Goal: Task Accomplishment & Management: Manage account settings

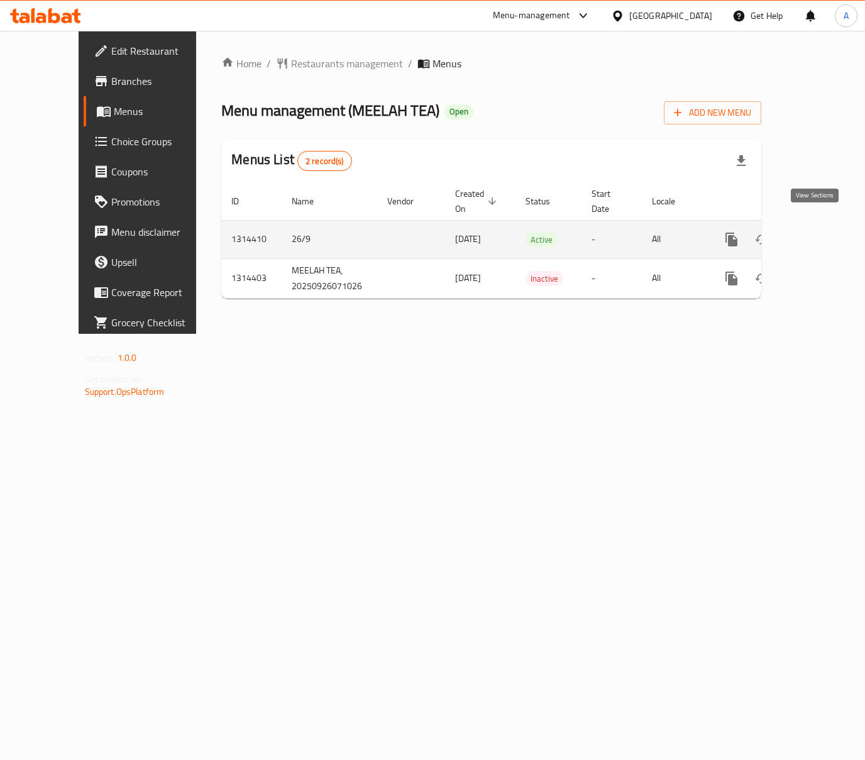
click at [807, 224] on link "enhanced table" at bounding box center [822, 239] width 30 height 30
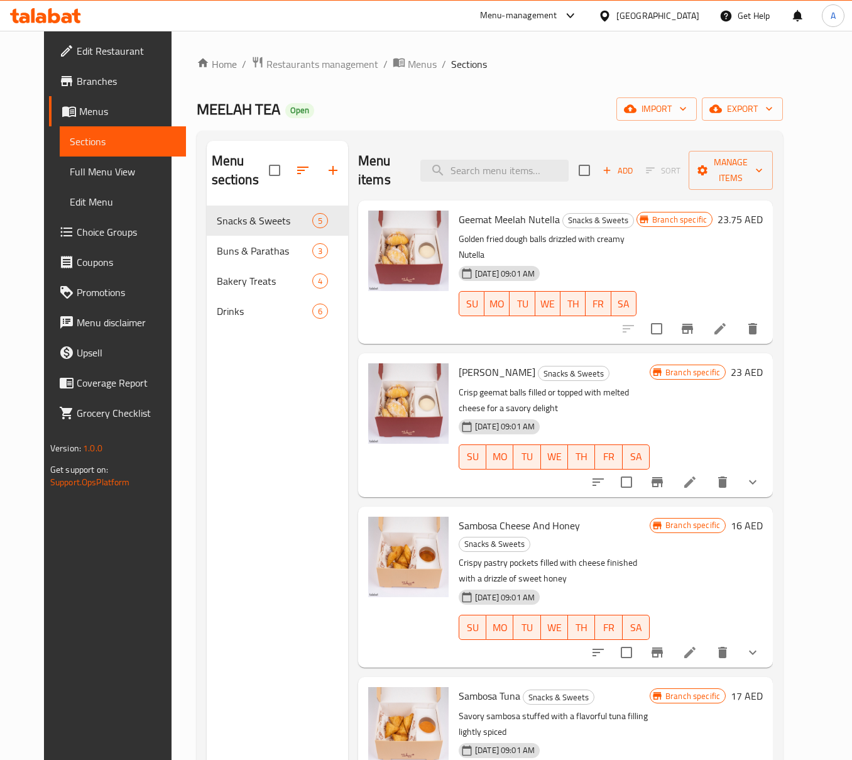
click at [519, 114] on div "MEELAH TEA Open import export" at bounding box center [490, 108] width 587 height 23
click at [528, 165] on input "search" at bounding box center [494, 171] width 148 height 22
paste input "Meelah Tea Special"
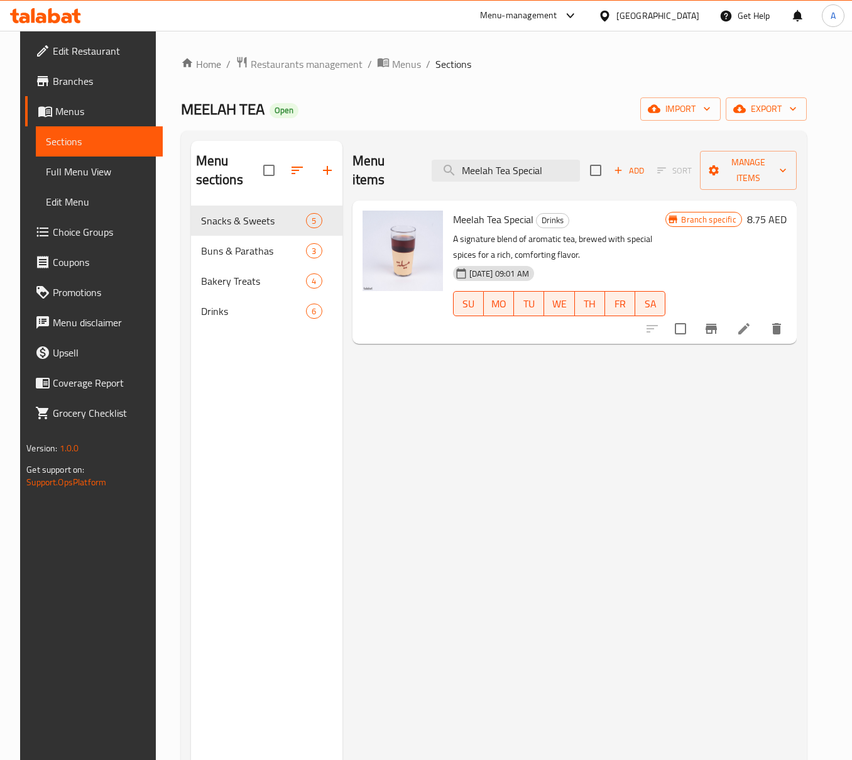
click at [718, 314] on button "Branch-specific-item" at bounding box center [711, 329] width 30 height 30
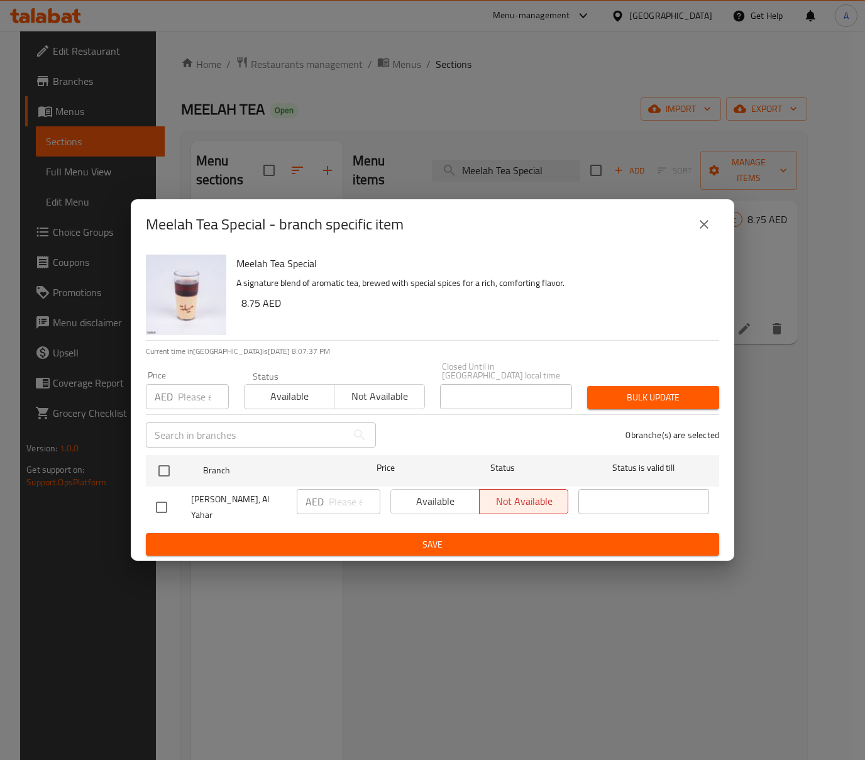
click at [720, 220] on div "Meelah Tea Special - branch specific item" at bounding box center [432, 224] width 603 height 50
click at [710, 220] on button "close" at bounding box center [704, 224] width 30 height 30
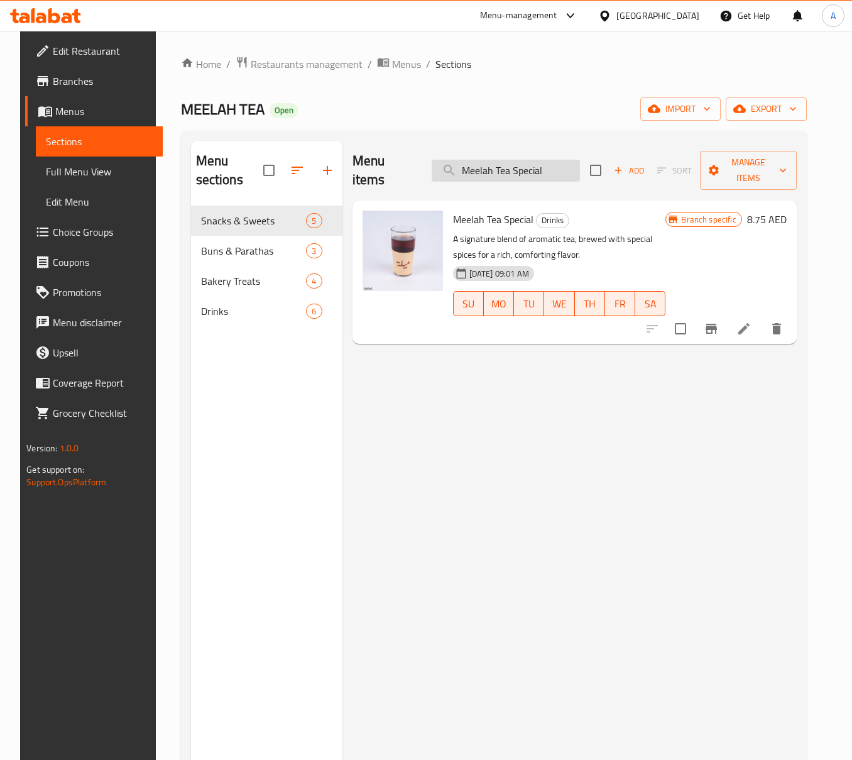
click at [521, 167] on input "Meelah Tea Special" at bounding box center [506, 171] width 148 height 22
paste input "Sengeni Red Tea"
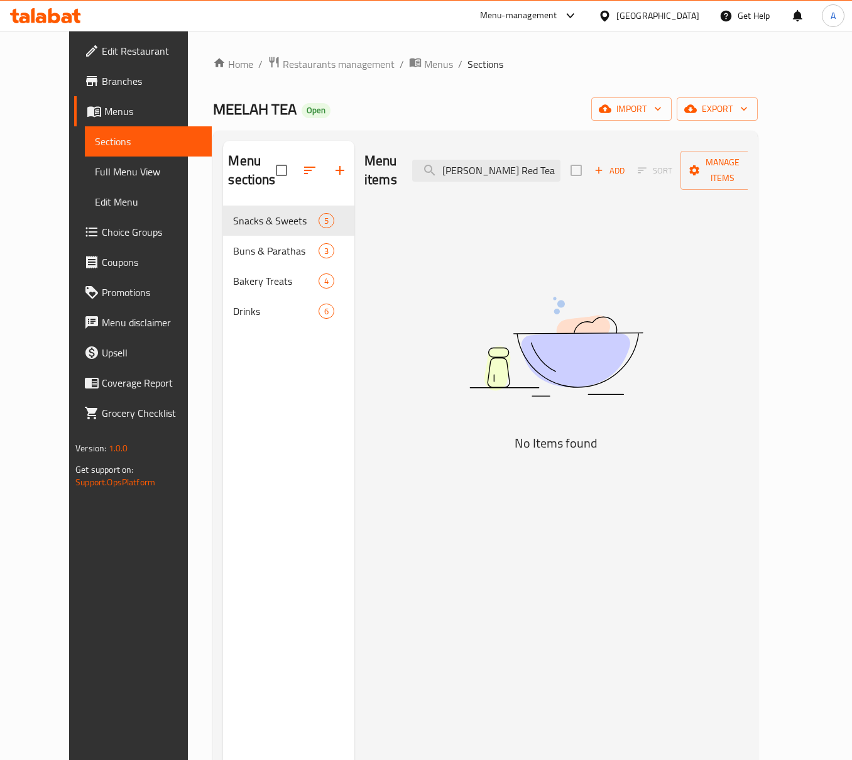
drag, startPoint x: 498, startPoint y: 163, endPoint x: 393, endPoint y: 161, distance: 104.9
click at [393, 161] on div "Menu items Sengeni Red Tea Add Sort Manage items" at bounding box center [555, 171] width 383 height 60
drag, startPoint x: 483, startPoint y: 163, endPoint x: 336, endPoint y: 165, distance: 147.0
click at [365, 165] on div "Menu items Red Tea Add Sort Manage items" at bounding box center [555, 171] width 383 height 60
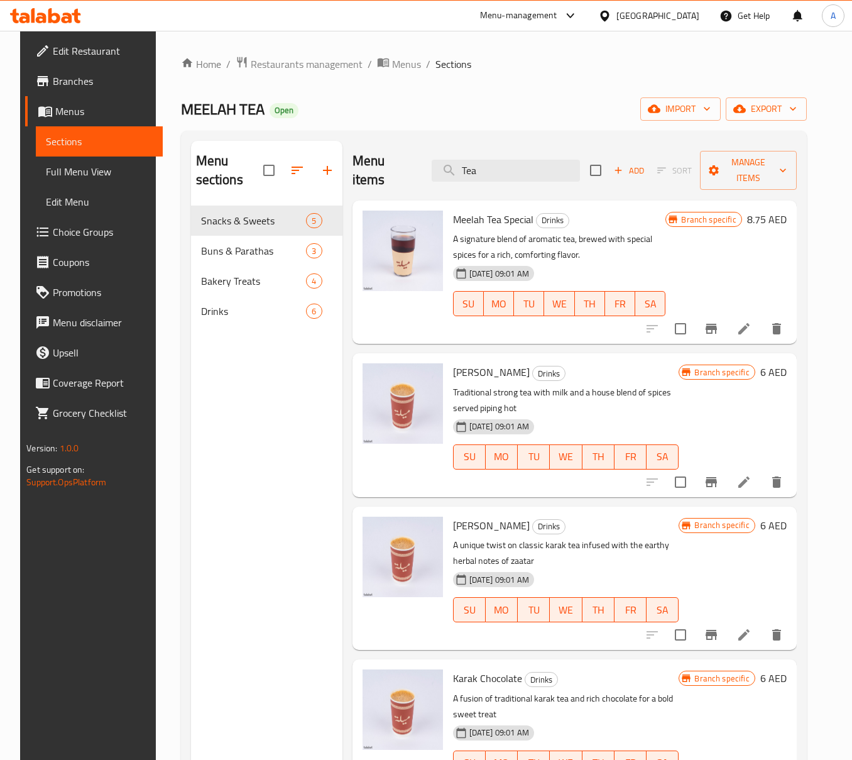
drag, startPoint x: 423, startPoint y: 181, endPoint x: 241, endPoint y: 178, distance: 182.2
click at [289, 186] on div "Menu sections Snacks & Sweets 5 Buns & Parathas 3 Bakery Treats 4 Drinks 6 Menu…" at bounding box center [494, 521] width 606 height 760
paste input "Karak Meelah"
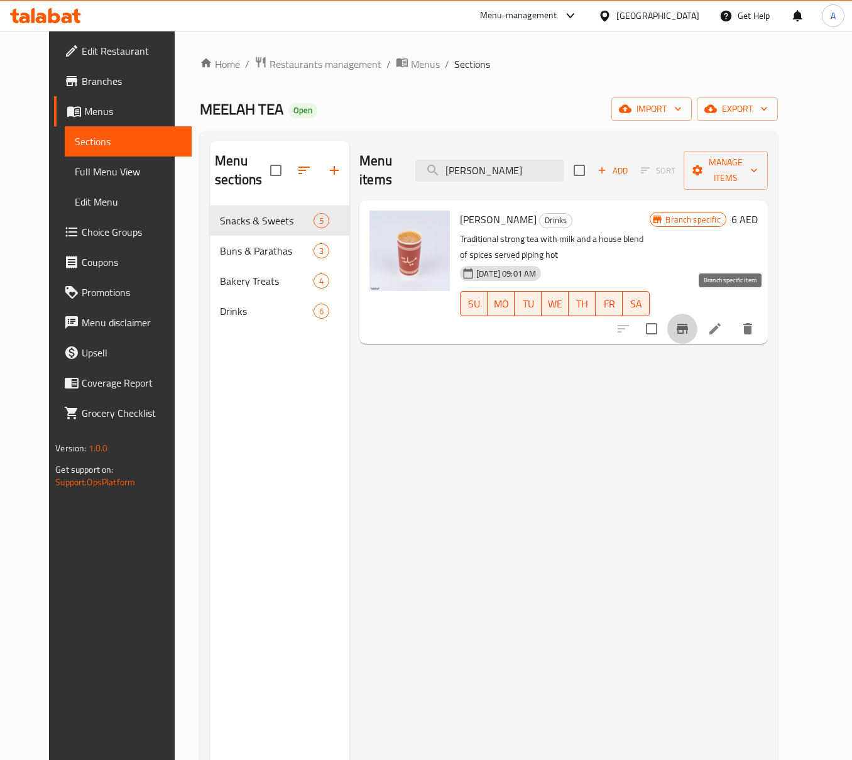
click at [688, 324] on icon "Branch-specific-item" at bounding box center [682, 329] width 11 height 10
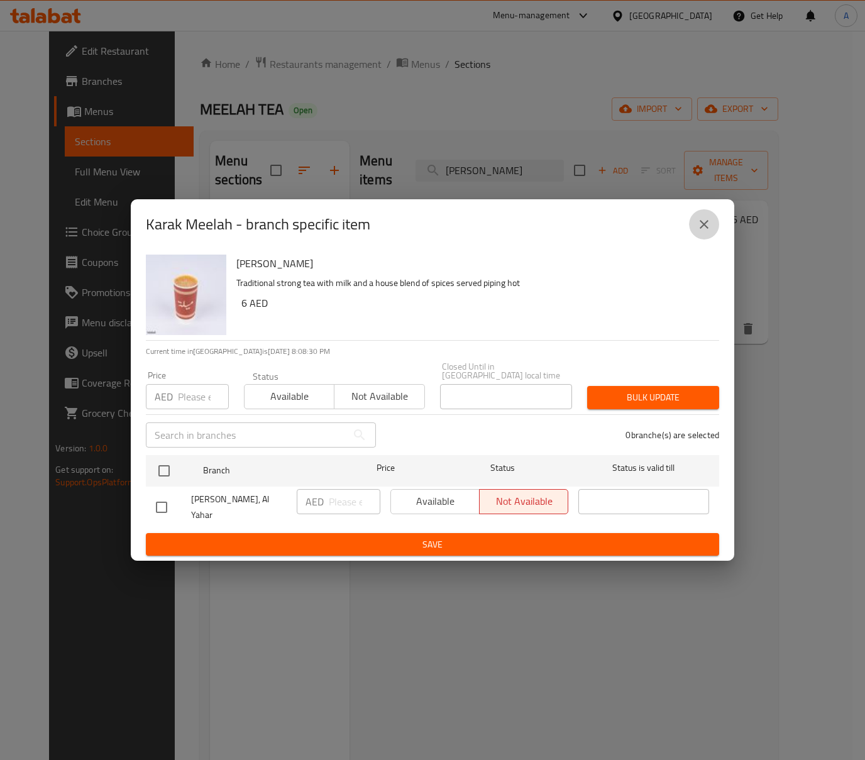
click at [694, 230] on button "close" at bounding box center [704, 224] width 30 height 30
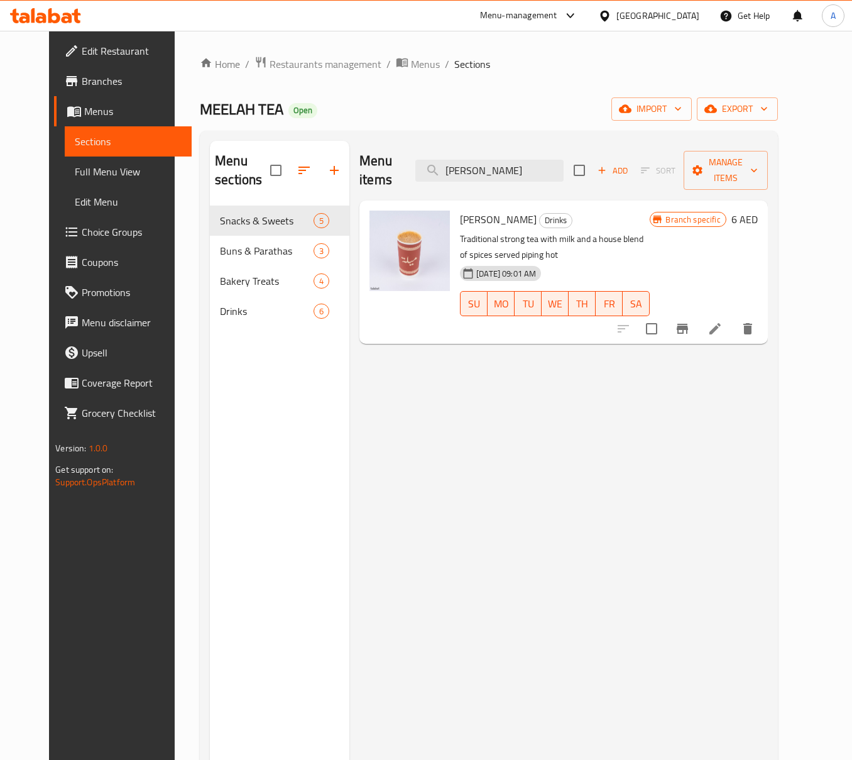
drag, startPoint x: 511, startPoint y: 163, endPoint x: 104, endPoint y: 182, distance: 406.9
click at [134, 182] on div "Edit Restaurant Branches Menus Sections Full Menu View Edit Menu Choice Groups …" at bounding box center [425, 483] width 753 height 905
paste input "Zaatar"
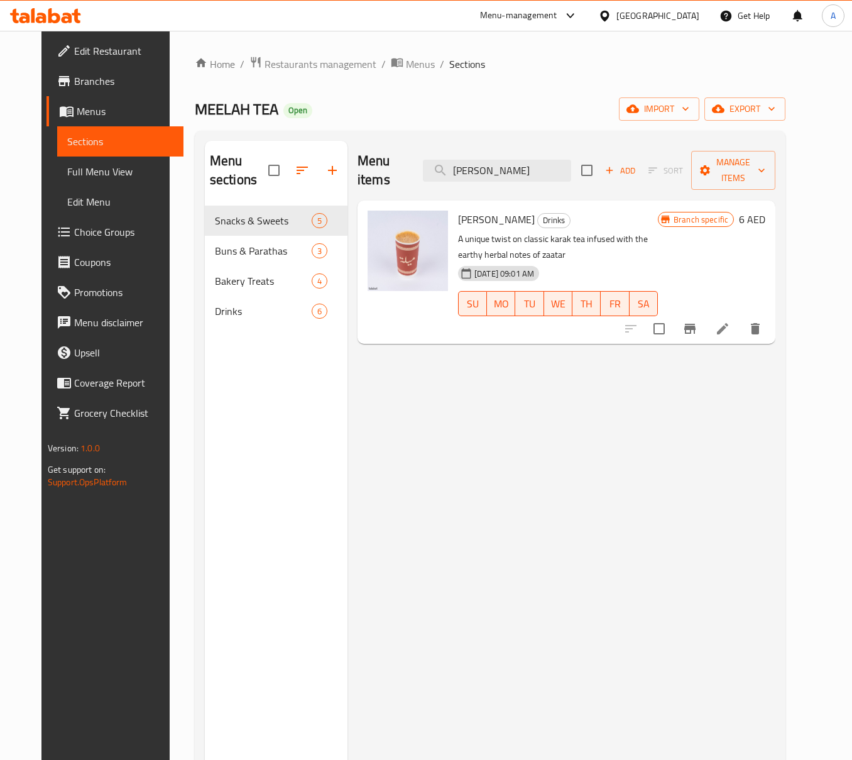
click at [696, 324] on icon "Branch-specific-item" at bounding box center [689, 329] width 11 height 10
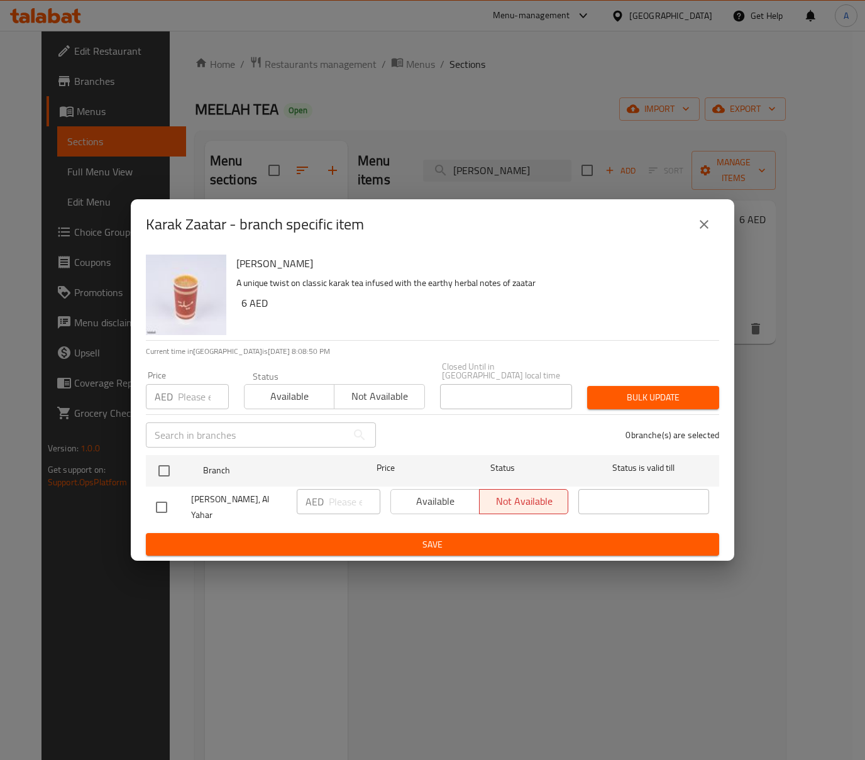
click at [713, 224] on button "close" at bounding box center [704, 224] width 30 height 30
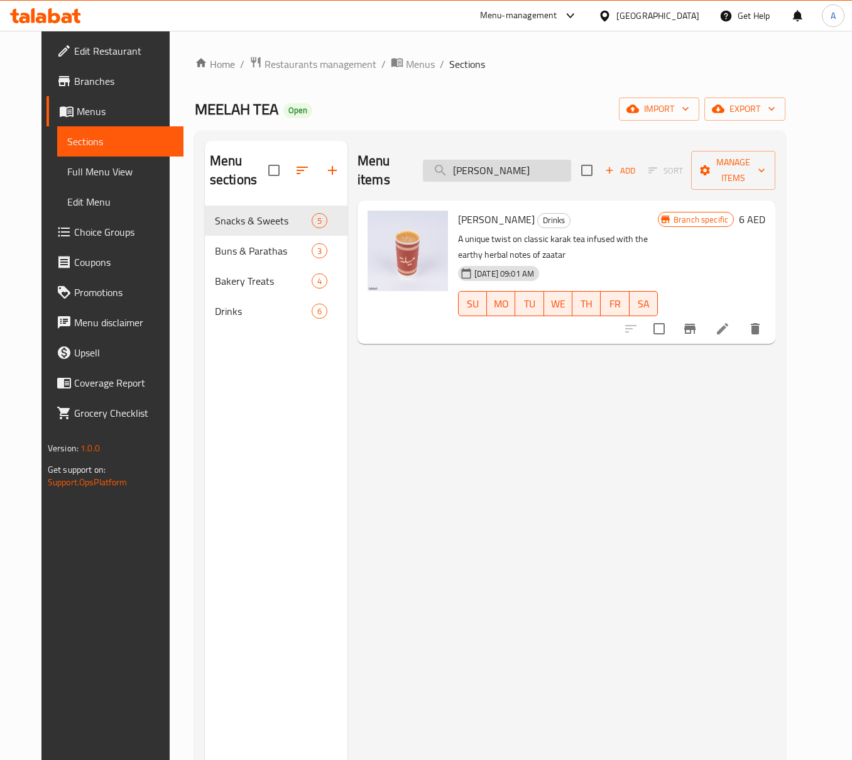
click at [522, 162] on input "Karak Zaatar" at bounding box center [497, 171] width 148 height 22
paste input "Choc"
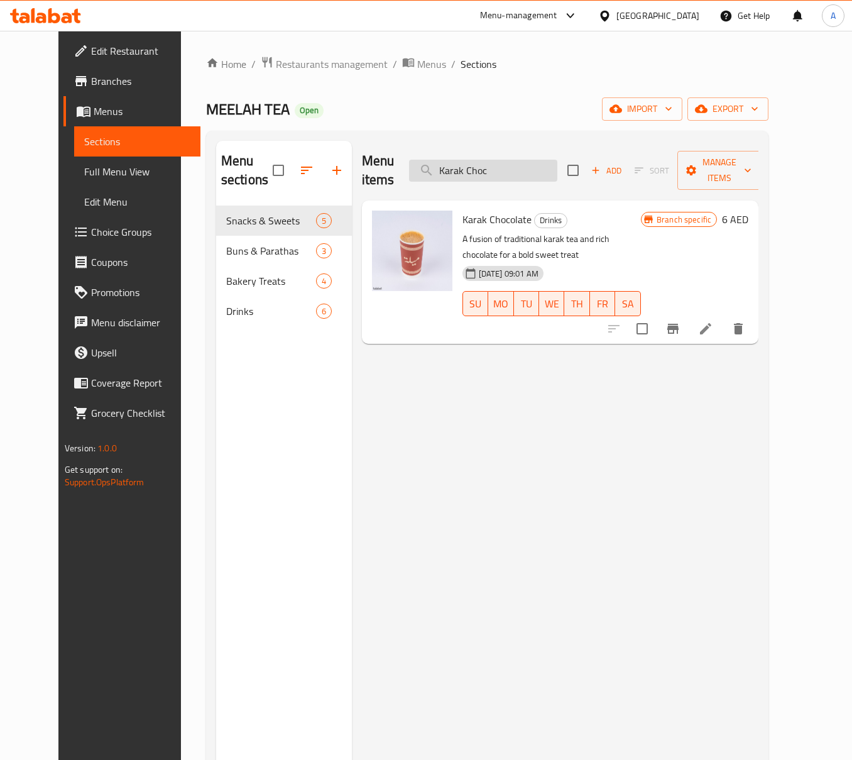
click at [461, 161] on input "Karak Choc" at bounding box center [483, 171] width 148 height 22
paste input "Meelah"
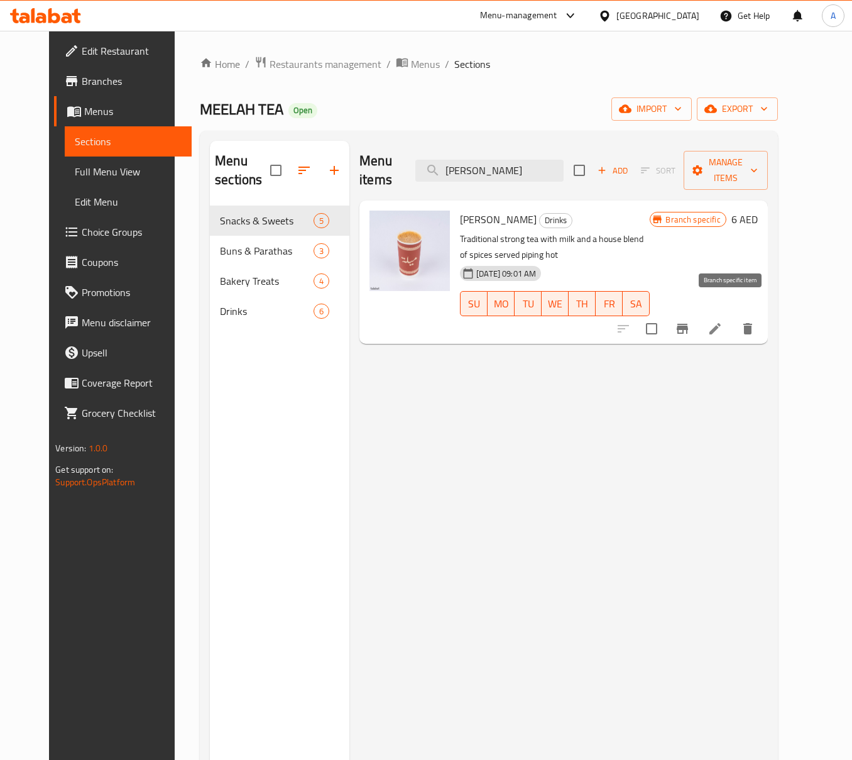
type input "Karak Meelah"
click at [690, 321] on icon "Branch-specific-item" at bounding box center [682, 328] width 15 height 15
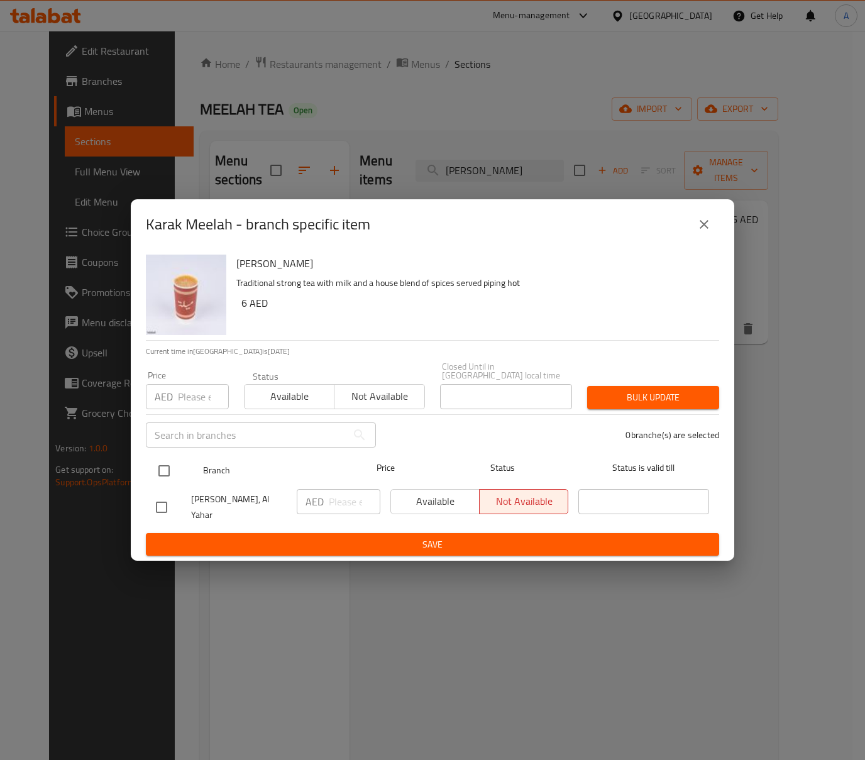
click at [173, 475] on input "checkbox" at bounding box center [164, 470] width 26 height 26
checkbox input "true"
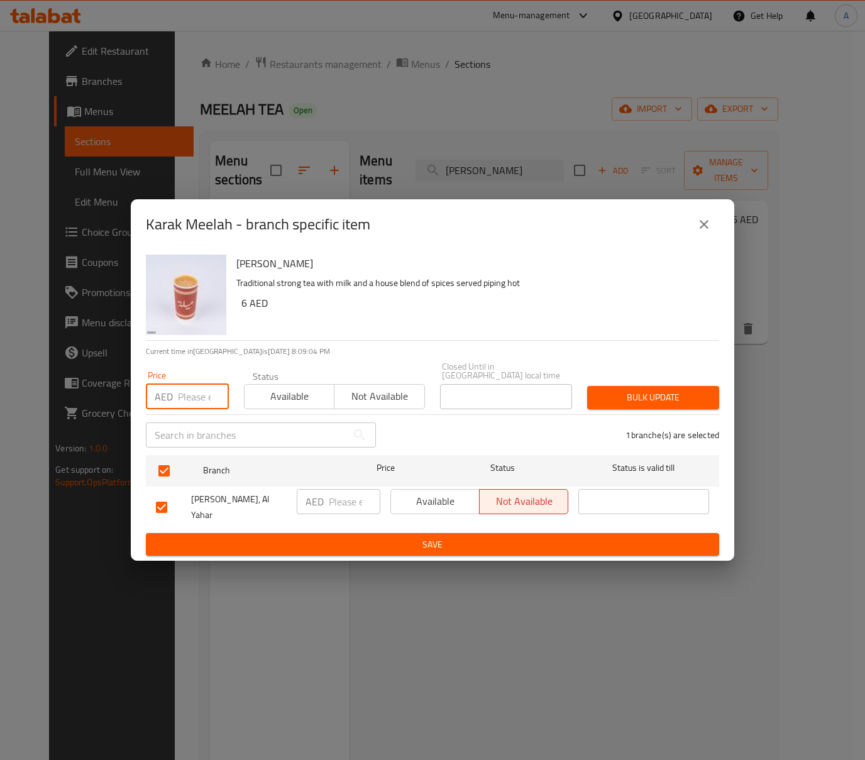
click at [189, 392] on input "number" at bounding box center [203, 396] width 51 height 25
type input "7.5"
click at [714, 217] on div "Karak Meelah - branch specific item" at bounding box center [432, 224] width 573 height 30
click at [702, 229] on icon "close" at bounding box center [703, 224] width 9 height 9
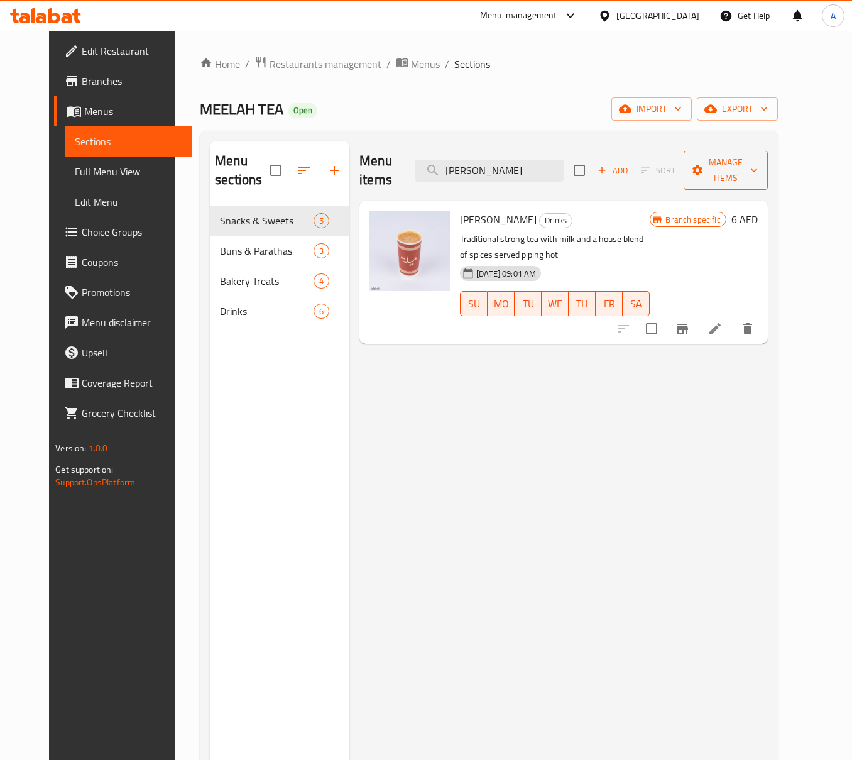
click at [758, 167] on span "Manage items" at bounding box center [726, 170] width 64 height 31
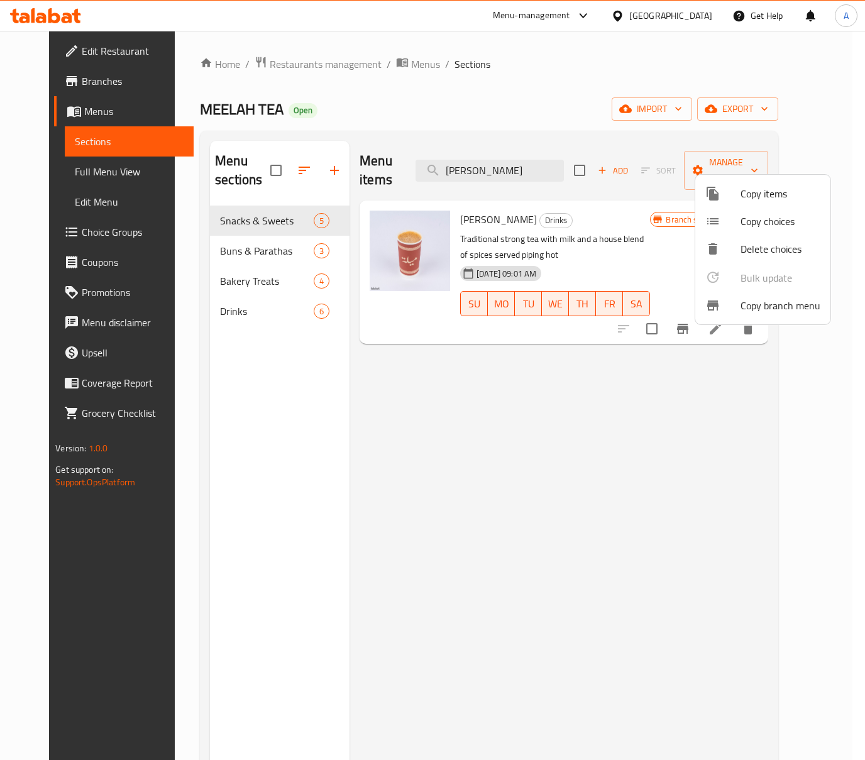
click at [773, 318] on li "Copy branch menu" at bounding box center [762, 306] width 135 height 28
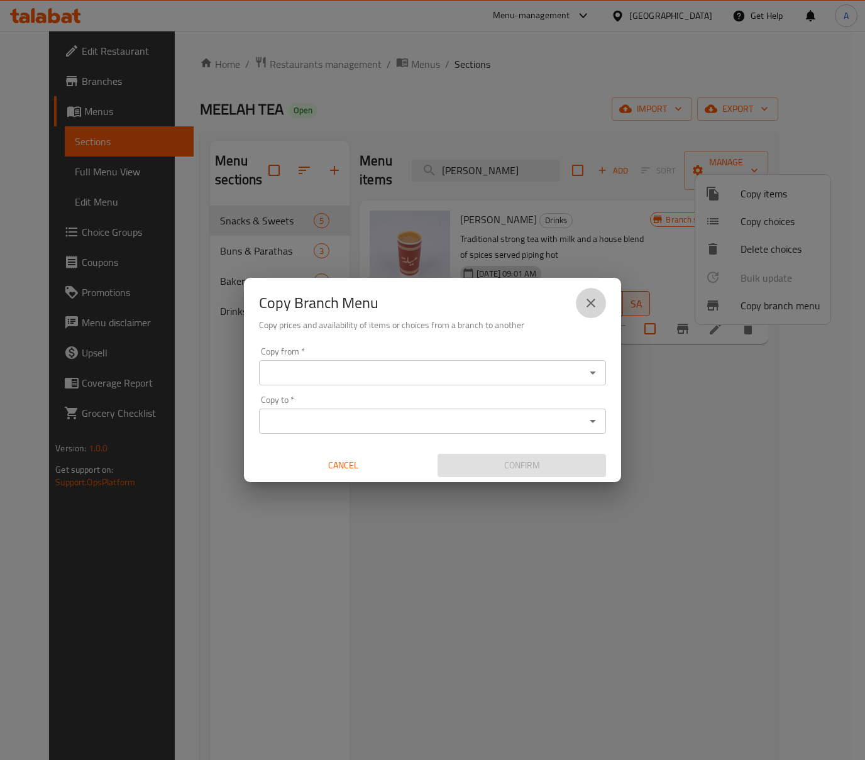
click at [599, 308] on button "close" at bounding box center [591, 303] width 30 height 30
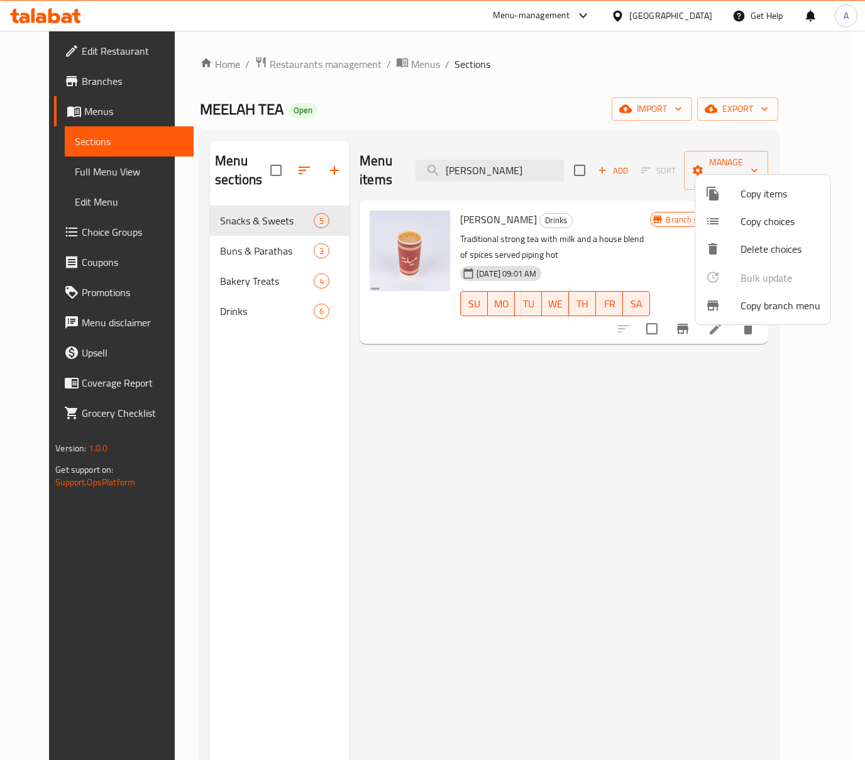
click at [800, 99] on div at bounding box center [432, 380] width 865 height 760
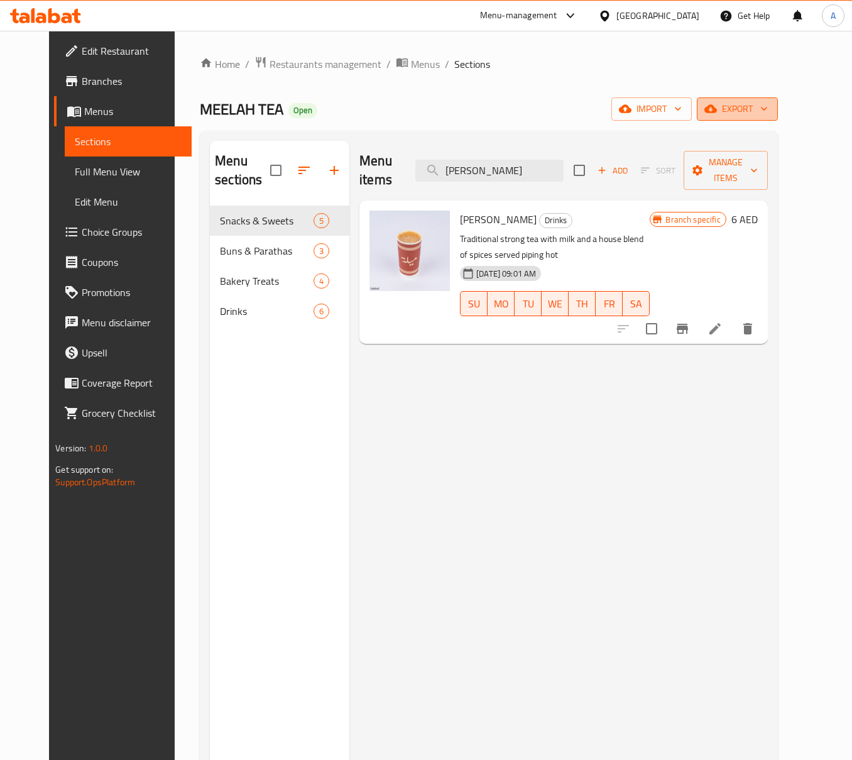
click at [768, 106] on span "export" at bounding box center [737, 109] width 61 height 16
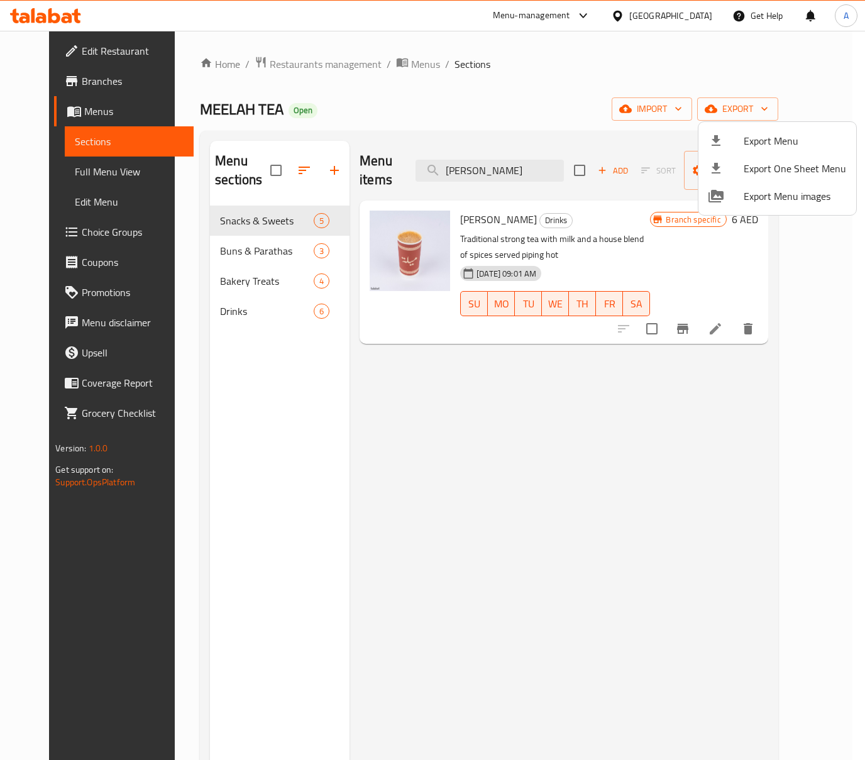
click at [765, 133] on span "Export Menu" at bounding box center [794, 140] width 102 height 15
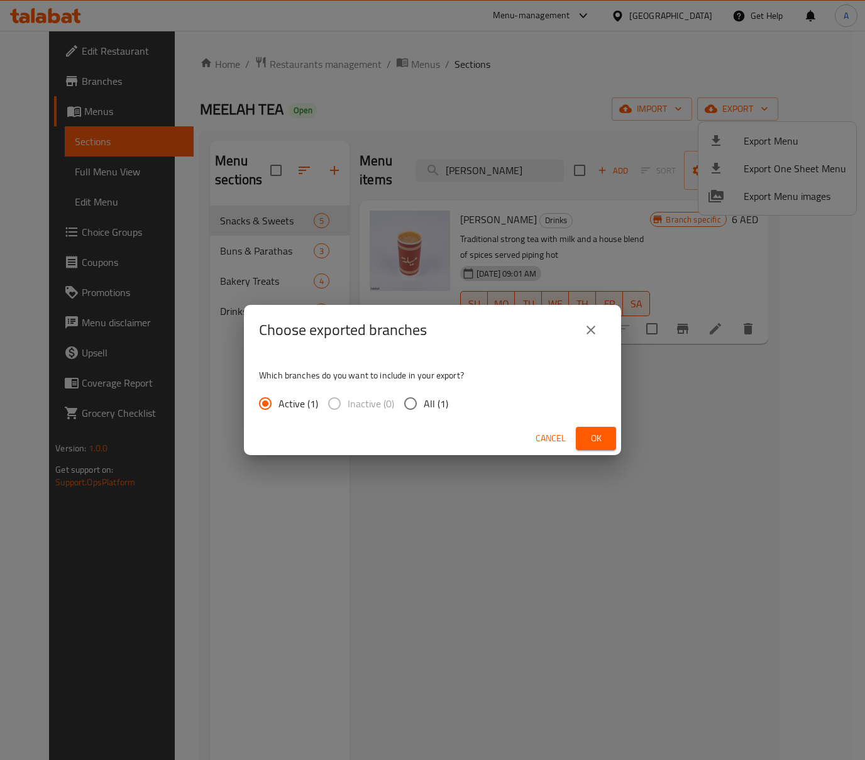
click at [428, 398] on span "All (1)" at bounding box center [435, 403] width 25 height 15
click at [423, 398] on input "All (1)" at bounding box center [410, 403] width 26 height 26
radio input "true"
click at [606, 433] on button "Ok" at bounding box center [596, 438] width 40 height 23
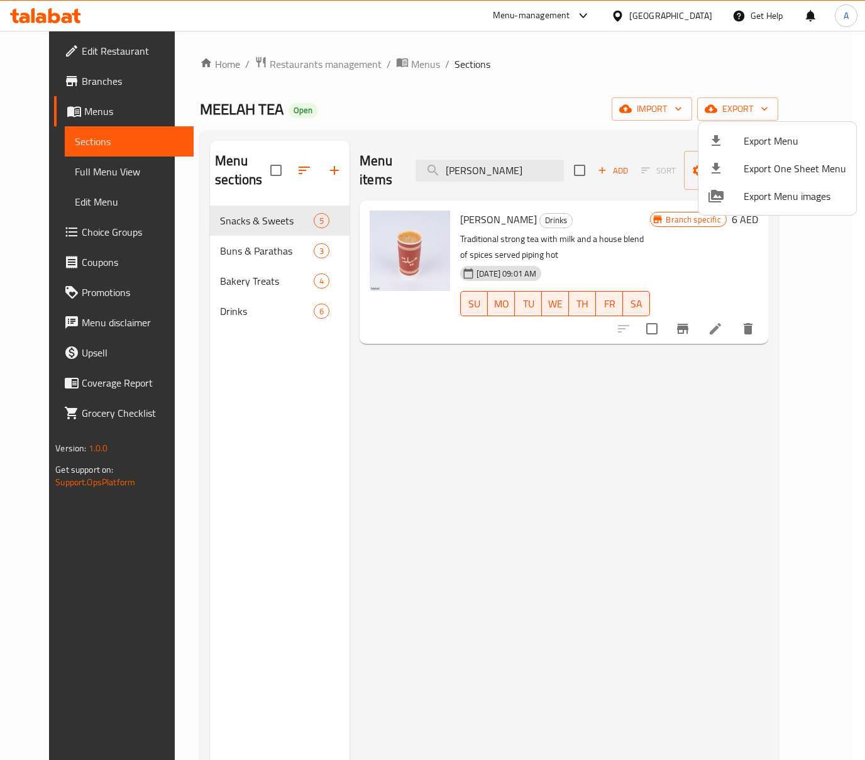
click at [490, 163] on div at bounding box center [432, 380] width 865 height 760
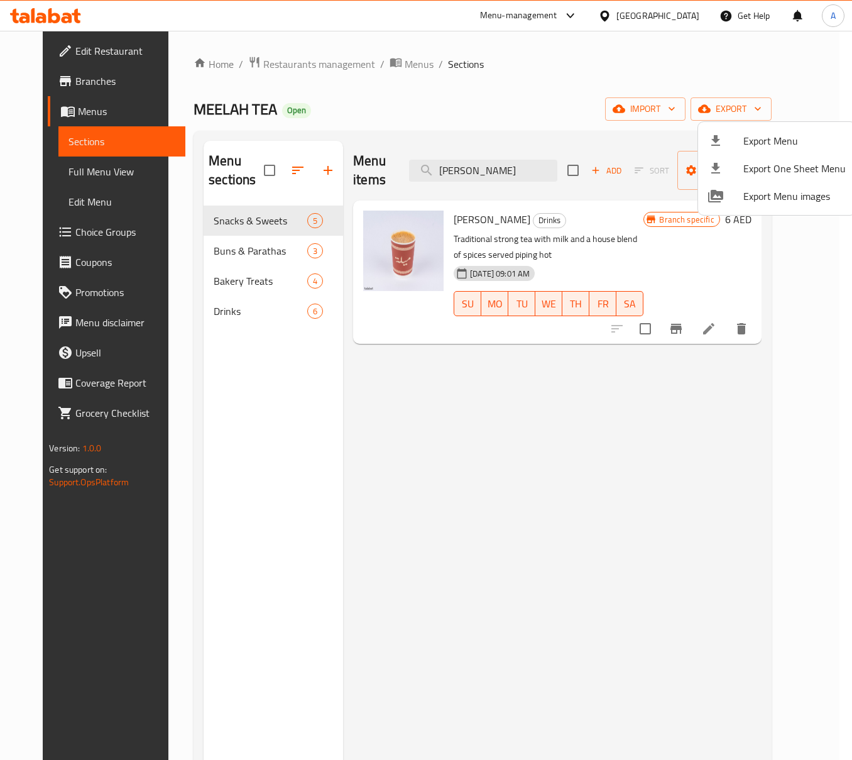
click at [490, 163] on input "Karak Meelah" at bounding box center [483, 171] width 148 height 22
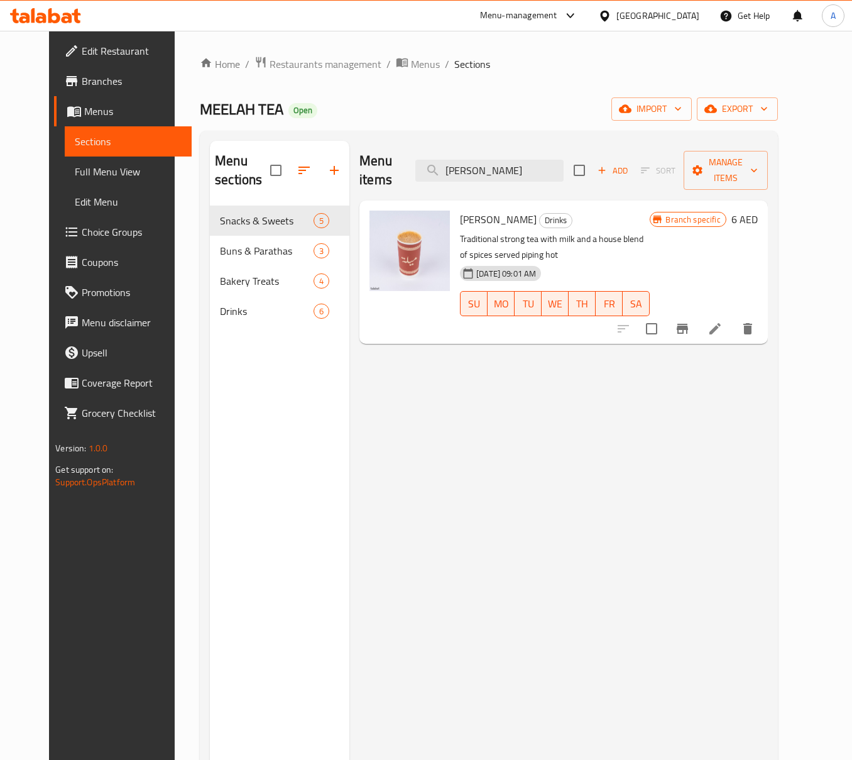
click at [490, 163] on input "Karak Meelah" at bounding box center [489, 171] width 148 height 22
click at [690, 321] on icon "Branch-specific-item" at bounding box center [682, 328] width 15 height 15
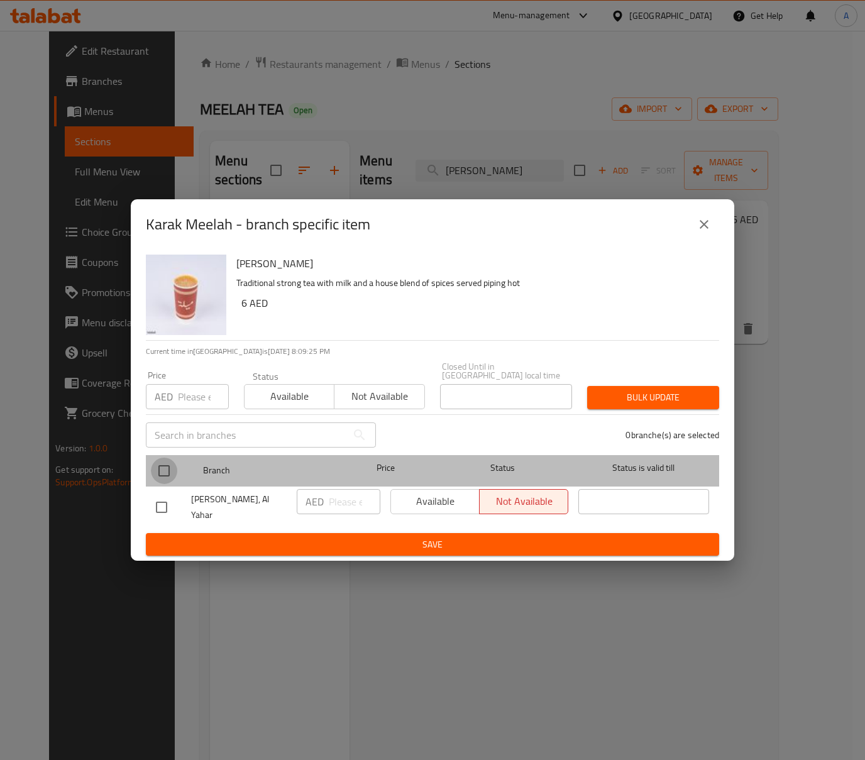
click at [172, 476] on input "checkbox" at bounding box center [164, 470] width 26 height 26
checkbox input "true"
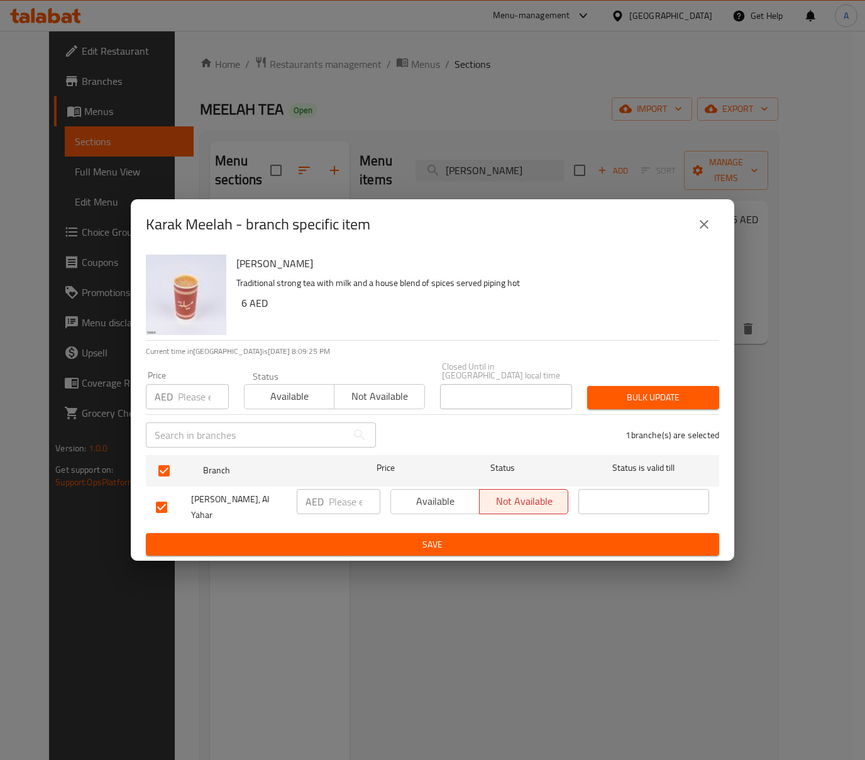
click at [192, 395] on input "number" at bounding box center [203, 396] width 51 height 25
type input "7.5"
click at [677, 390] on div "Bulk update" at bounding box center [652, 397] width 147 height 38
click at [679, 397] on span "Bulk update" at bounding box center [653, 398] width 112 height 16
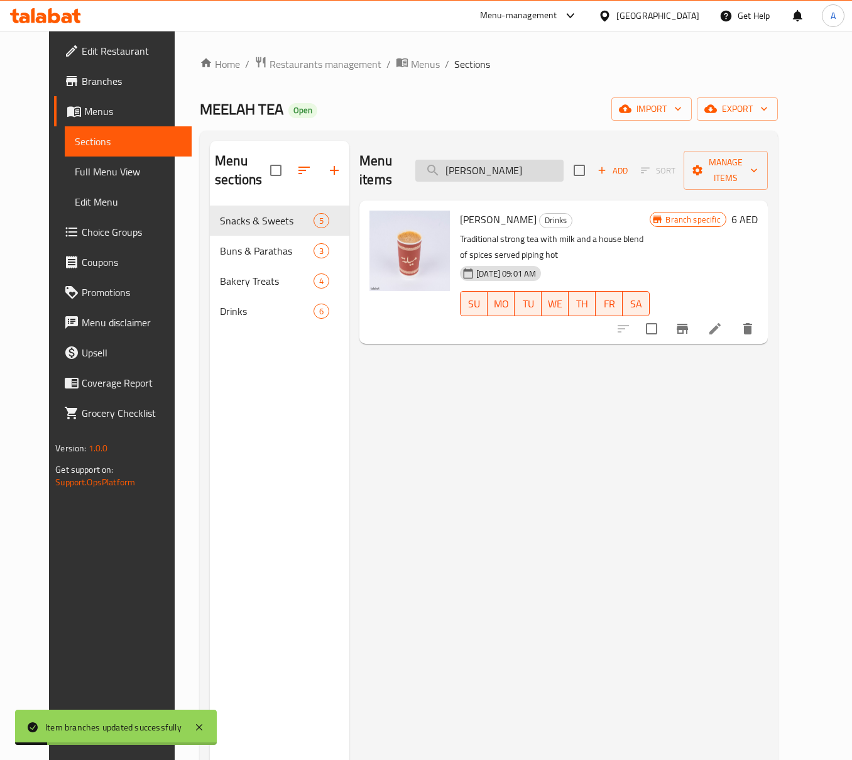
click at [489, 163] on input "Karak Meelah" at bounding box center [489, 171] width 148 height 22
paste input "Zaatar"
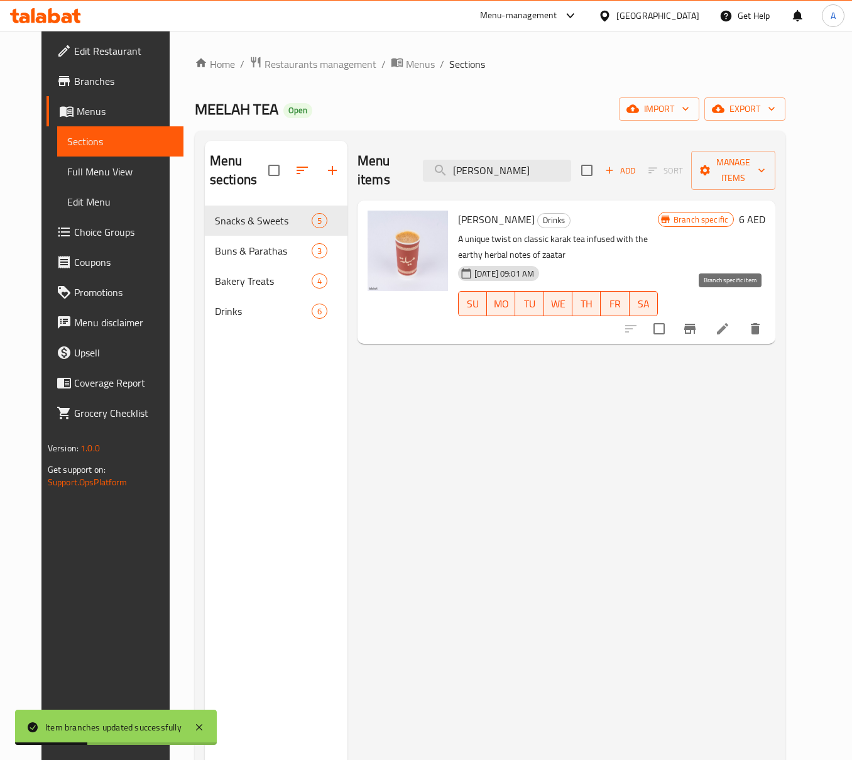
type input "Karak Zaatar"
click at [705, 314] on button "Branch-specific-item" at bounding box center [690, 329] width 30 height 30
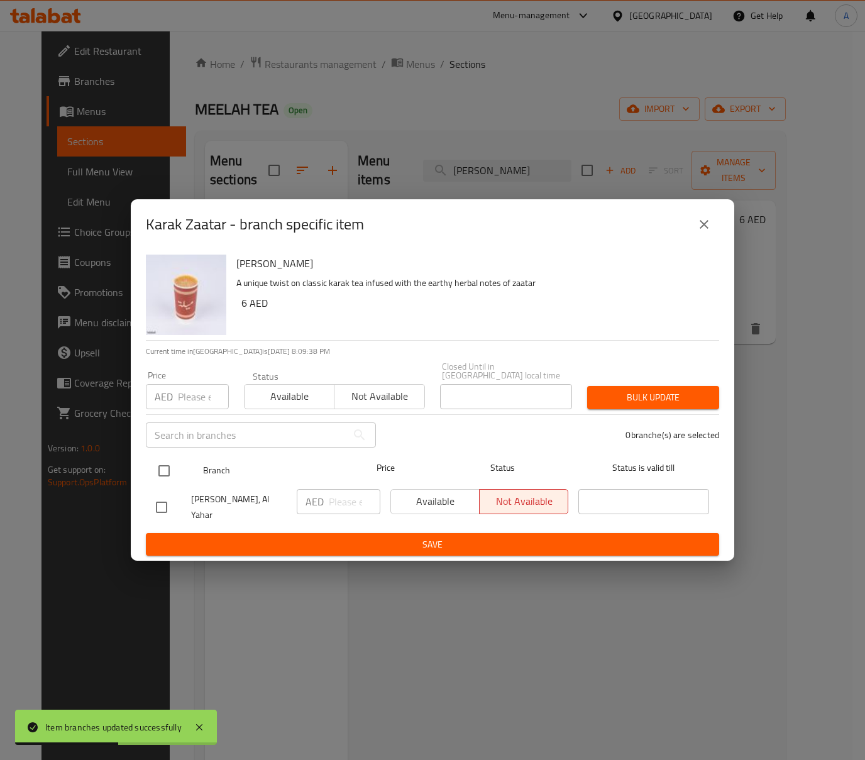
click at [165, 473] on input "checkbox" at bounding box center [164, 470] width 26 height 26
checkbox input "true"
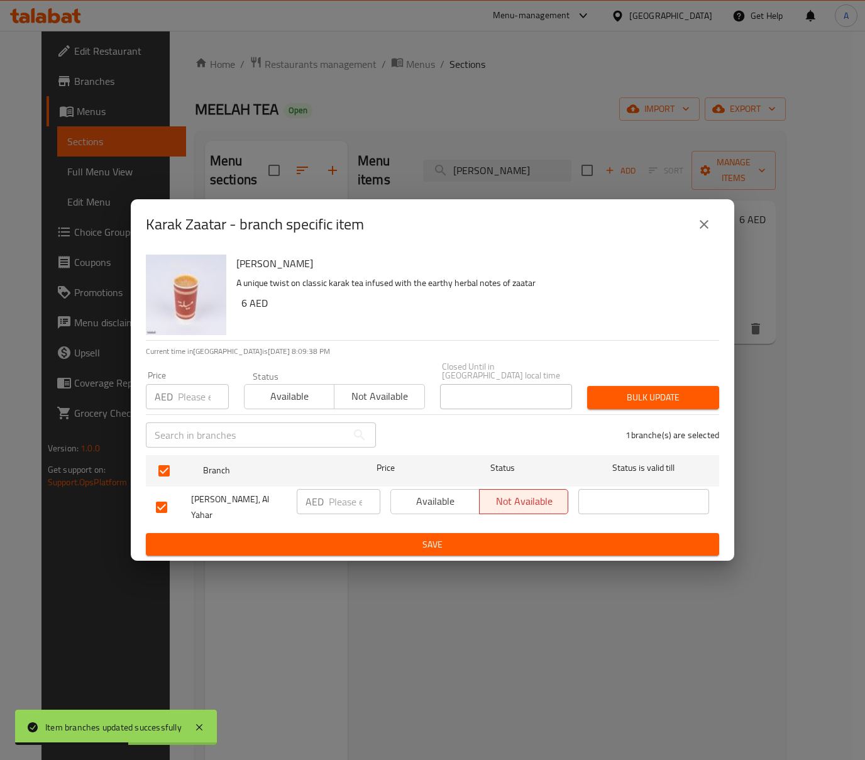
click at [180, 413] on div "Price AED Price" at bounding box center [187, 389] width 98 height 53
click at [184, 408] on input "number" at bounding box center [203, 396] width 51 height 25
type input "7.5"
click at [631, 405] on span "Bulk update" at bounding box center [653, 398] width 112 height 16
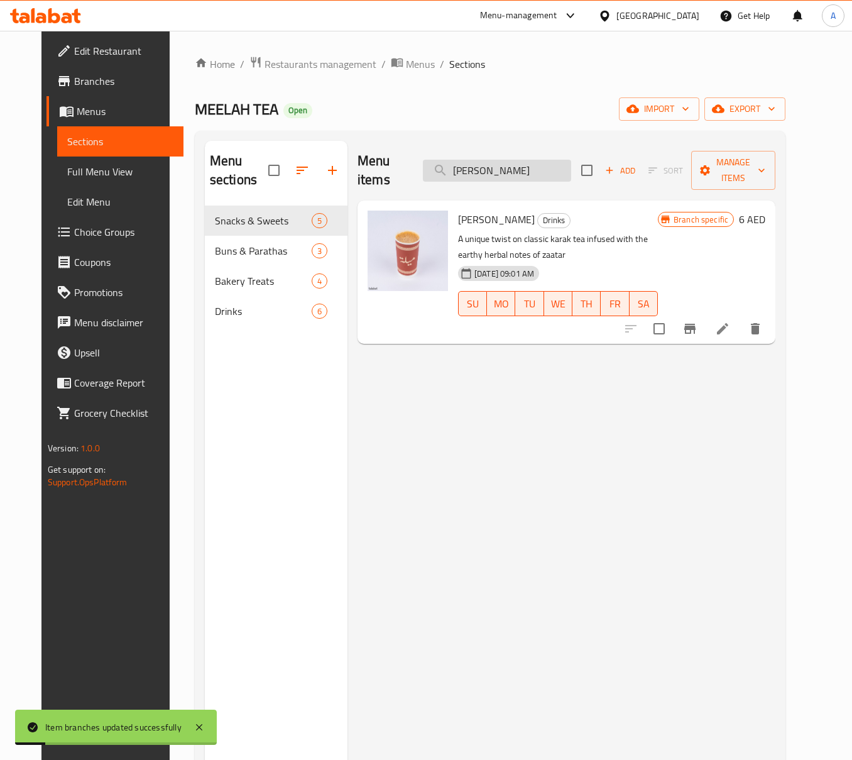
click at [481, 171] on input "Karak Zaatar" at bounding box center [497, 171] width 148 height 22
paste input "Choc"
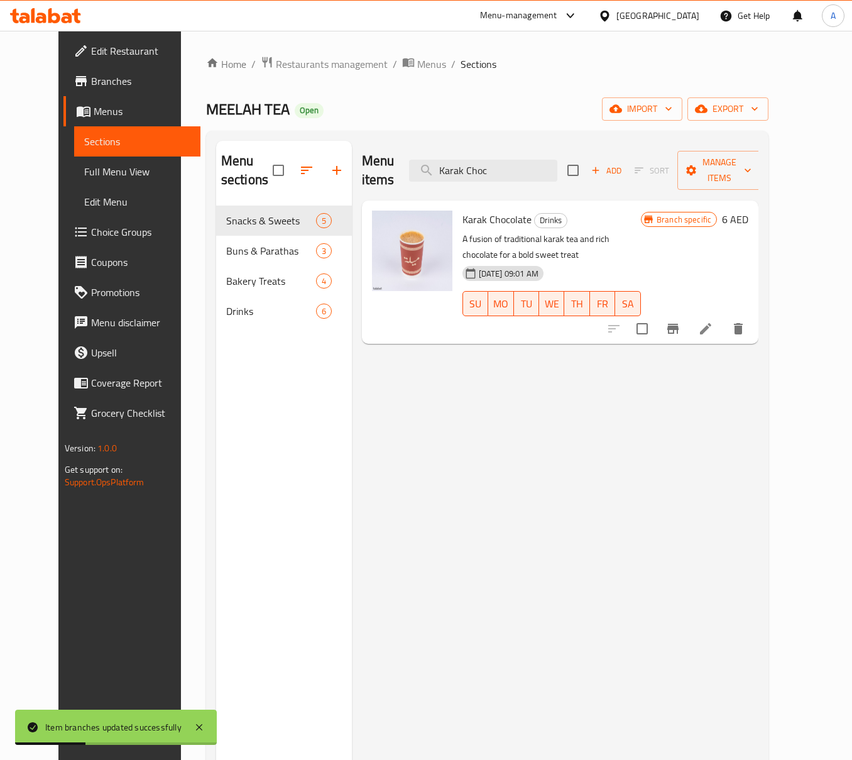
type input "Karak Choc"
click at [688, 314] on button "Branch-specific-item" at bounding box center [673, 329] width 30 height 30
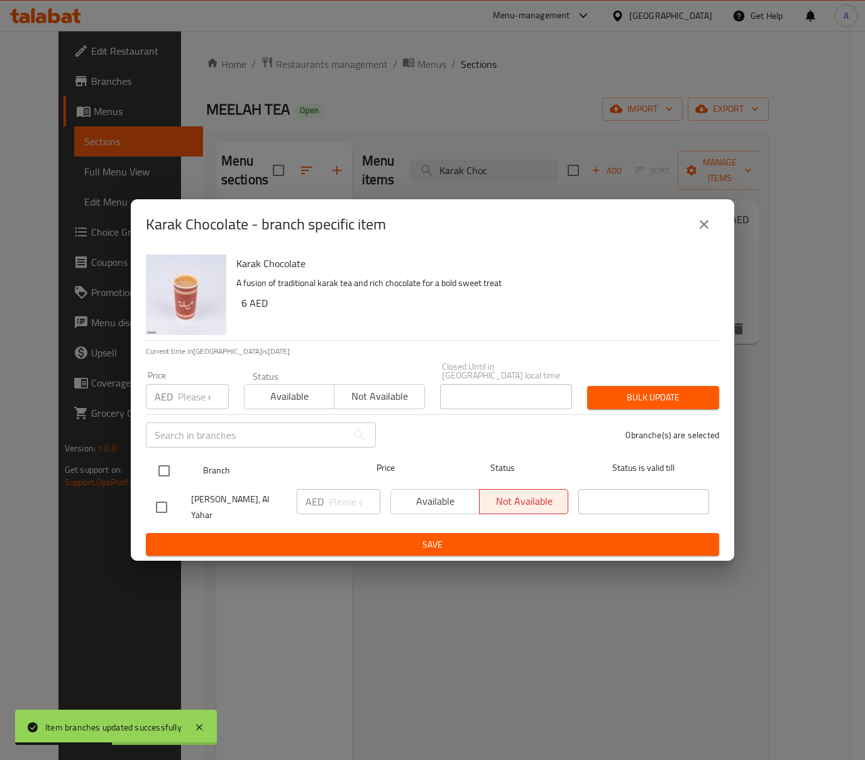
click at [161, 473] on input "checkbox" at bounding box center [164, 470] width 26 height 26
checkbox input "true"
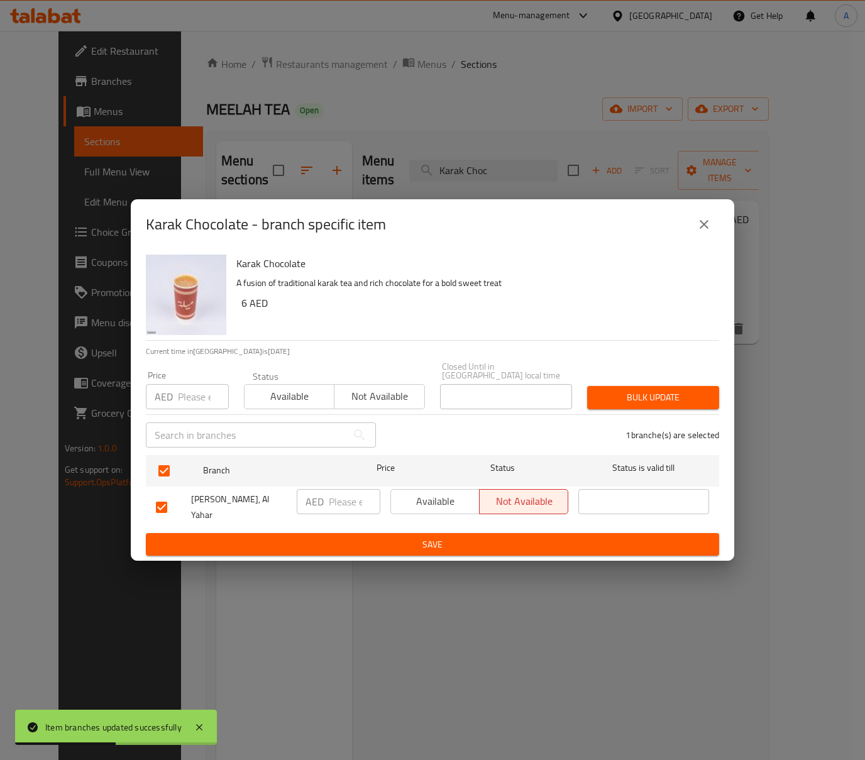
click at [185, 408] on input "number" at bounding box center [203, 396] width 51 height 25
type input "7.5"
click at [630, 398] on span "Bulk update" at bounding box center [653, 398] width 112 height 16
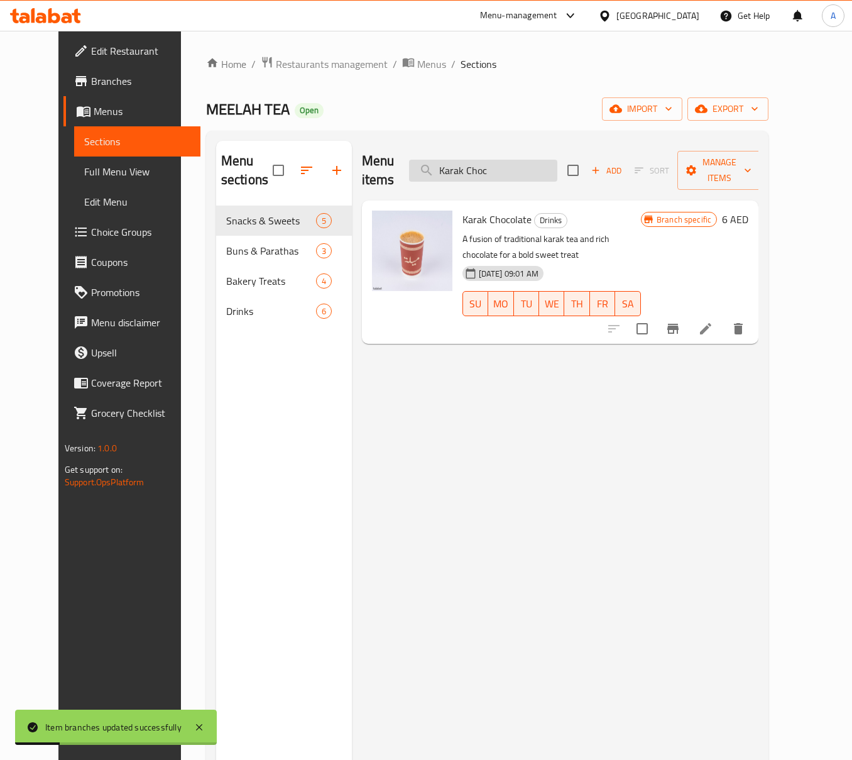
click at [504, 160] on input "Karak Choc" at bounding box center [483, 171] width 148 height 22
paste input "Iced Alain Breeze Tea"
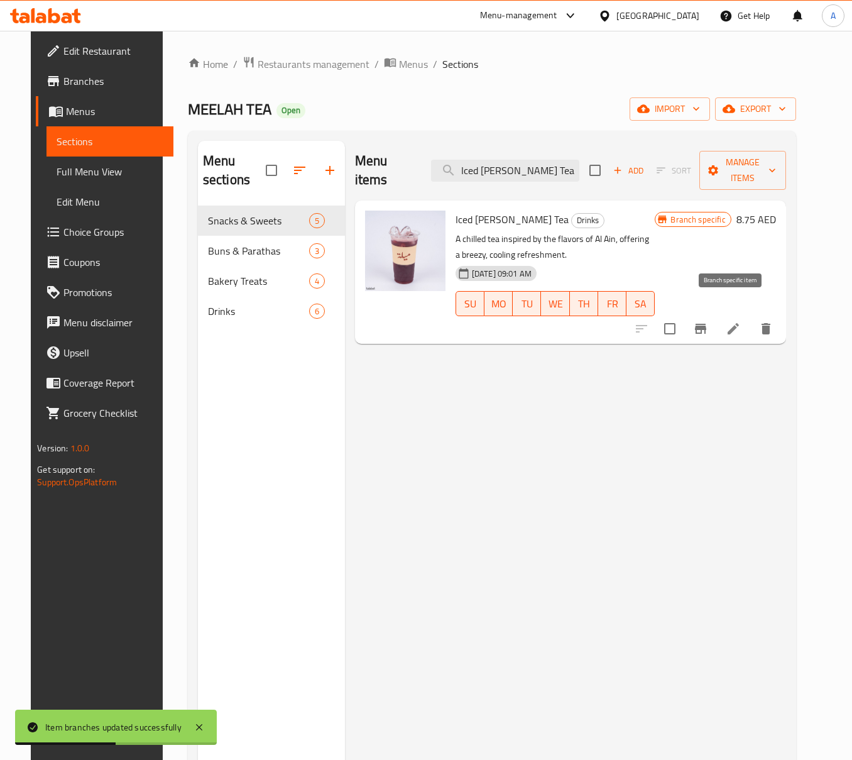
type input "Iced Alain Breeze Tea"
click at [716, 314] on button "Branch-specific-item" at bounding box center [701, 329] width 30 height 30
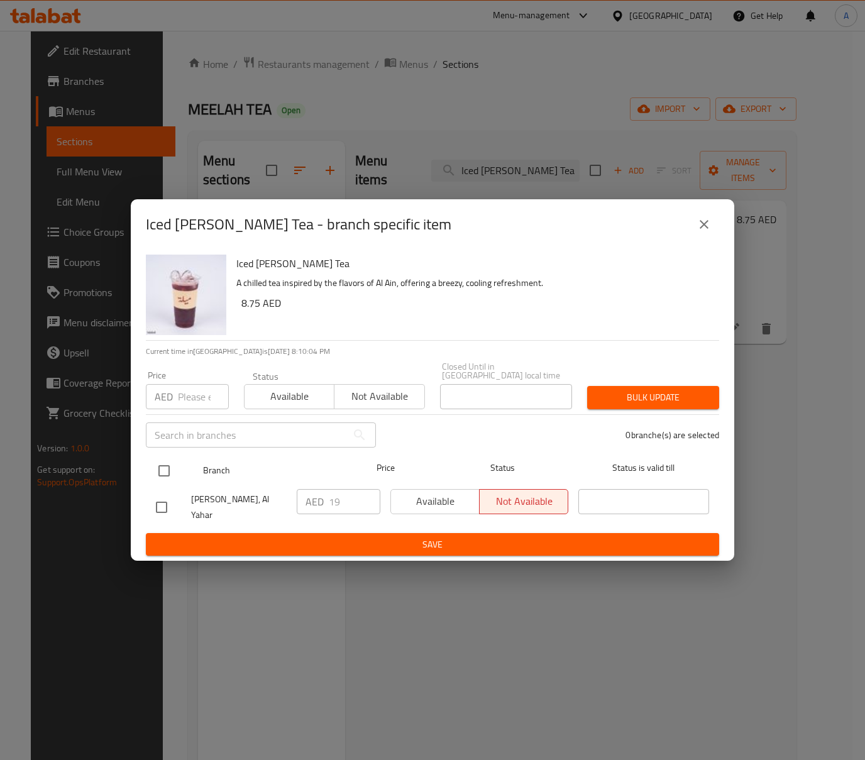
click at [165, 467] on input "checkbox" at bounding box center [164, 470] width 26 height 26
checkbox input "true"
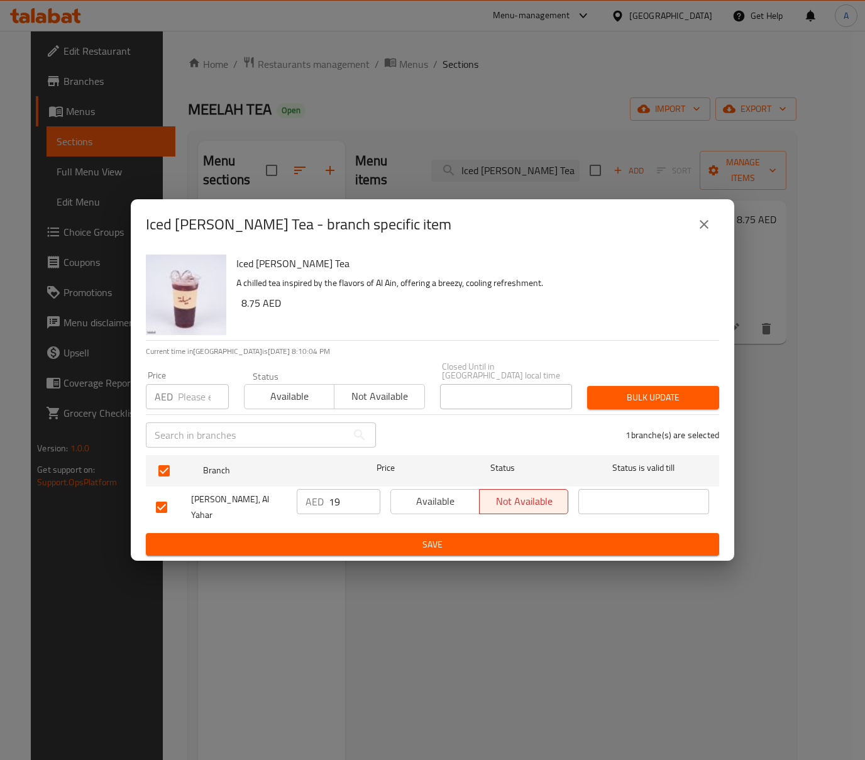
click at [183, 398] on input "number" at bounding box center [203, 396] width 51 height 25
click at [194, 398] on input "number" at bounding box center [203, 396] width 51 height 25
paste input "23.75"
type input "23.75"
click at [631, 400] on span "Bulk update" at bounding box center [653, 398] width 112 height 16
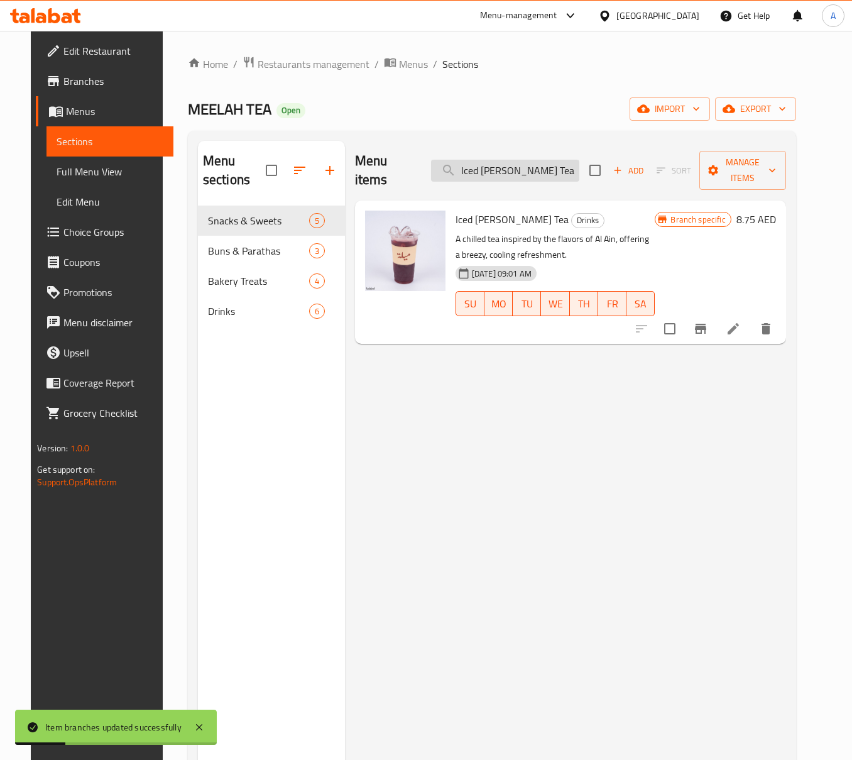
click at [503, 172] on input "Iced Alain Breeze Tea" at bounding box center [505, 171] width 148 height 22
click at [500, 162] on input "Iced Alain Breeze Tea" at bounding box center [505, 171] width 148 height 22
paste input "Hibiscus"
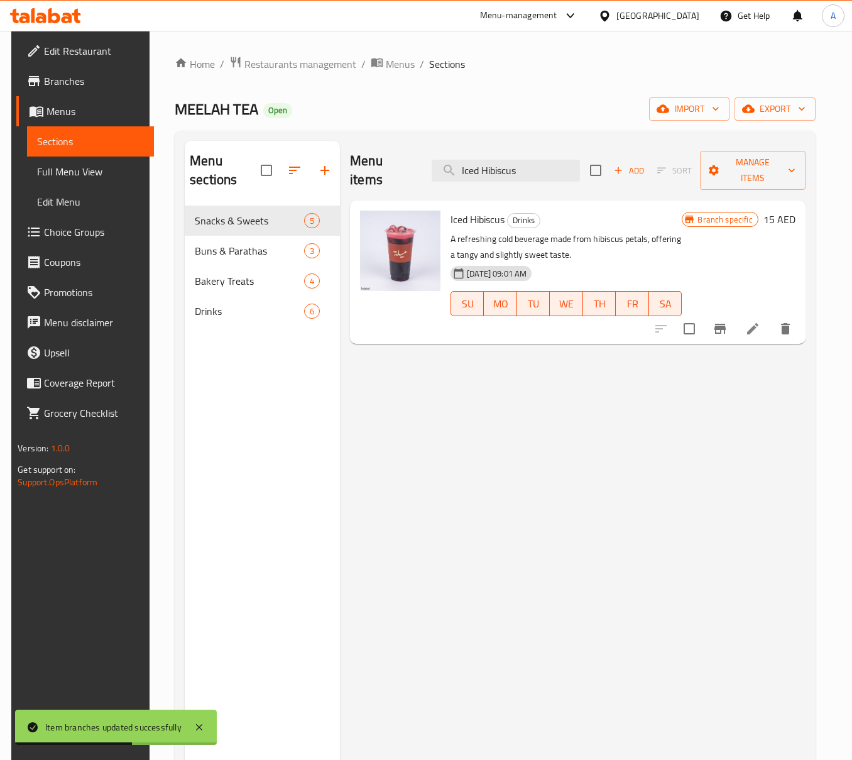
type input "Iced Hibiscus"
click at [726, 321] on icon "Branch-specific-item" at bounding box center [720, 328] width 15 height 15
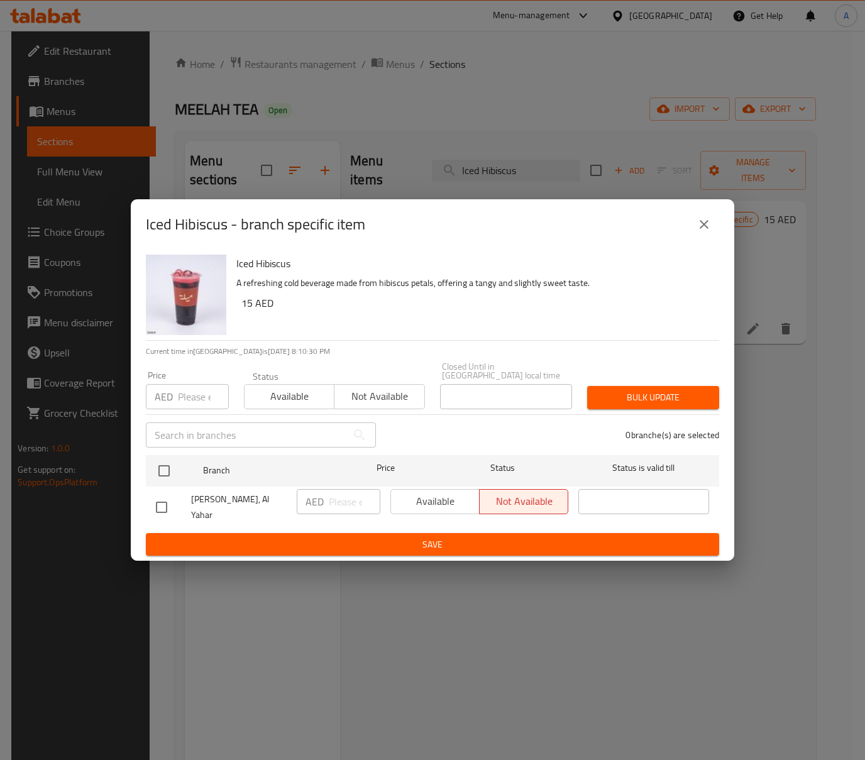
click at [172, 453] on div "​" at bounding box center [260, 435] width 245 height 40
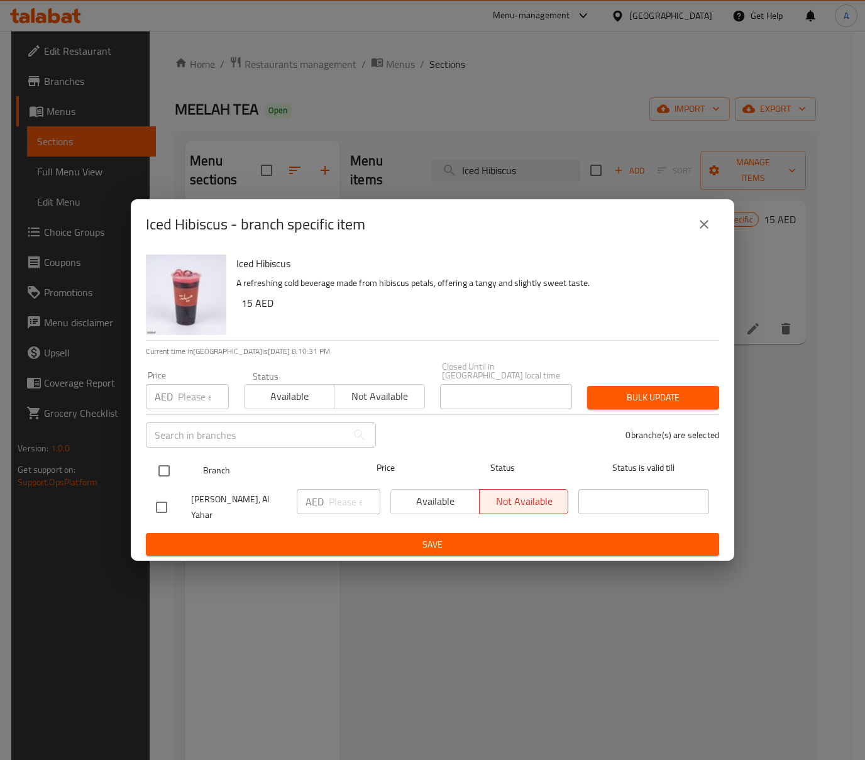
click at [167, 466] on input "checkbox" at bounding box center [164, 470] width 26 height 26
checkbox input "true"
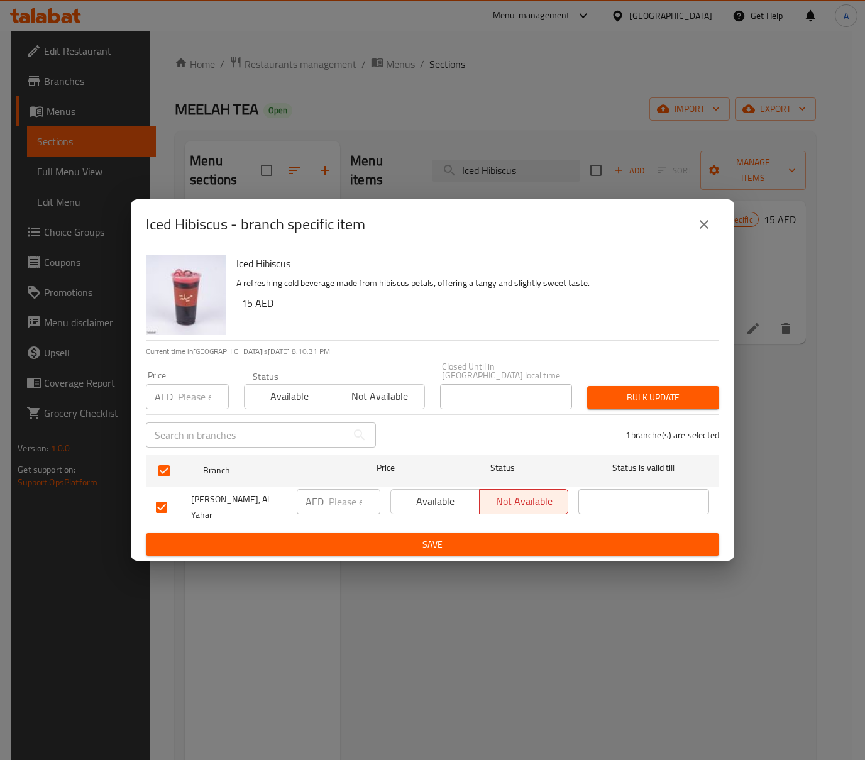
click at [182, 406] on input "number" at bounding box center [203, 396] width 51 height 25
type input "22.5"
click at [632, 403] on span "Bulk update" at bounding box center [653, 398] width 112 height 16
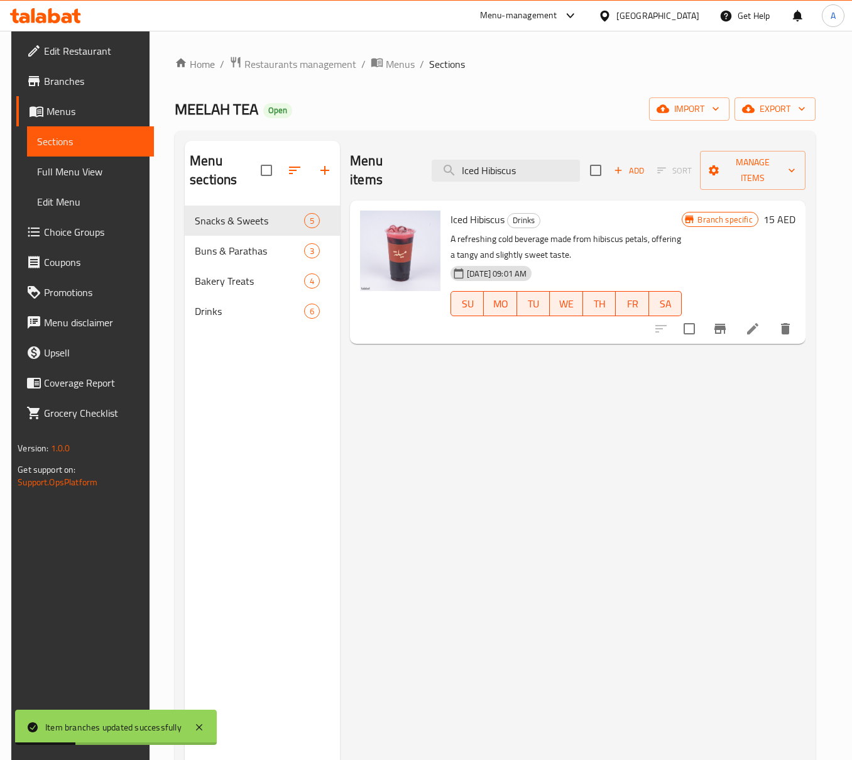
click at [501, 146] on div "Menu items Iced Hibiscus Add Sort Manage items" at bounding box center [578, 171] width 456 height 60
click at [505, 161] on input "Iced Hibiscus" at bounding box center [506, 171] width 148 height 22
paste input "Beef Paratha Bun"
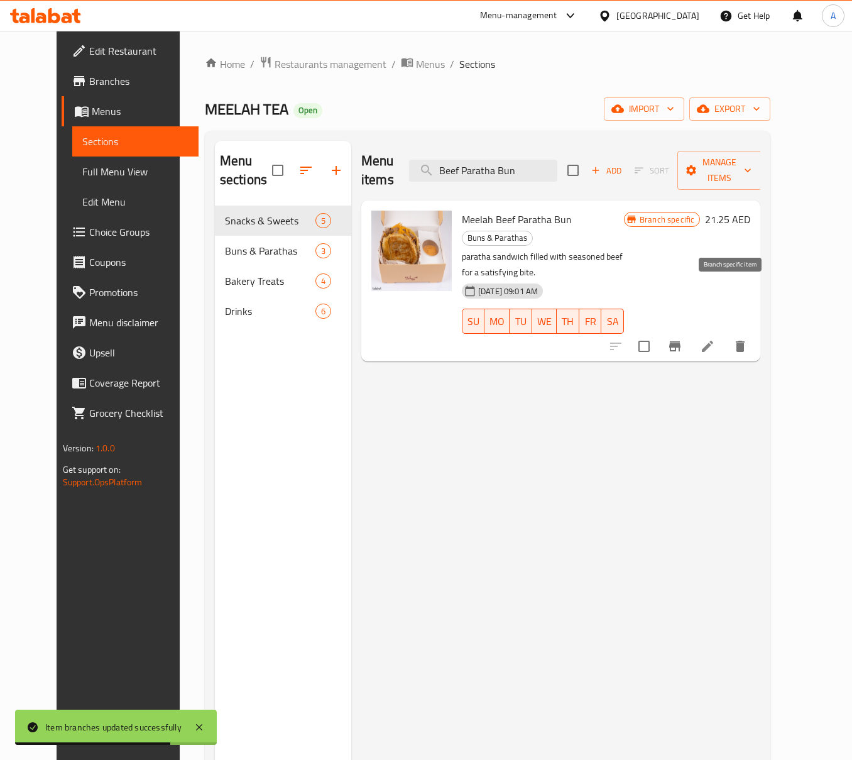
type input "Beef Paratha Bun"
click at [682, 339] on icon "Branch-specific-item" at bounding box center [674, 346] width 15 height 15
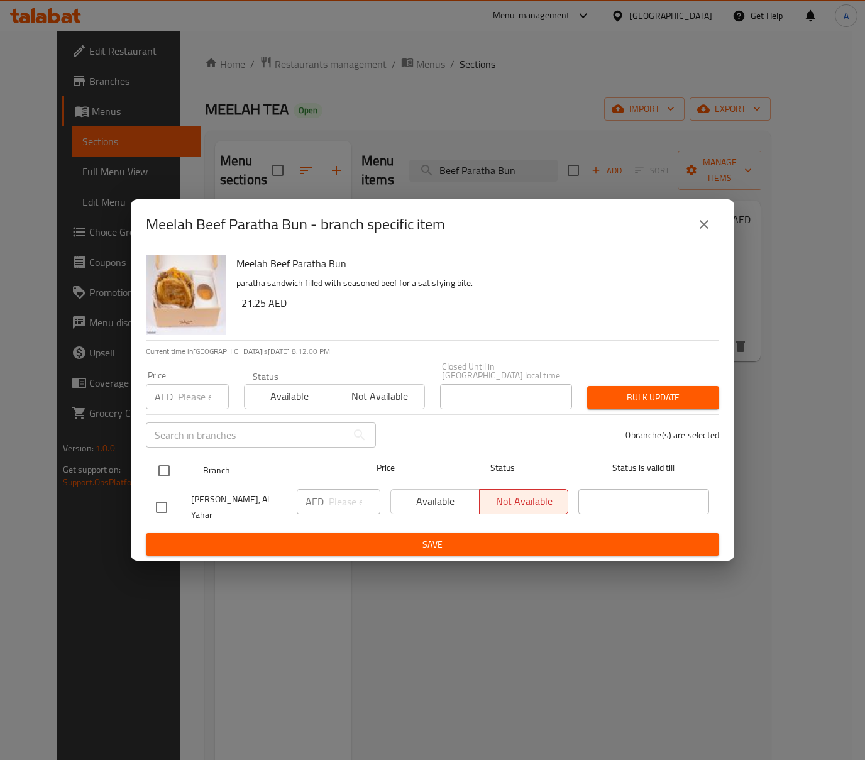
click at [167, 476] on input "checkbox" at bounding box center [164, 470] width 26 height 26
checkbox input "true"
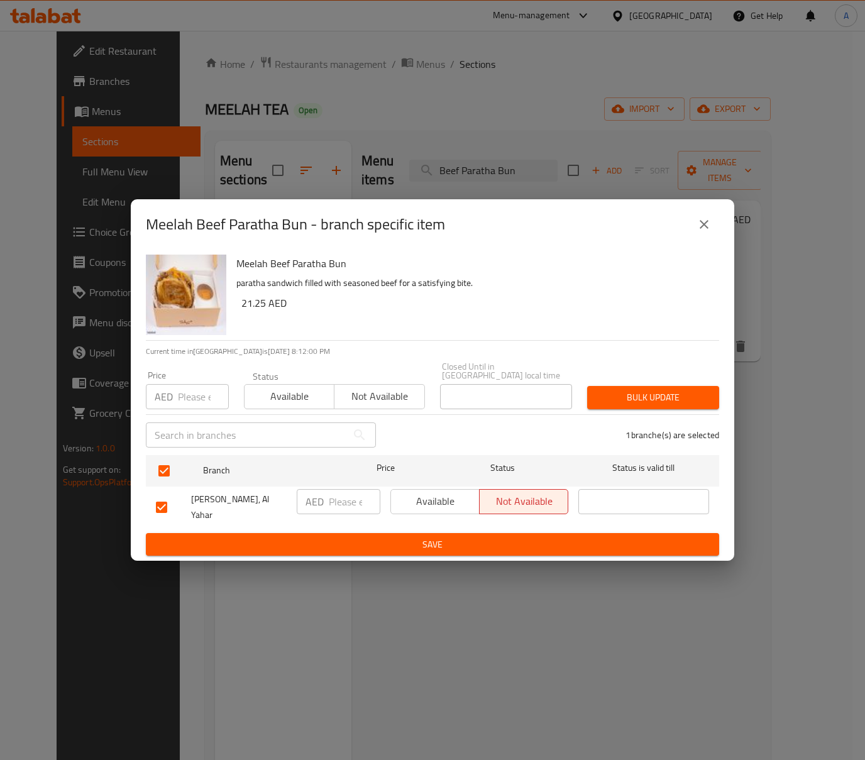
click at [184, 420] on div "​" at bounding box center [260, 435] width 245 height 40
click at [182, 409] on input "number" at bounding box center [203, 396] width 51 height 25
click at [708, 232] on icon "close" at bounding box center [703, 224] width 15 height 15
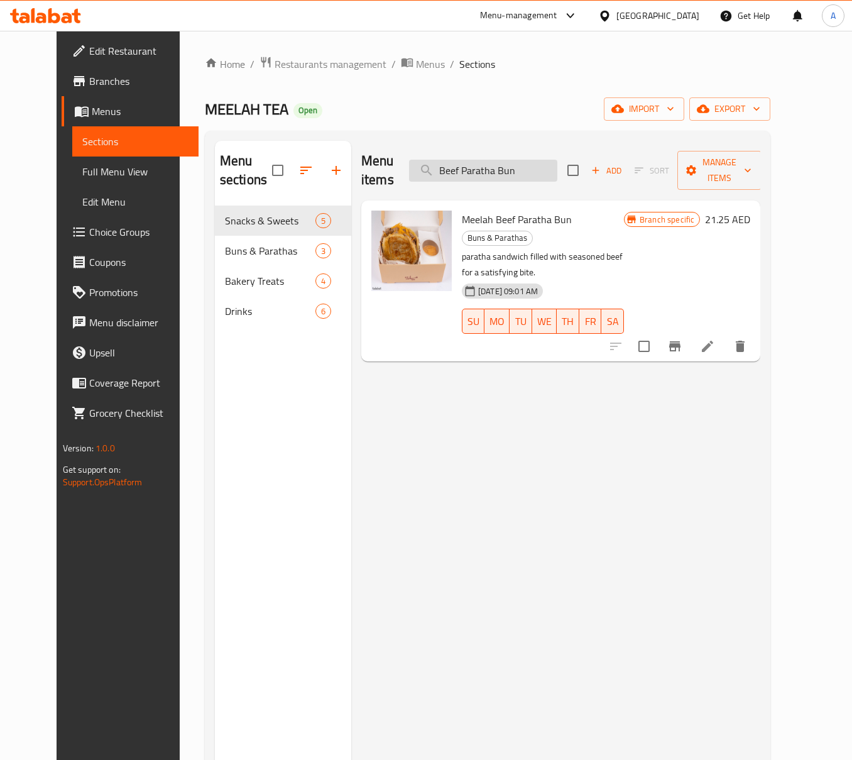
click at [500, 162] on input "Beef Paratha Bun" at bounding box center [483, 171] width 148 height 22
click at [682, 339] on icon "Branch-specific-item" at bounding box center [674, 346] width 15 height 15
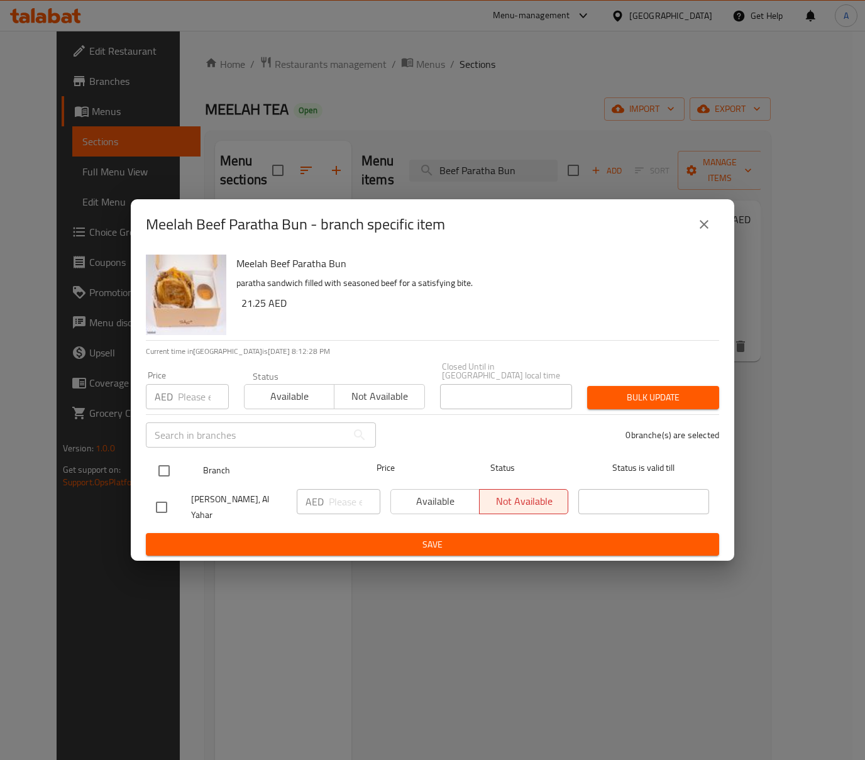
click at [163, 475] on input "checkbox" at bounding box center [164, 470] width 26 height 26
checkbox input "true"
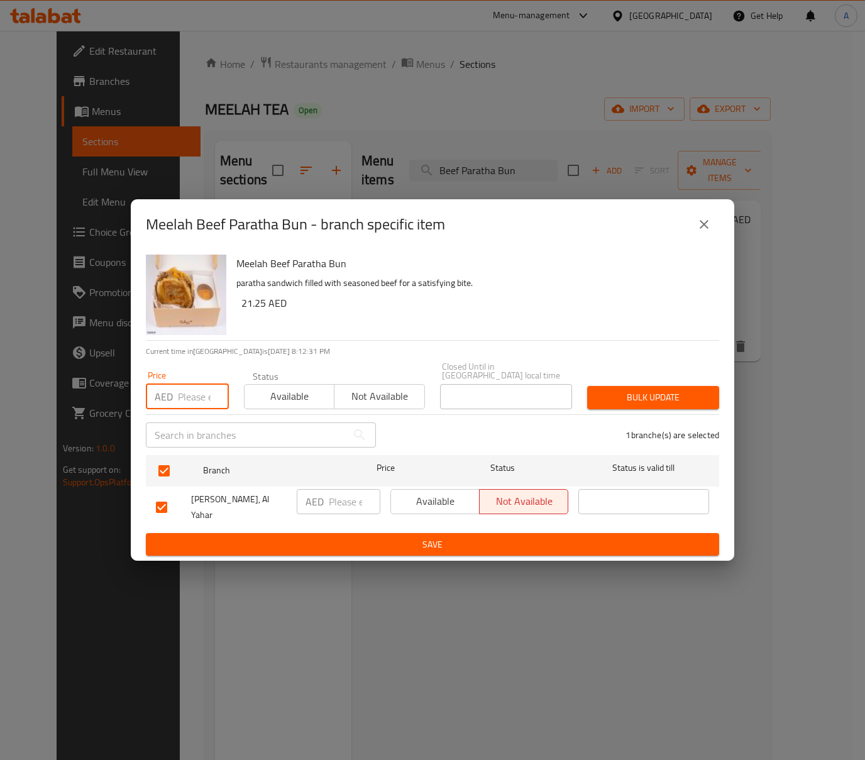
click at [178, 406] on input "number" at bounding box center [203, 396] width 51 height 25
paste input "45"
type input "45"
click at [631, 397] on span "Bulk update" at bounding box center [653, 398] width 112 height 16
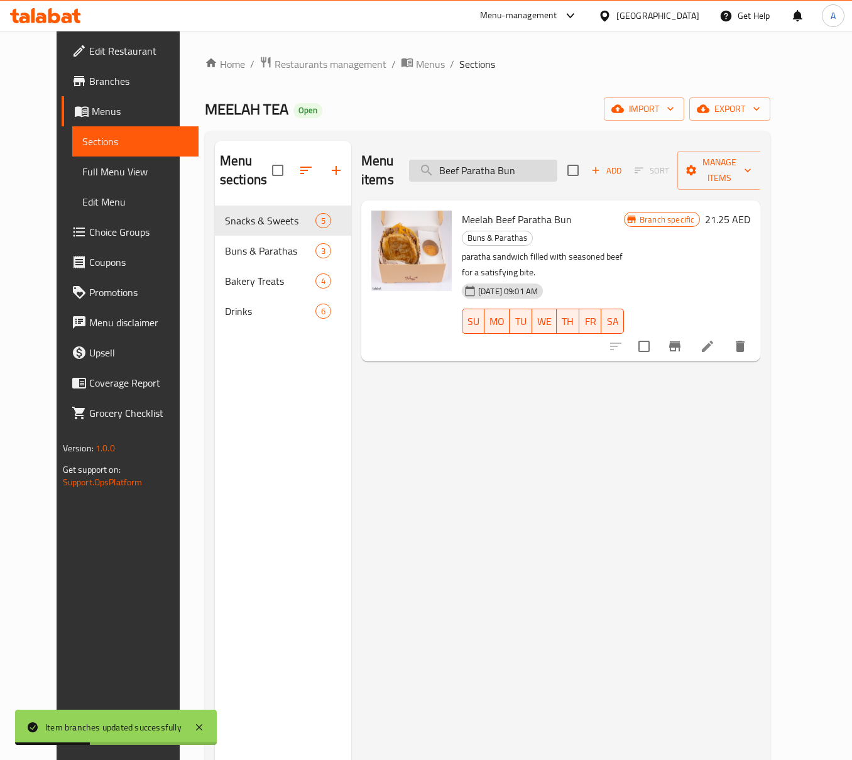
click at [506, 160] on input "Beef Paratha Bun" at bounding box center [483, 171] width 148 height 22
paste input "Special Shakshuka Paratt"
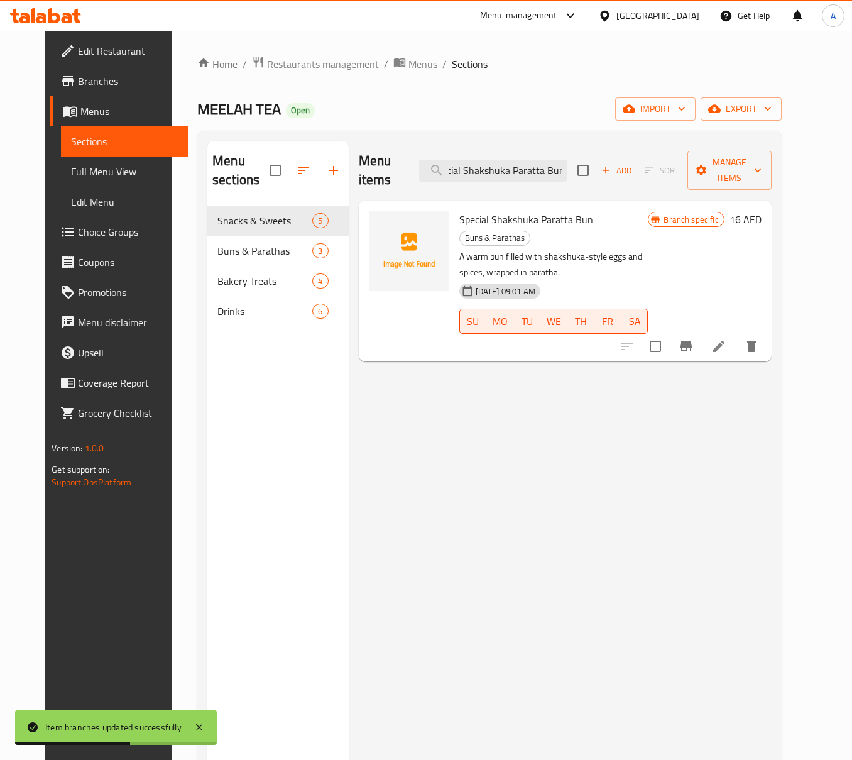
type input "Special Shakshuka Paratta Bun"
click at [745, 331] on div at bounding box center [689, 346] width 155 height 30
click at [692, 341] on icon "Branch-specific-item" at bounding box center [685, 346] width 11 height 10
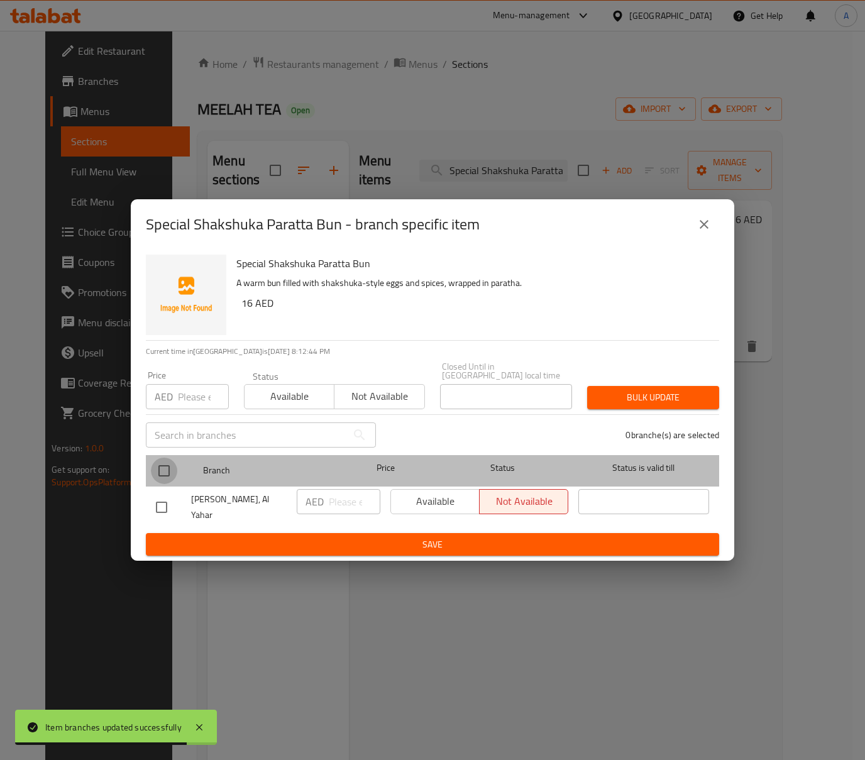
click at [166, 469] on input "checkbox" at bounding box center [164, 470] width 26 height 26
checkbox input "true"
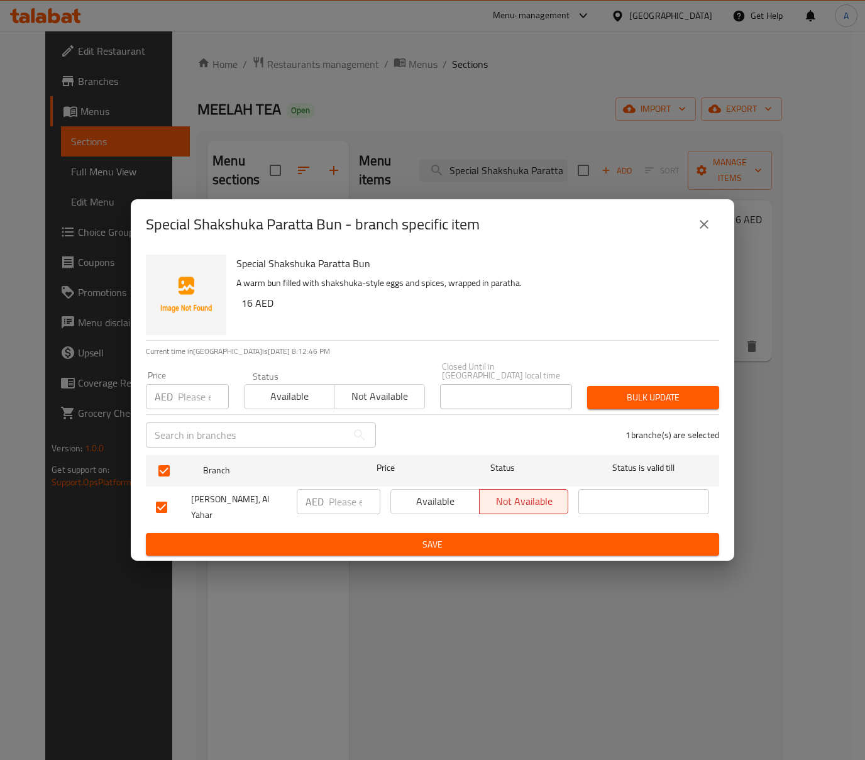
click at [169, 404] on p "AED" at bounding box center [164, 396] width 18 height 15
click at [192, 405] on input "number" at bounding box center [203, 396] width 51 height 25
paste input "20"
type input "20"
click at [629, 405] on span "Bulk update" at bounding box center [653, 398] width 112 height 16
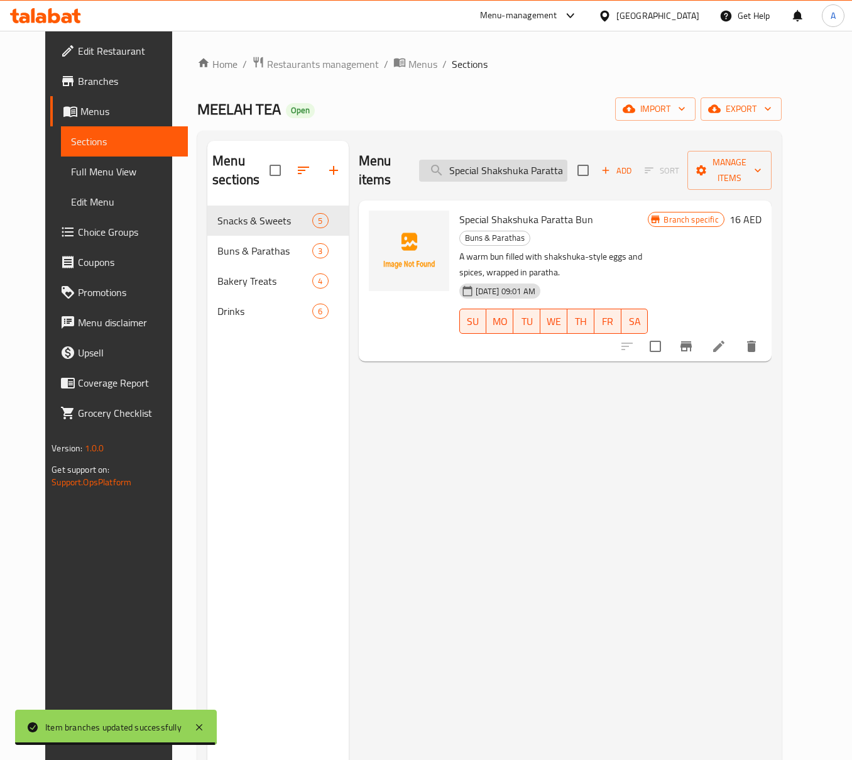
click at [559, 160] on input "Special Shakshuka Paratta Bun" at bounding box center [493, 171] width 148 height 22
paste input "Chicken Parath"
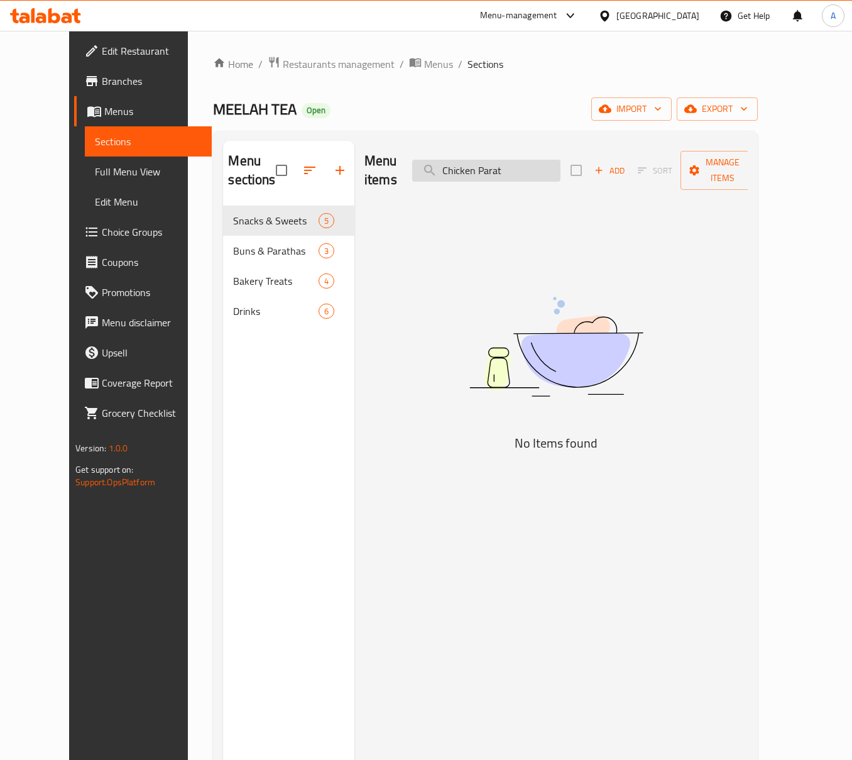
click at [526, 161] on input "Chicken Parat" at bounding box center [486, 171] width 148 height 22
paste input "ha Bun"
drag, startPoint x: 499, startPoint y: 156, endPoint x: 352, endPoint y: 156, distance: 147.0
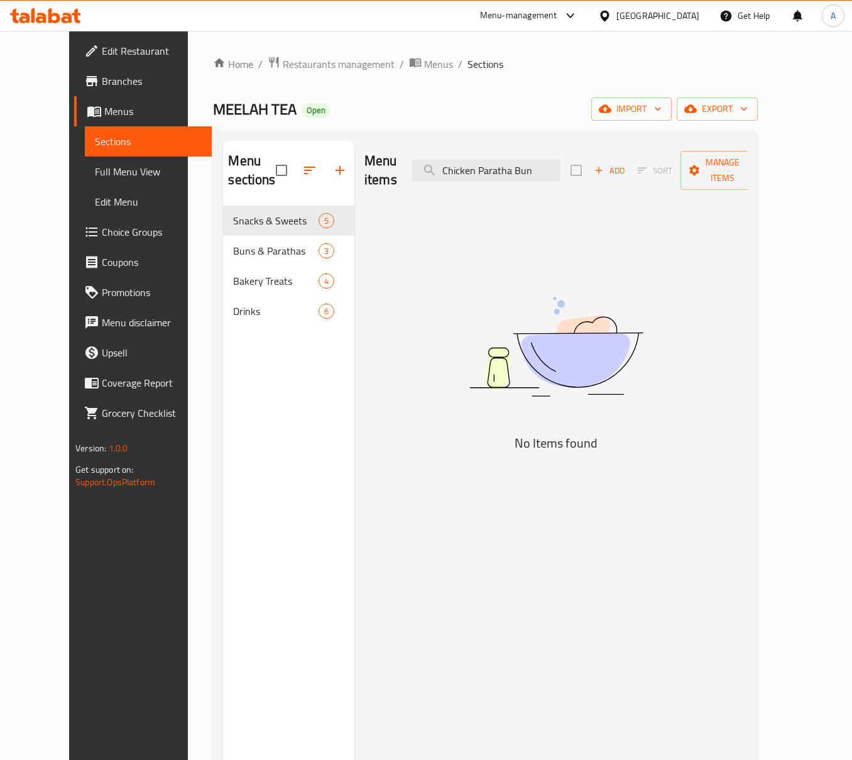
click at [364, 156] on div "Menu items Chicken Paratha Bun Add Sort Manage items" at bounding box center [555, 171] width 383 height 60
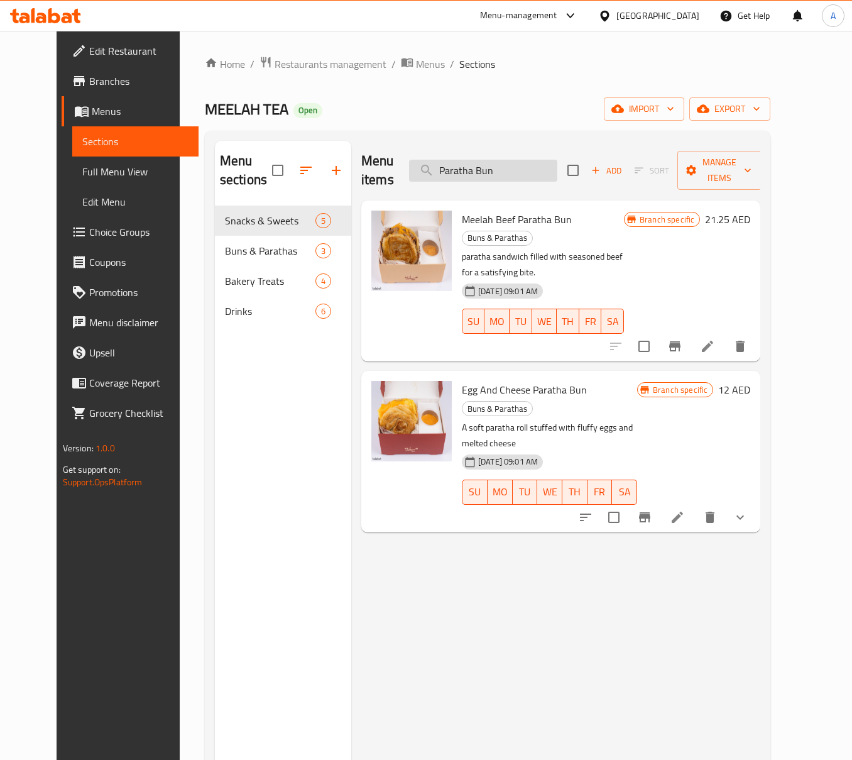
click at [533, 161] on input "Paratha Bun" at bounding box center [483, 171] width 148 height 22
click at [491, 131] on div "Menu sections Snacks & Sweets 5 Buns & Parathas 3 Bakery Treats 4 Drinks 6 Menu…" at bounding box center [488, 521] width 566 height 780
click at [503, 147] on div "Menu items Paratha Bun Add Sort Manage items" at bounding box center [560, 171] width 399 height 60
click at [506, 160] on input "Paratha Bun" at bounding box center [483, 171] width 148 height 22
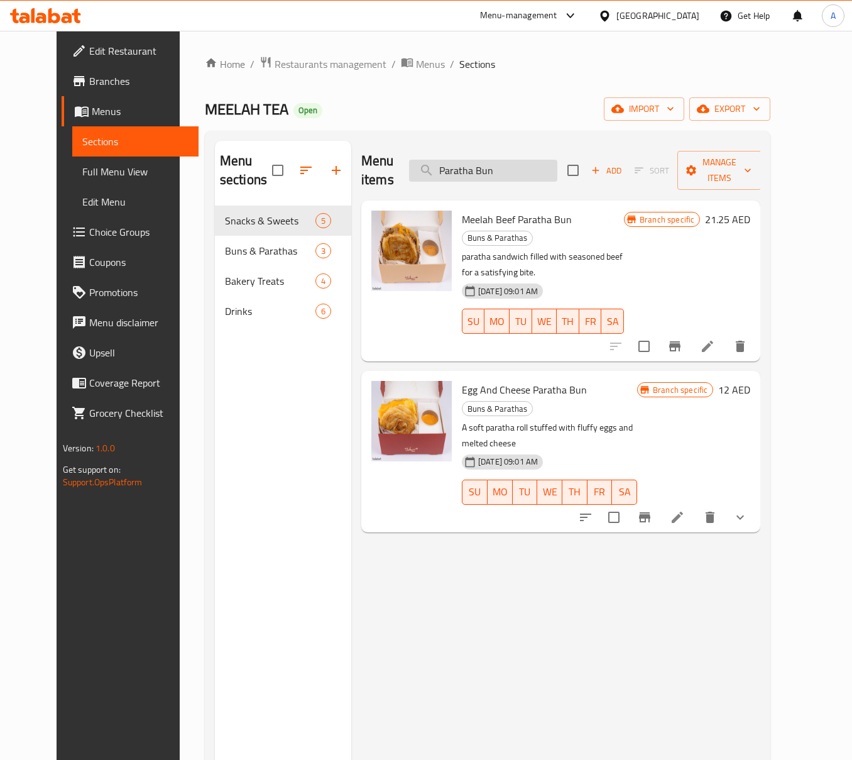
click at [506, 160] on input "Paratha Bun" at bounding box center [483, 171] width 148 height 22
paste input "Egg And Cheese"
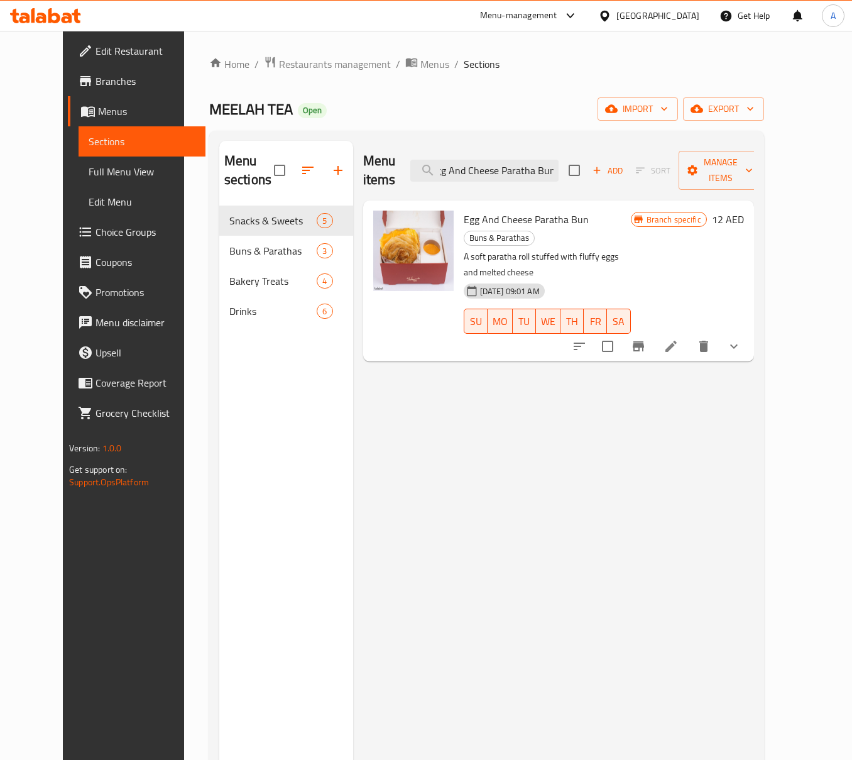
type input "Egg And Cheese Paratha Bun"
click at [644, 341] on icon "Branch-specific-item" at bounding box center [638, 346] width 11 height 10
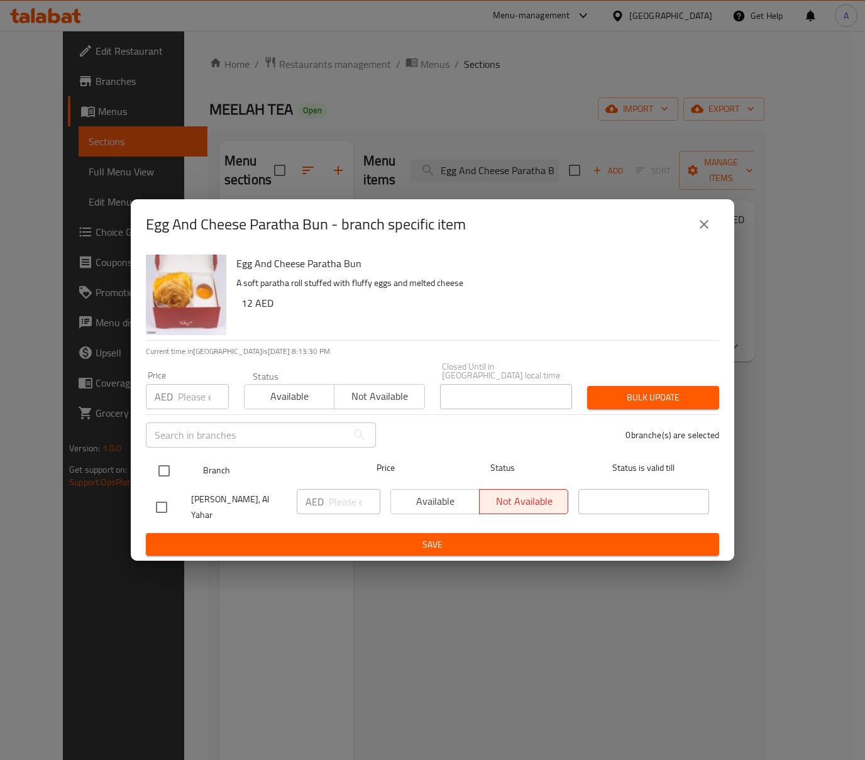
click at [173, 467] on input "checkbox" at bounding box center [164, 470] width 26 height 26
checkbox input "true"
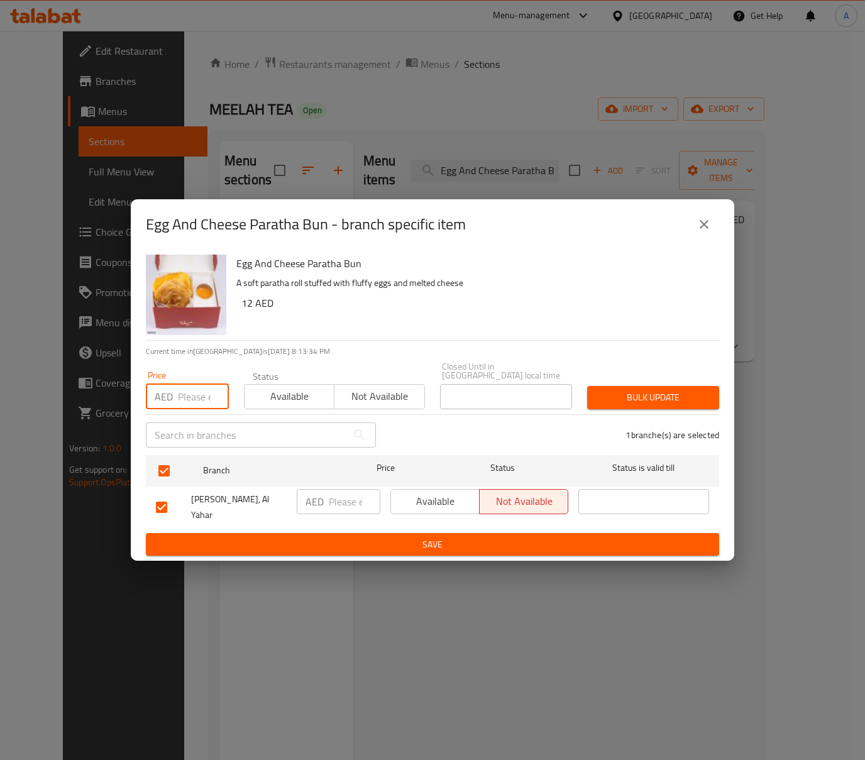
click at [190, 393] on input "number" at bounding box center [203, 396] width 51 height 25
type input "15"
click at [619, 393] on span "Bulk update" at bounding box center [653, 398] width 112 height 16
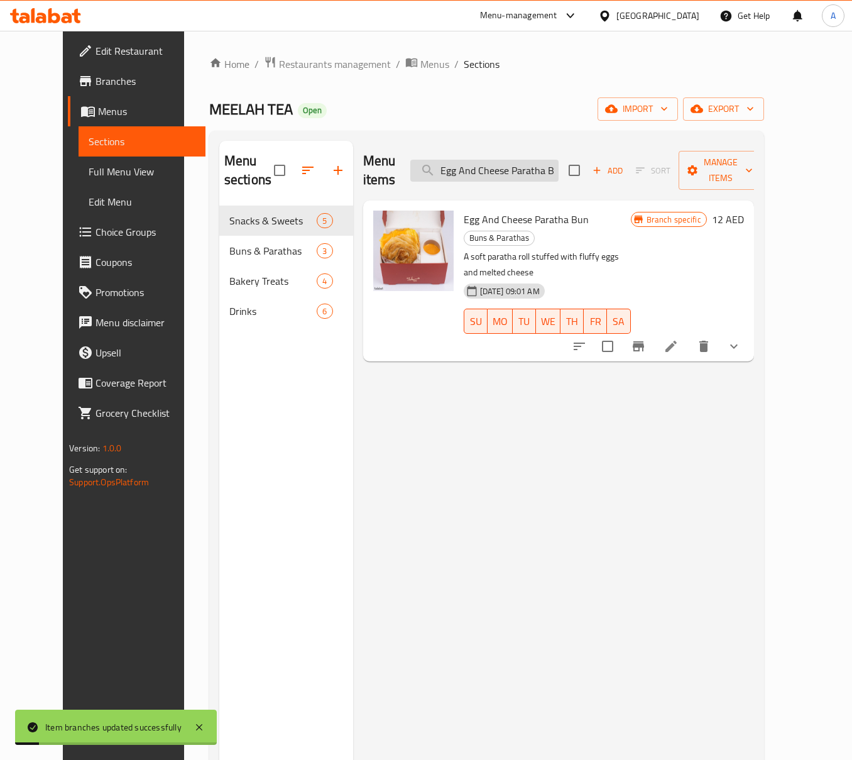
drag, startPoint x: 526, startPoint y: 176, endPoint x: 528, endPoint y: 169, distance: 7.2
click at [526, 176] on div "Menu items Egg And Cheese Paratha Bun Add Sort Manage items" at bounding box center [558, 171] width 391 height 60
click at [530, 160] on input "Egg And Cheese Paratha Bun" at bounding box center [484, 171] width 148 height 22
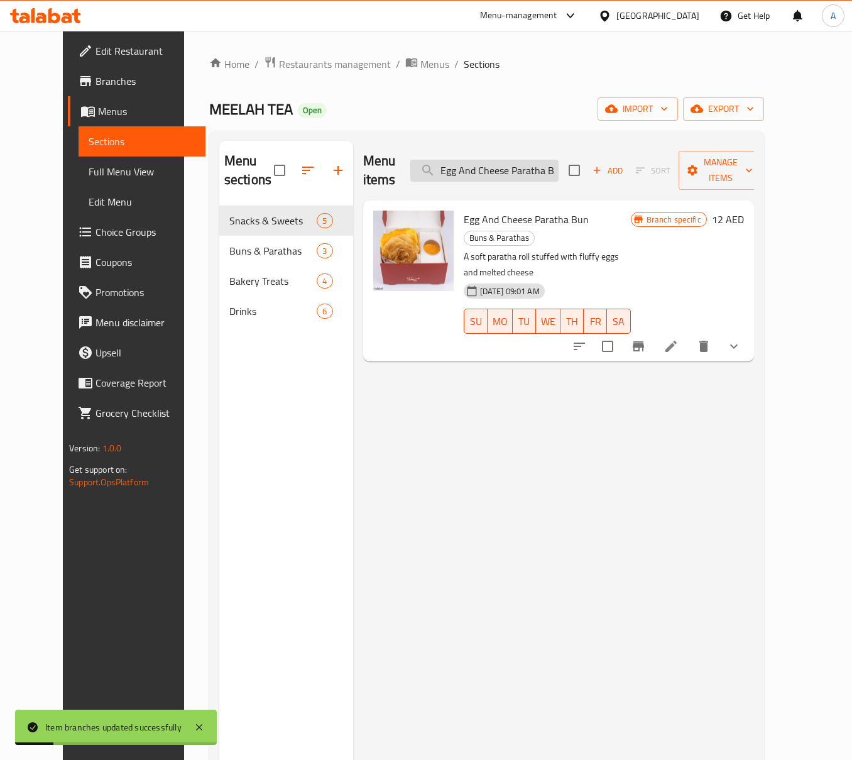
click at [530, 160] on input "Egg And Cheese Paratha Bun" at bounding box center [484, 171] width 148 height 22
paste input "Kraft Cheese&Oman Chips Paratt"
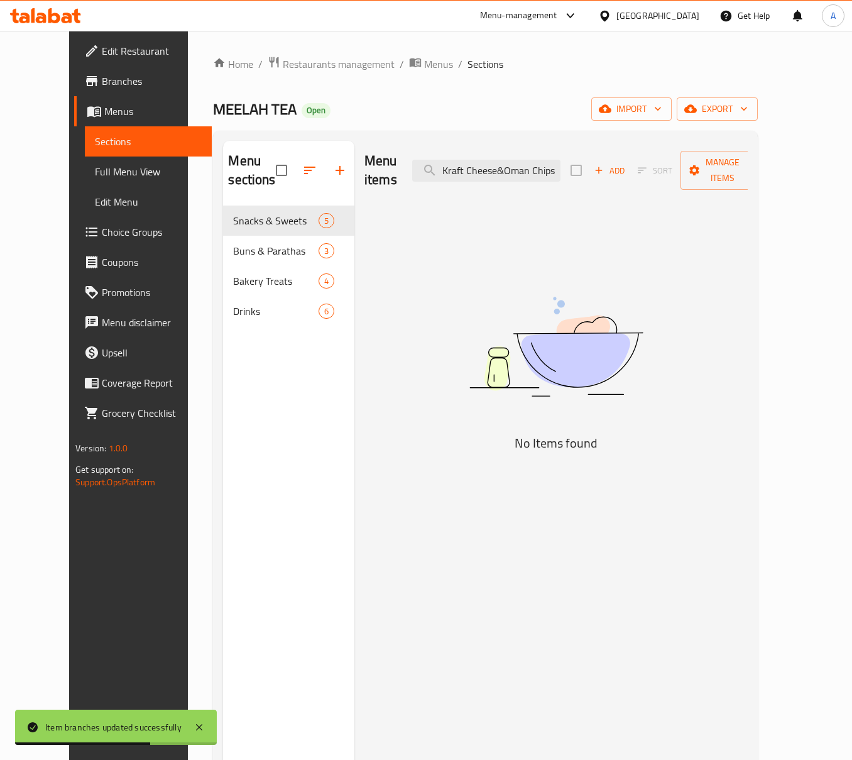
drag, startPoint x: 490, startPoint y: 161, endPoint x: 313, endPoint y: 172, distance: 177.5
click at [320, 172] on div "Menu sections Snacks & Sweets 5 Buns & Parathas 3 Bakery Treats 4 Drinks 6 Menu…" at bounding box center [485, 521] width 524 height 760
drag, startPoint x: 518, startPoint y: 164, endPoint x: 426, endPoint y: 165, distance: 91.7
click at [426, 165] on div "Menu items Oman Chips Paratta Add Sort Manage items" at bounding box center [555, 171] width 383 height 60
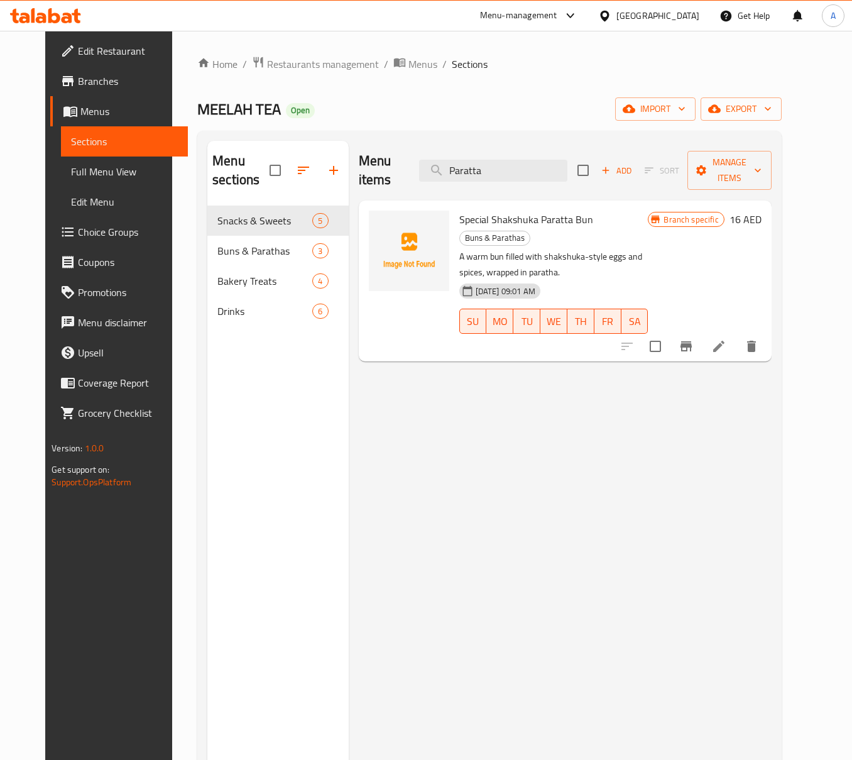
drag, startPoint x: 511, startPoint y: 163, endPoint x: 255, endPoint y: 167, distance: 255.7
click at [255, 167] on div "Menu sections Snacks & Sweets 5 Buns & Parathas 3 Bakery Treats 4 Drinks 6 Menu…" at bounding box center [489, 521] width 564 height 760
paste input "Kraft Cheese&Oman Chips Paratta Bun"
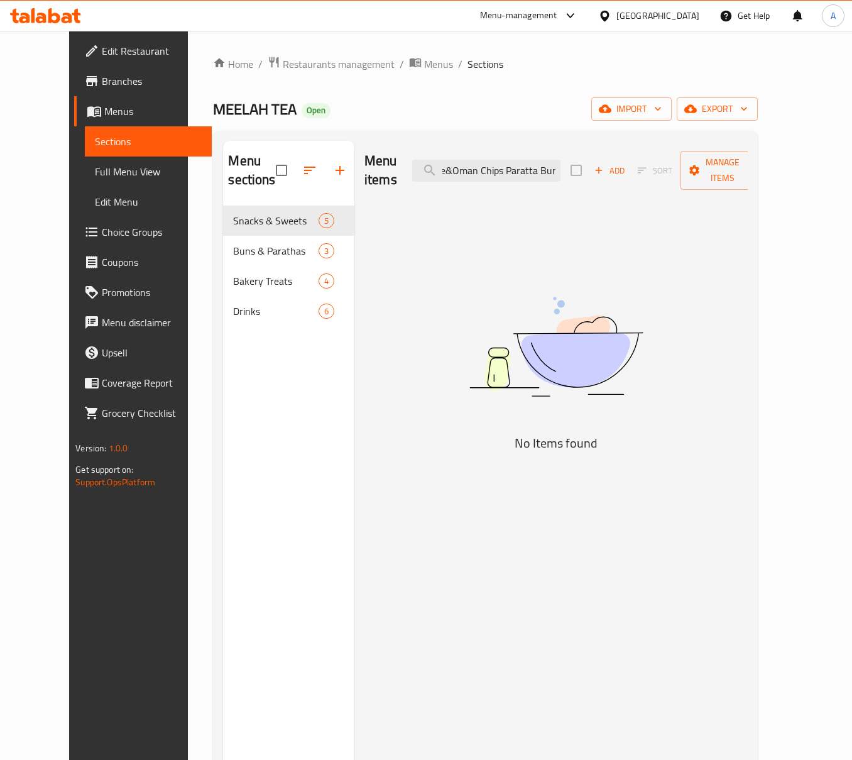
drag, startPoint x: 483, startPoint y: 161, endPoint x: 886, endPoint y: 207, distance: 405.4
click at [852, 207] on html "​ Menu-management United Arab Emirates Get Help A Edit Restaurant Branches Menu…" at bounding box center [426, 380] width 852 height 760
click at [522, 167] on input "Kraft Cheese" at bounding box center [486, 171] width 148 height 22
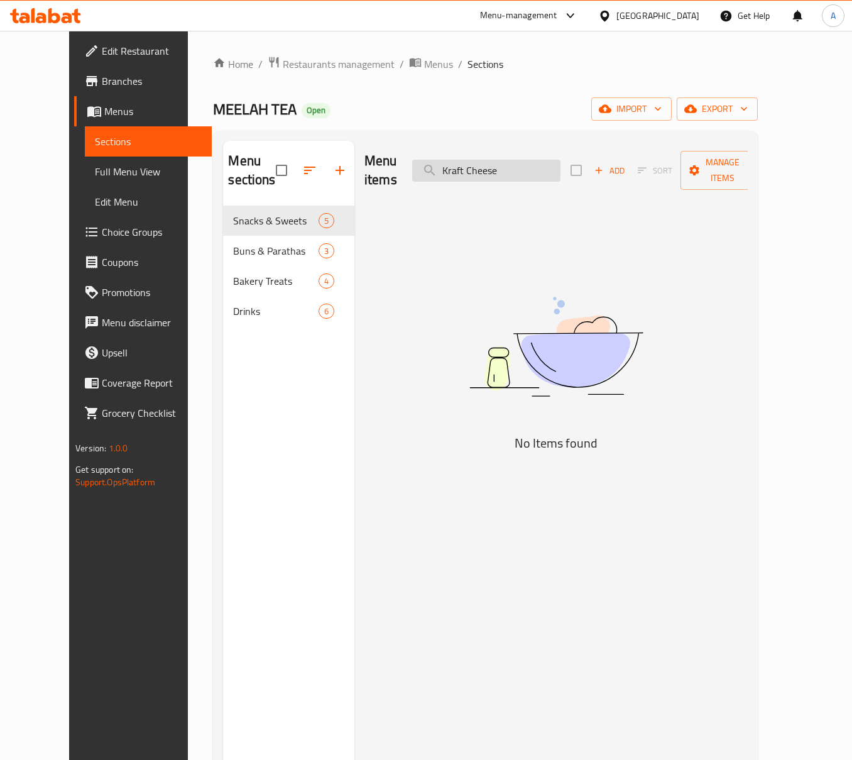
click at [522, 167] on input "Kraft Cheese" at bounding box center [486, 171] width 148 height 22
paste input "Ba Khamri"
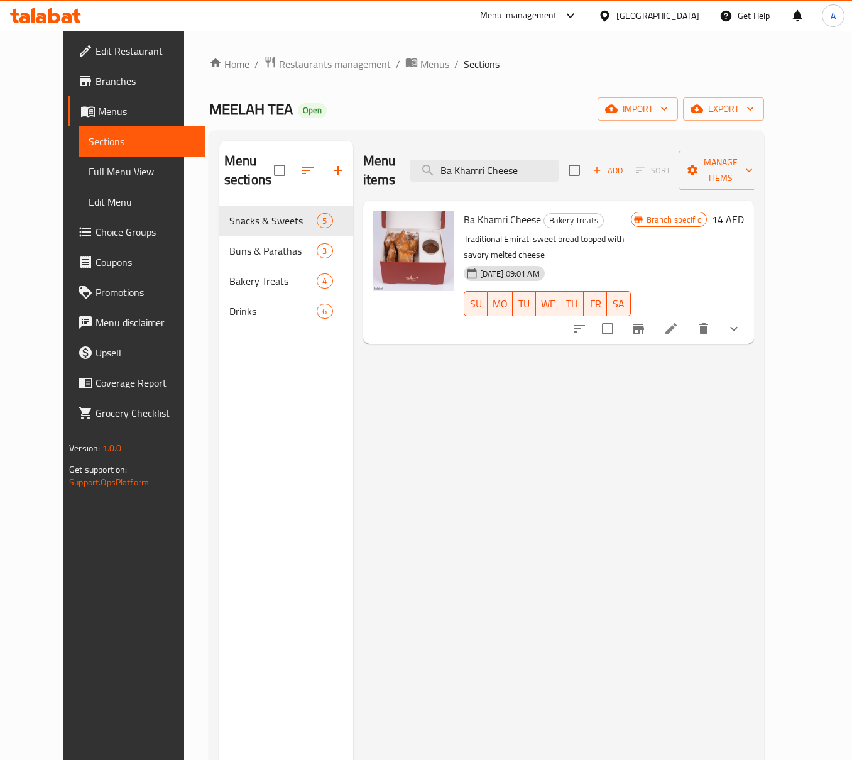
type input "Ba Khamri Cheese"
click at [528, 161] on input "Ba Khamri Cheese" at bounding box center [484, 171] width 148 height 22
click at [653, 314] on button "Branch-specific-item" at bounding box center [638, 329] width 30 height 30
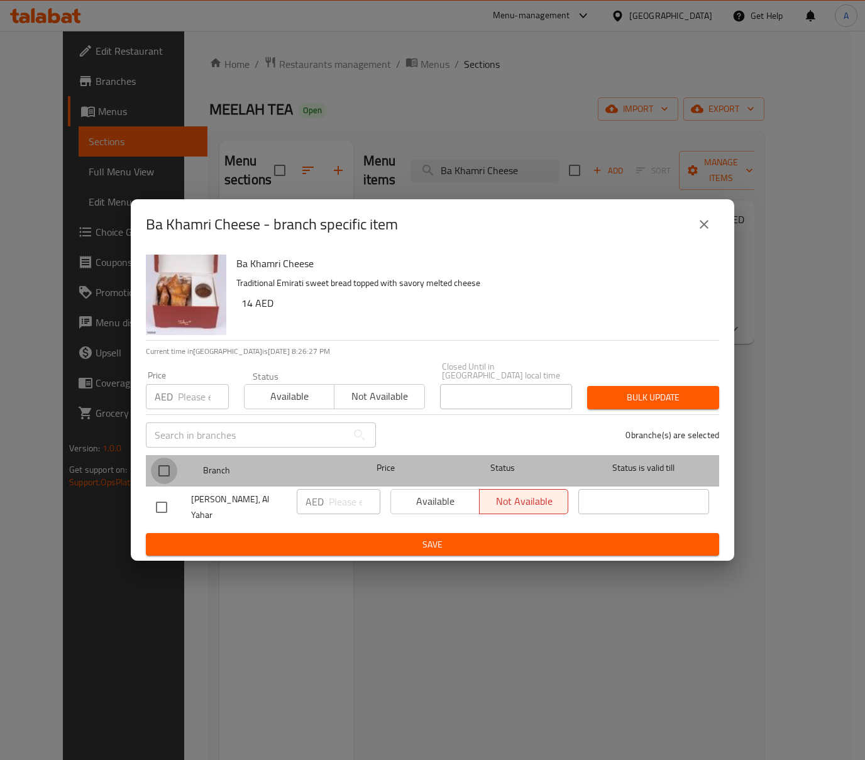
click at [167, 471] on input "checkbox" at bounding box center [164, 470] width 26 height 26
checkbox input "true"
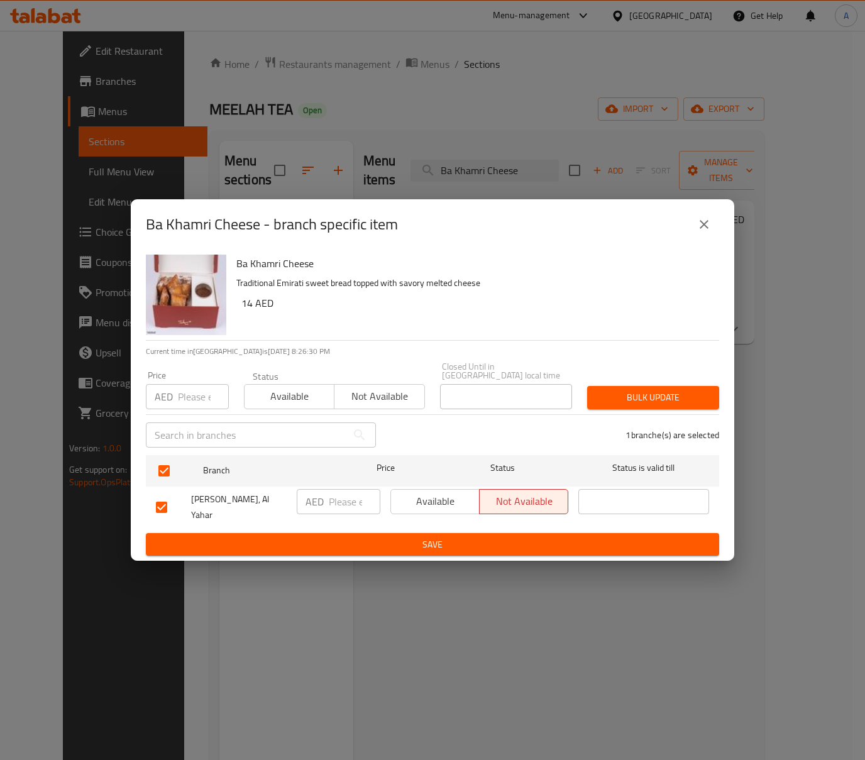
click at [202, 396] on input "number" at bounding box center [203, 396] width 51 height 25
paste input "17.5"
type input "17.5"
click at [652, 395] on span "Bulk update" at bounding box center [653, 398] width 112 height 16
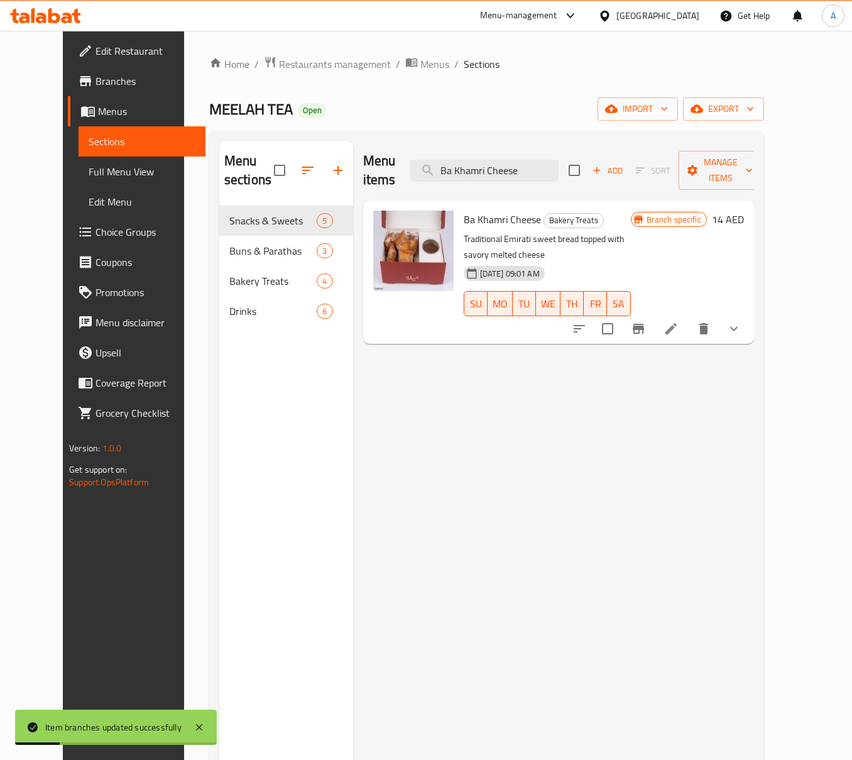
click at [500, 139] on div "Menu sections Snacks & Sweets 5 Buns & Parathas 3 Bakery Treats 4 Drinks 6 Menu…" at bounding box center [486, 521] width 555 height 780
click at [510, 160] on input "Ba Khamri Cheese" at bounding box center [484, 171] width 148 height 22
paste input "Nutella"
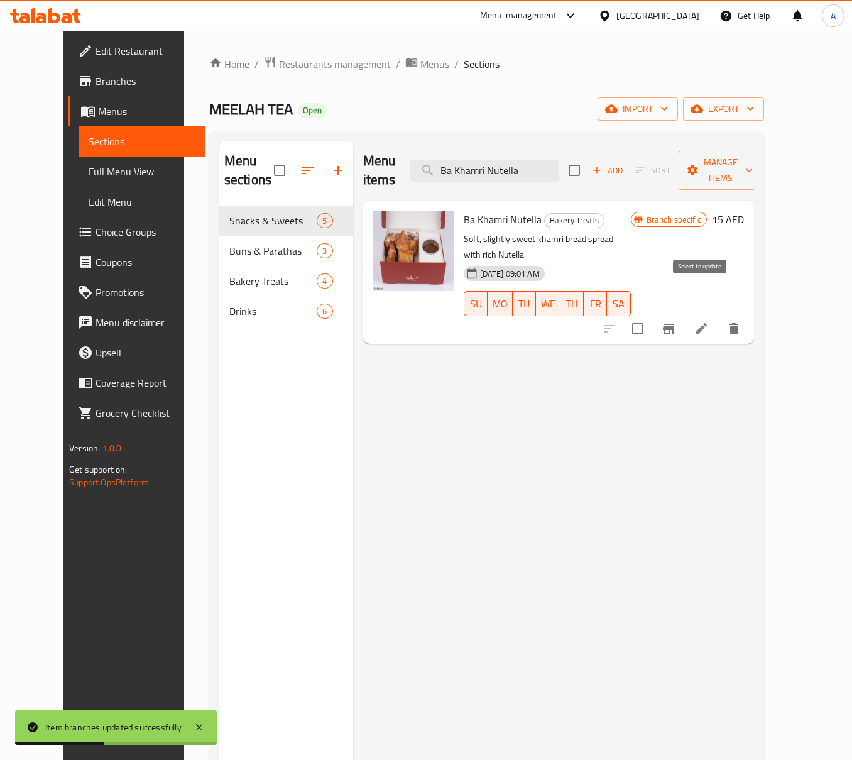
type input "Ba Khamri Nutella"
click at [676, 321] on icon "Branch-specific-item" at bounding box center [668, 328] width 15 height 15
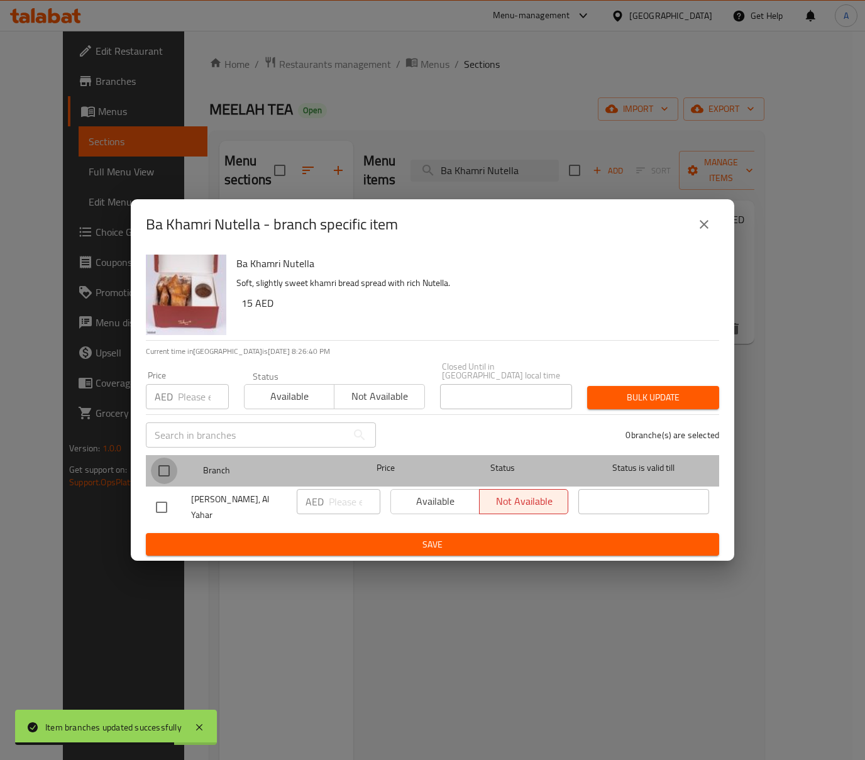
click at [163, 480] on input "checkbox" at bounding box center [164, 470] width 26 height 26
checkbox input "true"
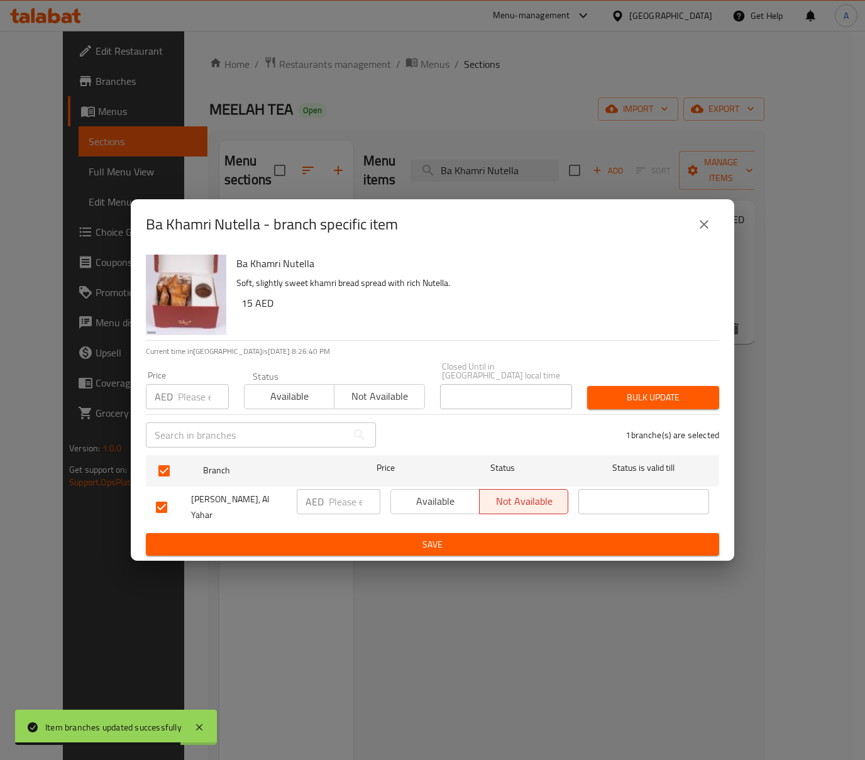
click at [187, 393] on input "number" at bounding box center [203, 396] width 51 height 25
paste input "18.75"
type input "18.75"
click at [648, 393] on button "Bulk update" at bounding box center [653, 397] width 132 height 23
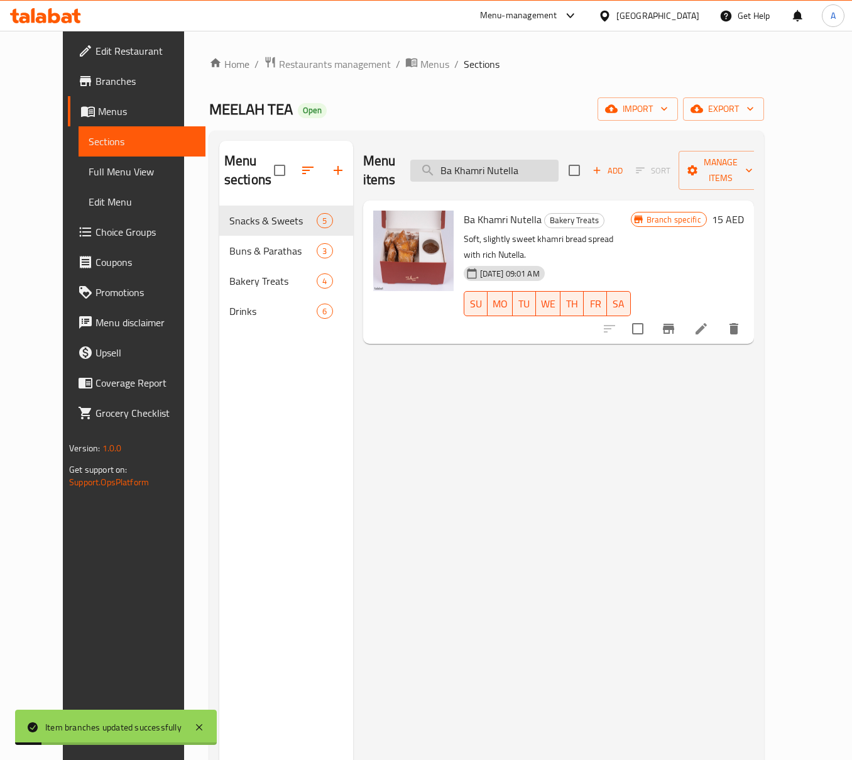
click at [488, 160] on input "Ba Khamri Nutella" at bounding box center [484, 171] width 148 height 22
paste input "Honey"
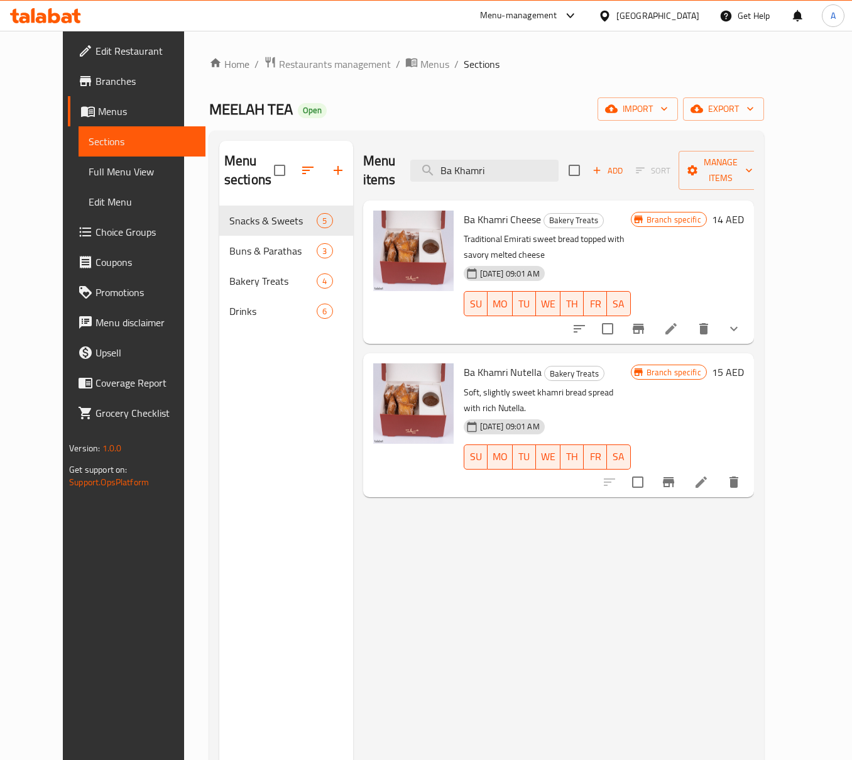
drag, startPoint x: 523, startPoint y: 168, endPoint x: 416, endPoint y: 167, distance: 106.8
click at [416, 167] on div "Menu items Ba Khamri Add Sort Manage items" at bounding box center [558, 171] width 391 height 60
click at [528, 169] on input "Ba Khamri" at bounding box center [484, 171] width 148 height 22
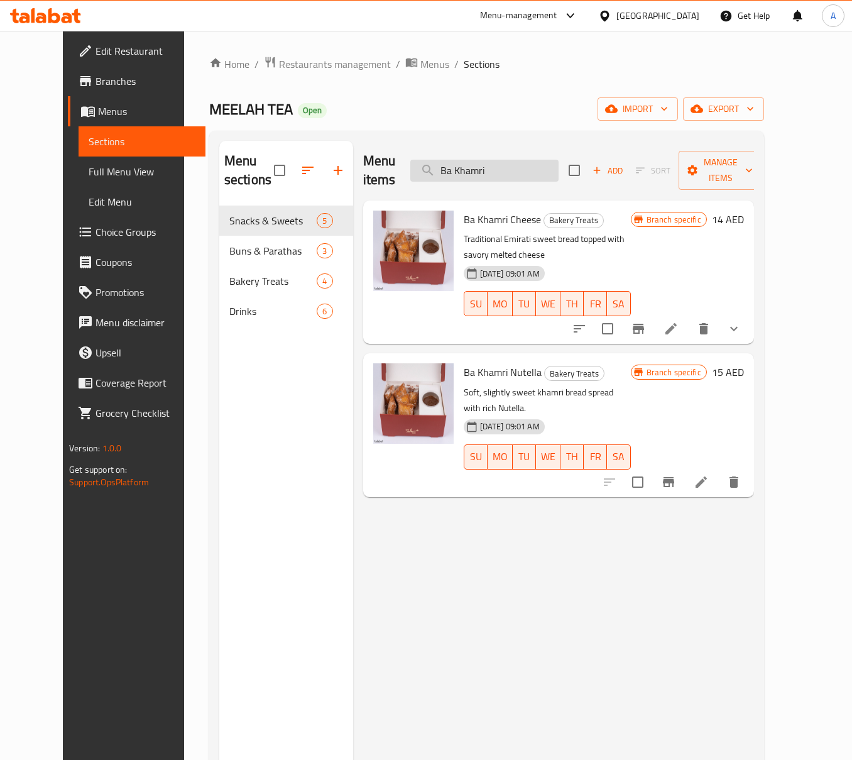
paste input "Honey"
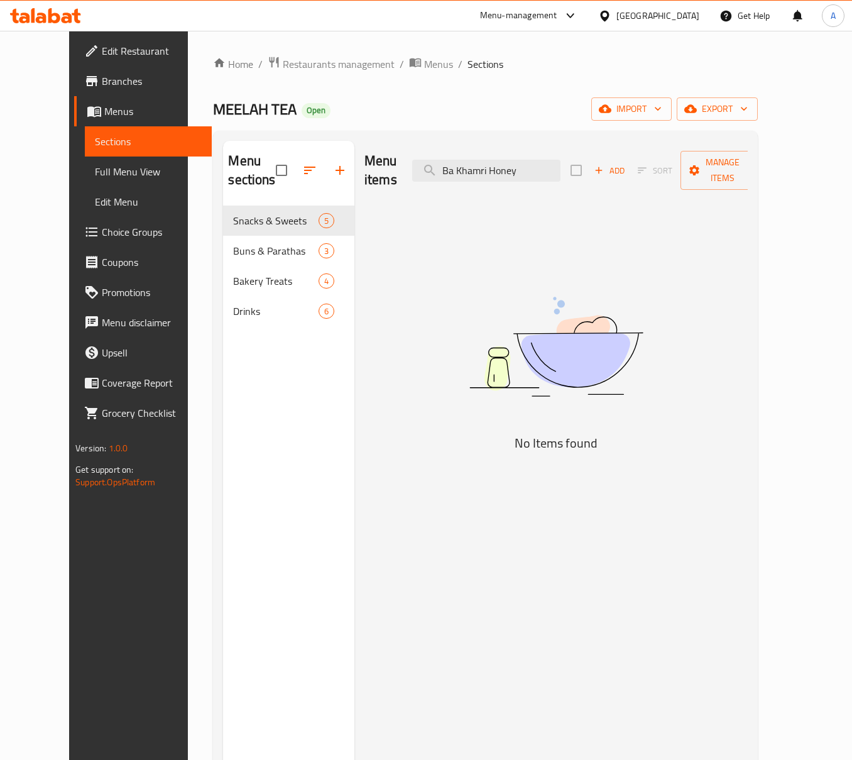
click at [584, 155] on div "Menu items Ba Khamri Honey Add Sort Manage items" at bounding box center [555, 171] width 383 height 60
click at [553, 160] on input "Ba Khamri Honey" at bounding box center [486, 171] width 148 height 22
click at [539, 160] on input "Ba Khamri Honey" at bounding box center [486, 171] width 148 height 22
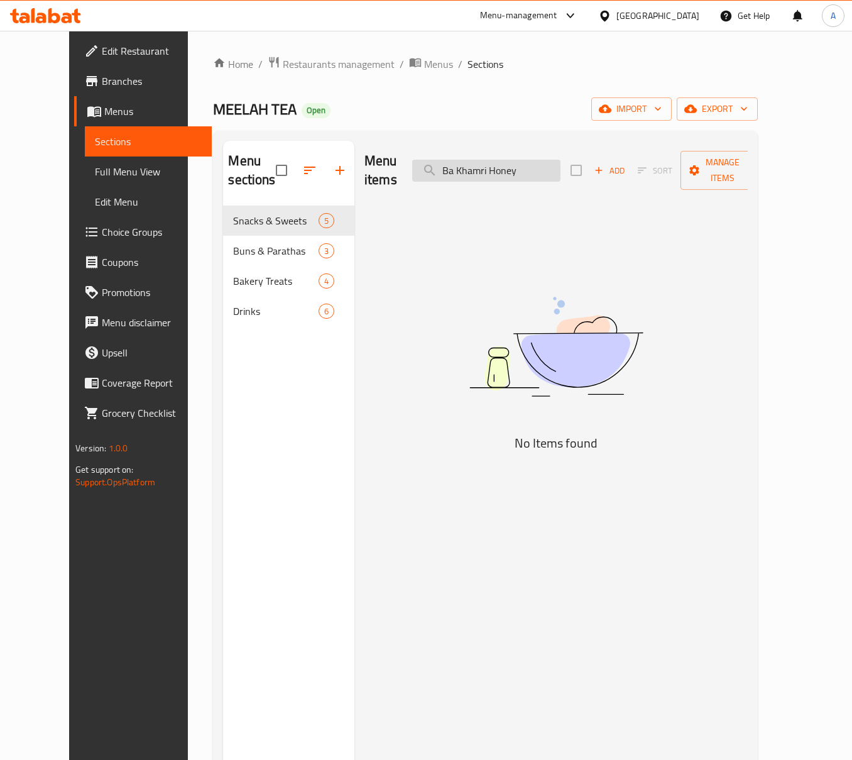
paste input "Honey Comb Cheese"
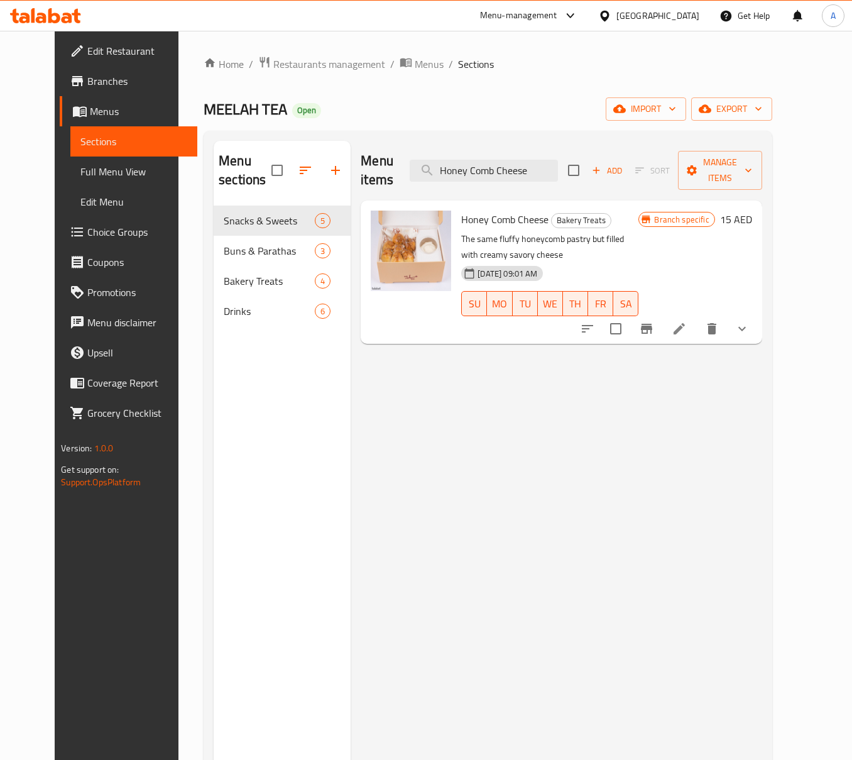
type input "Honey Comb Cheese"
click at [662, 320] on button "Branch-specific-item" at bounding box center [646, 329] width 30 height 30
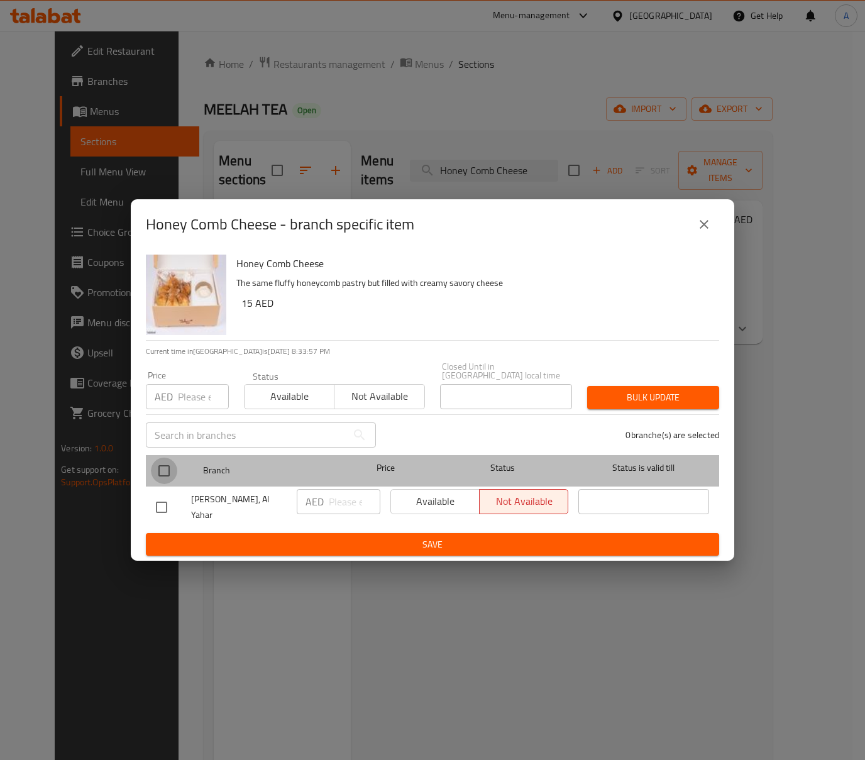
click at [163, 479] on input "checkbox" at bounding box center [164, 470] width 26 height 26
checkbox input "true"
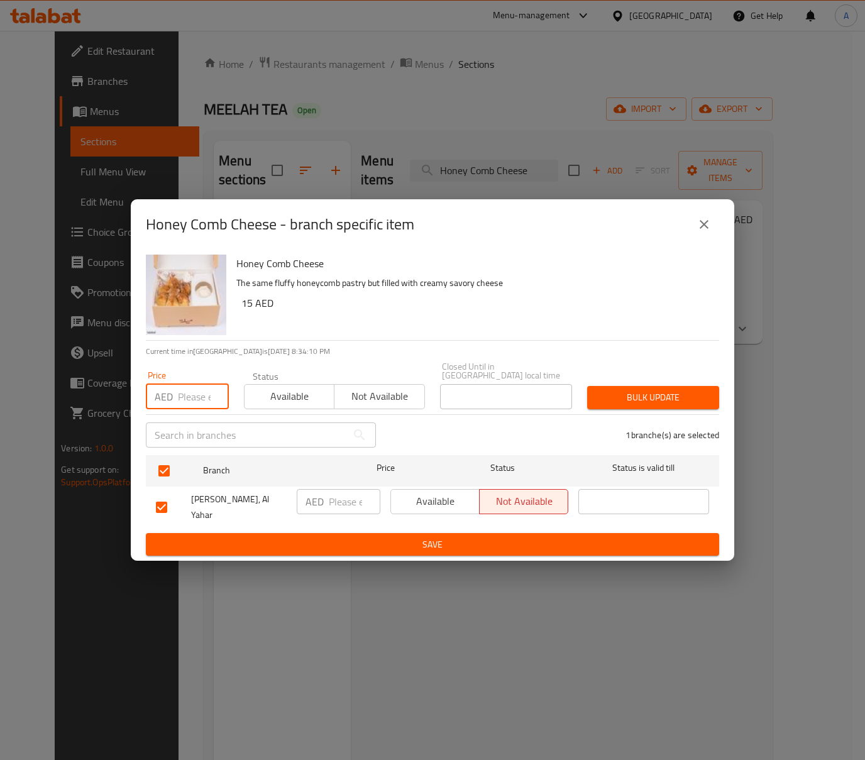
click at [179, 398] on input "number" at bounding box center [203, 396] width 51 height 25
paste input "18.75"
type input "18.75"
click at [671, 409] on button "Bulk update" at bounding box center [653, 397] width 132 height 23
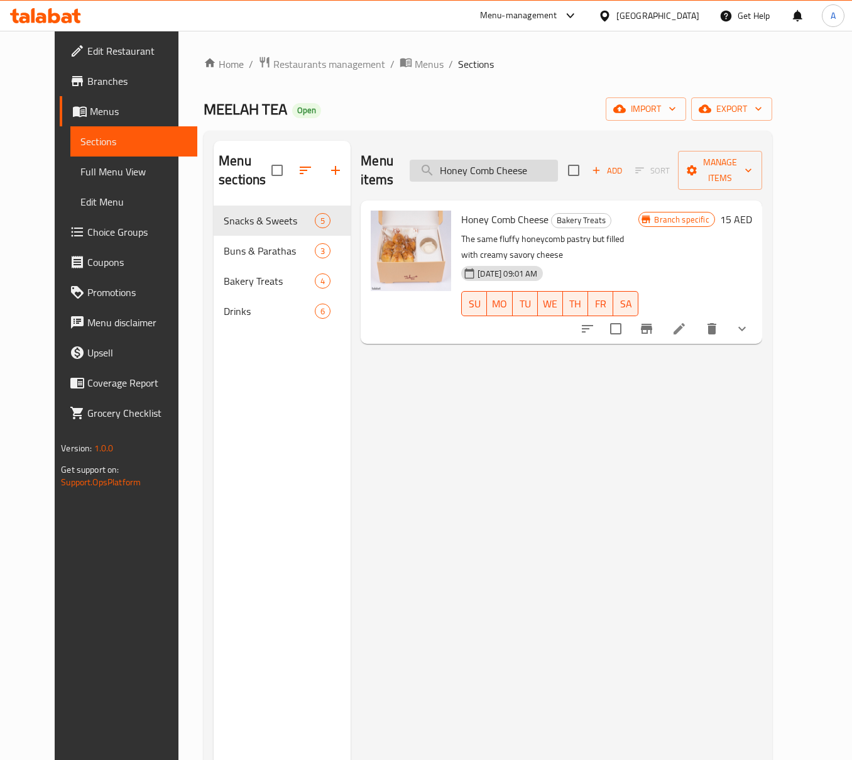
click at [505, 169] on input "Honey Comb Cheese" at bounding box center [484, 171] width 148 height 22
paste input "Geemat Meelah"
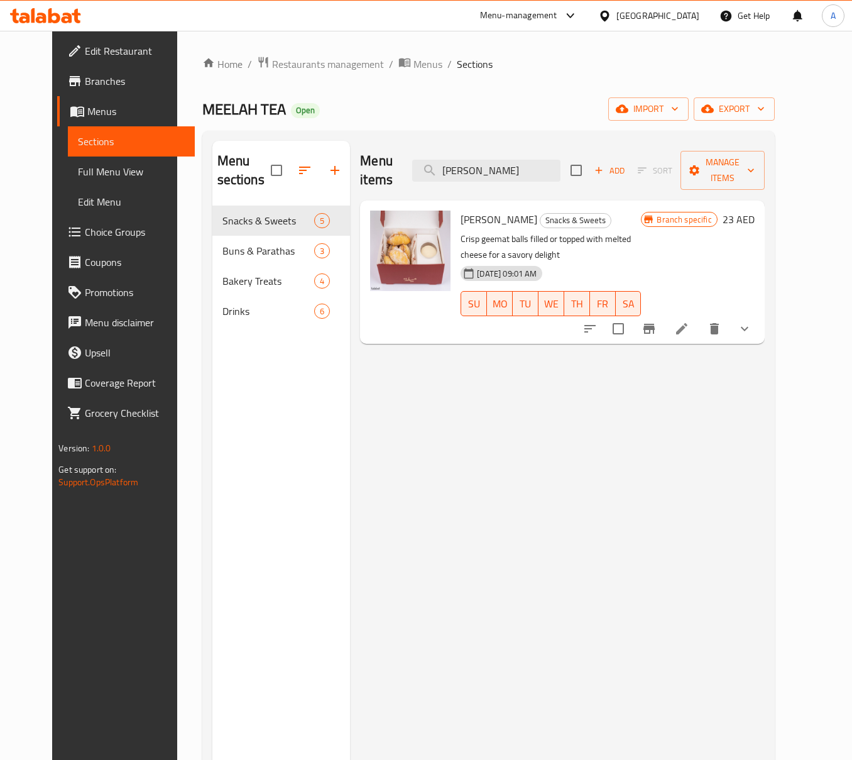
type input "Geemat Meelah Cheese"
click at [655, 324] on icon "Branch-specific-item" at bounding box center [648, 329] width 11 height 10
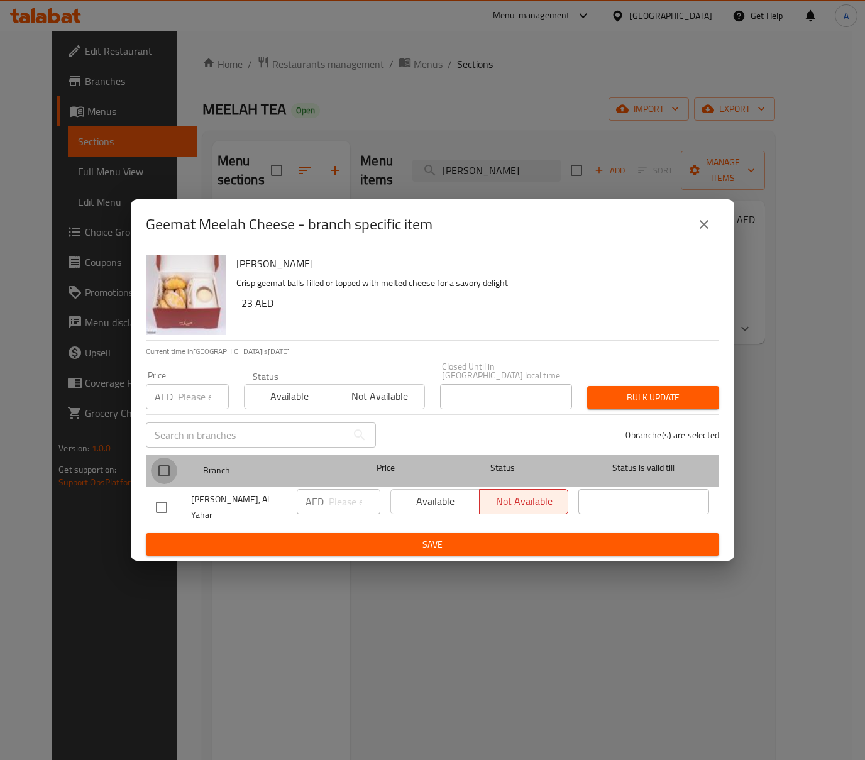
click at [175, 466] on input "checkbox" at bounding box center [164, 470] width 26 height 26
checkbox input "true"
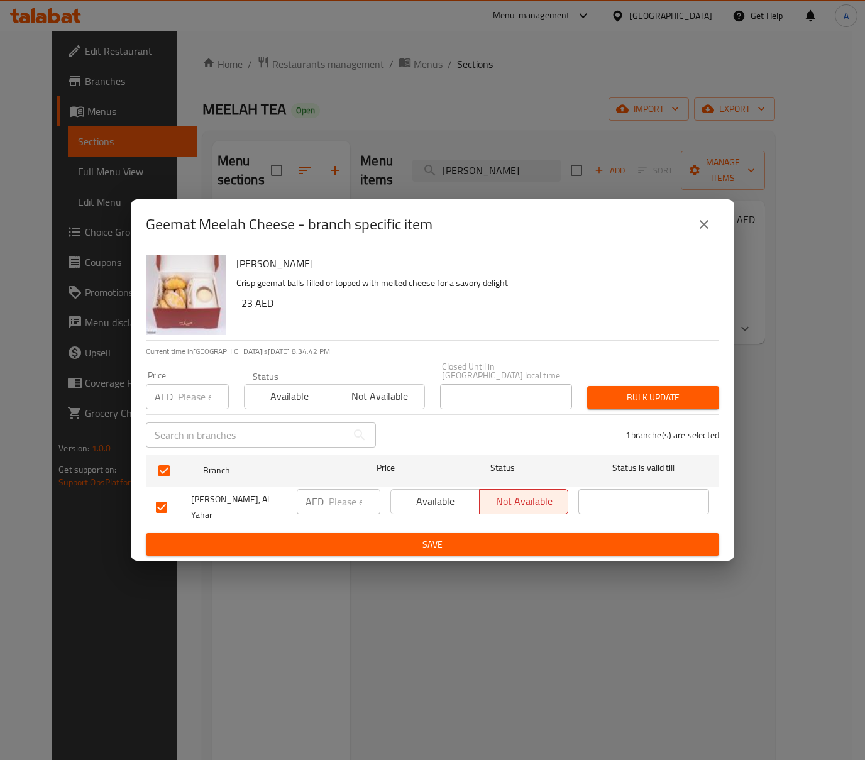
click at [185, 409] on input "number" at bounding box center [203, 396] width 51 height 25
paste input "28.75"
type input "28.75"
click at [617, 403] on span "Bulk update" at bounding box center [653, 398] width 112 height 16
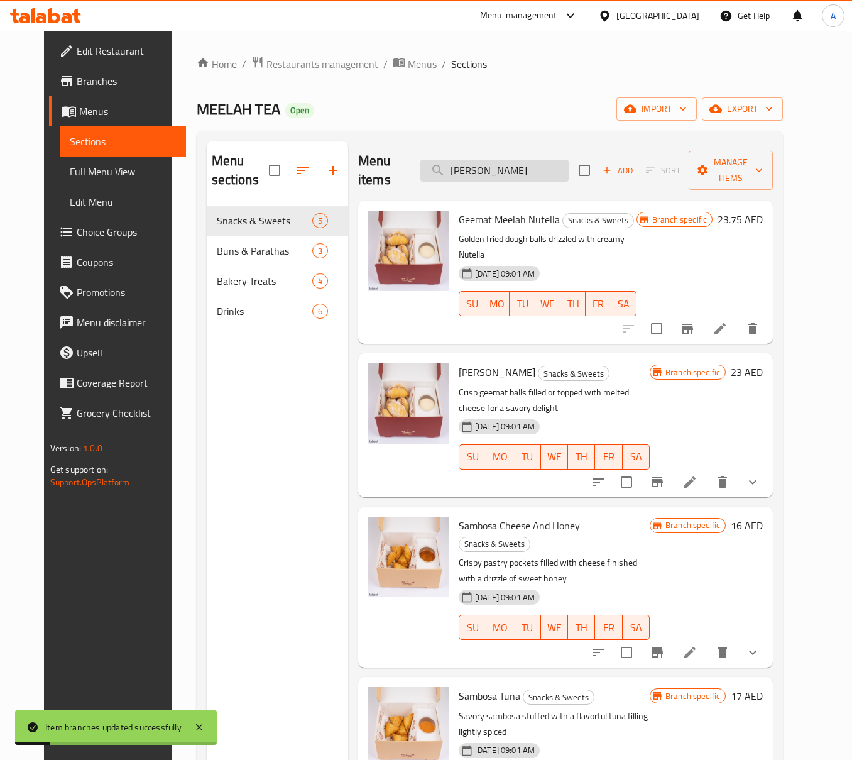
click at [458, 162] on input "Geemat Meelah Cheese" at bounding box center [494, 171] width 148 height 22
click at [476, 172] on input "Geemat Meelah Cheese" at bounding box center [494, 171] width 148 height 22
paste input "Nutella"
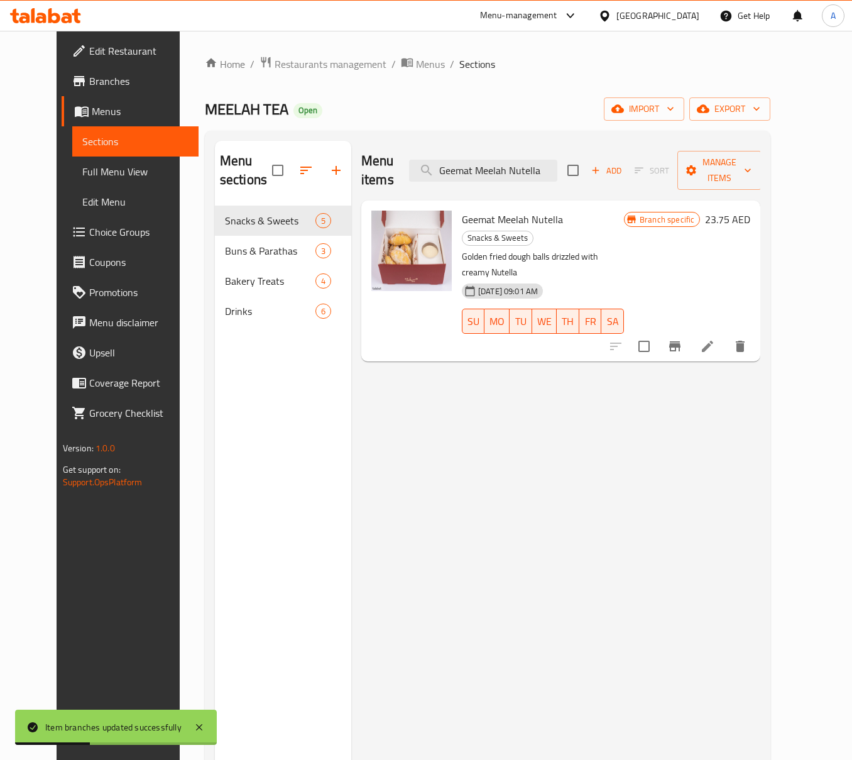
type input "Geemat Meelah Nutella"
click at [682, 339] on icon "Branch-specific-item" at bounding box center [674, 346] width 15 height 15
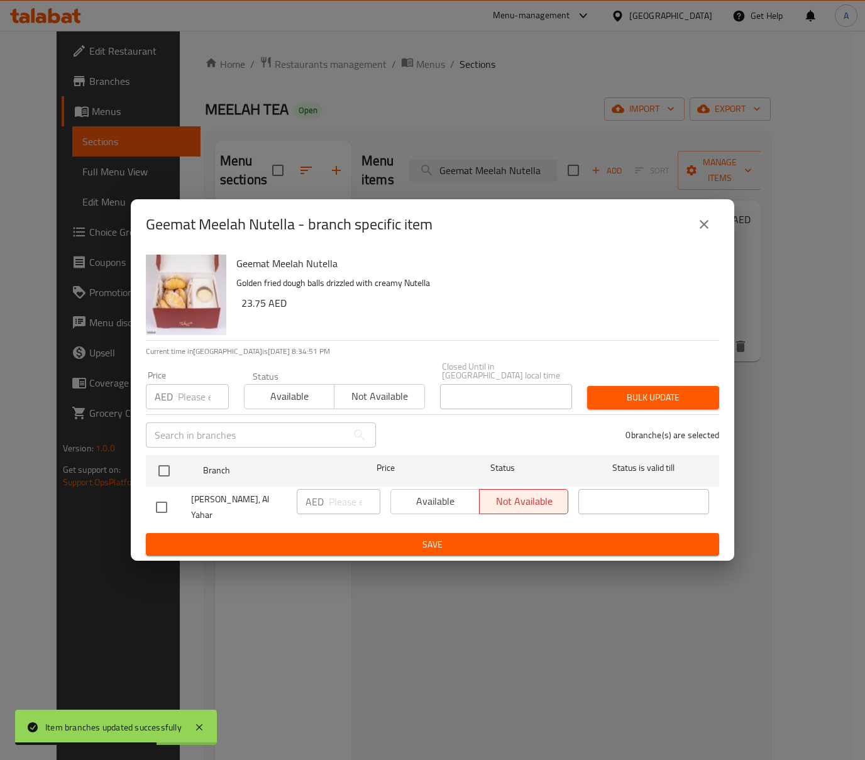
drag, startPoint x: 166, startPoint y: 466, endPoint x: 175, endPoint y: 451, distance: 17.5
click at [166, 466] on input "checkbox" at bounding box center [164, 470] width 26 height 26
checkbox input "true"
click at [194, 409] on input "number" at bounding box center [203, 396] width 51 height 25
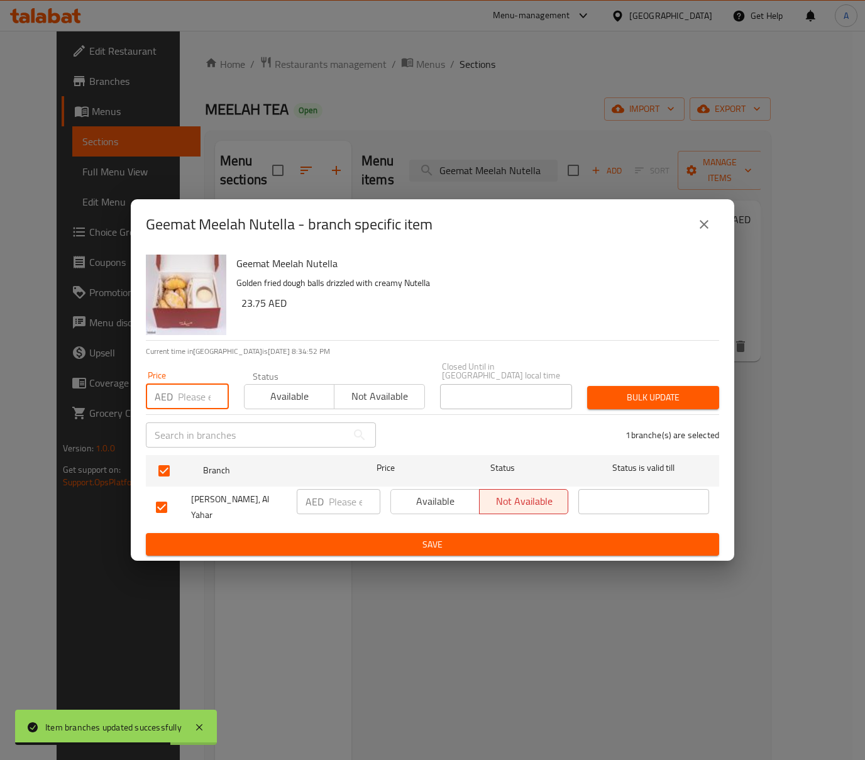
paste input "30"
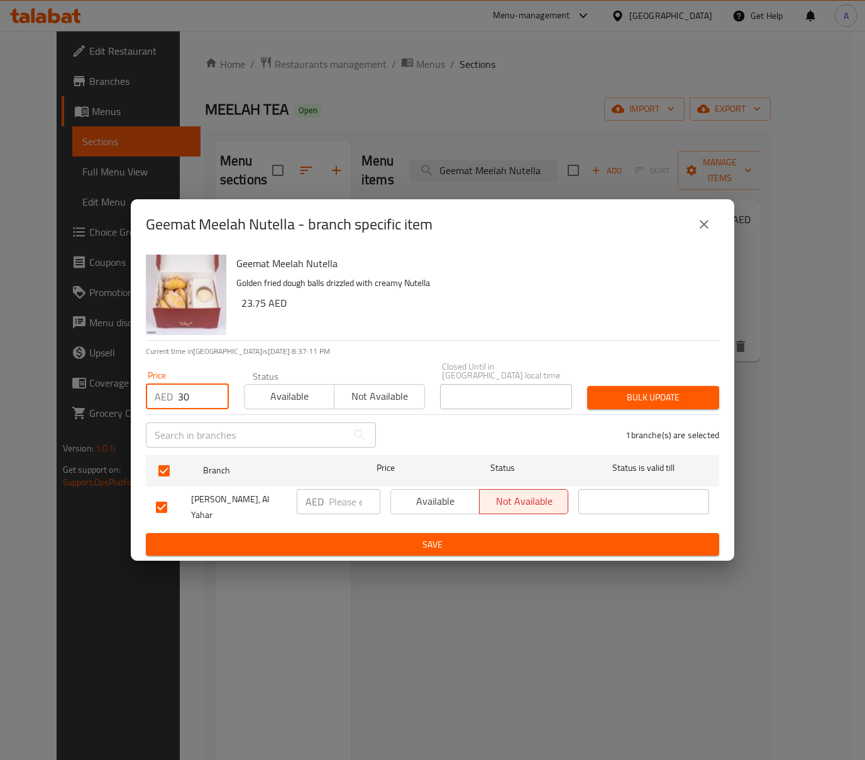
type input "30"
click at [674, 402] on span "Bulk update" at bounding box center [653, 398] width 112 height 16
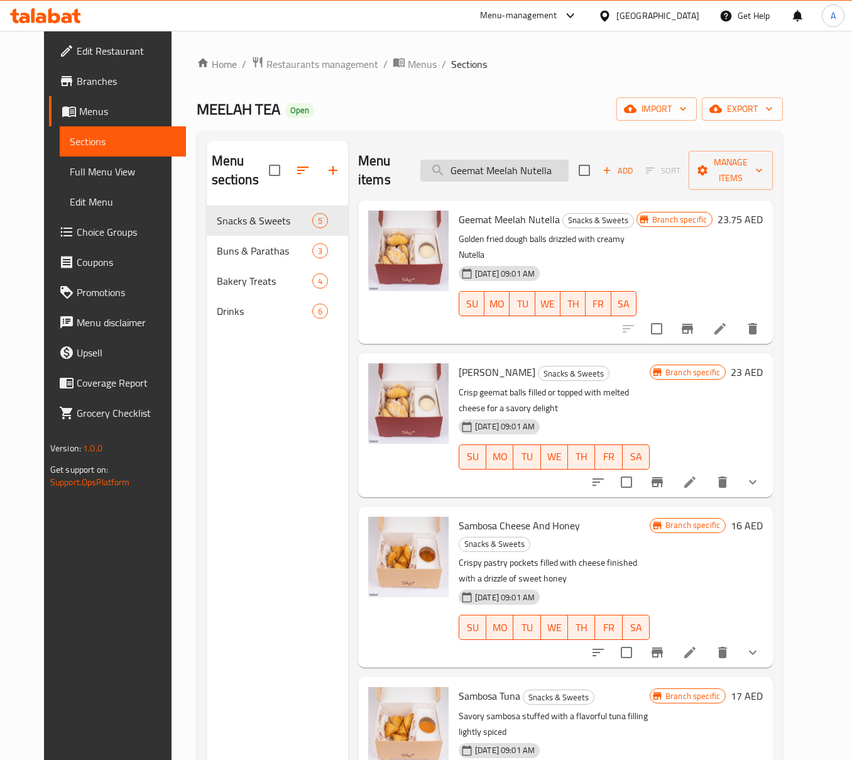
click at [511, 168] on input "Geemat Meelah Nutella" at bounding box center [494, 171] width 148 height 22
paste input "Sambosa Cheese And Honey"
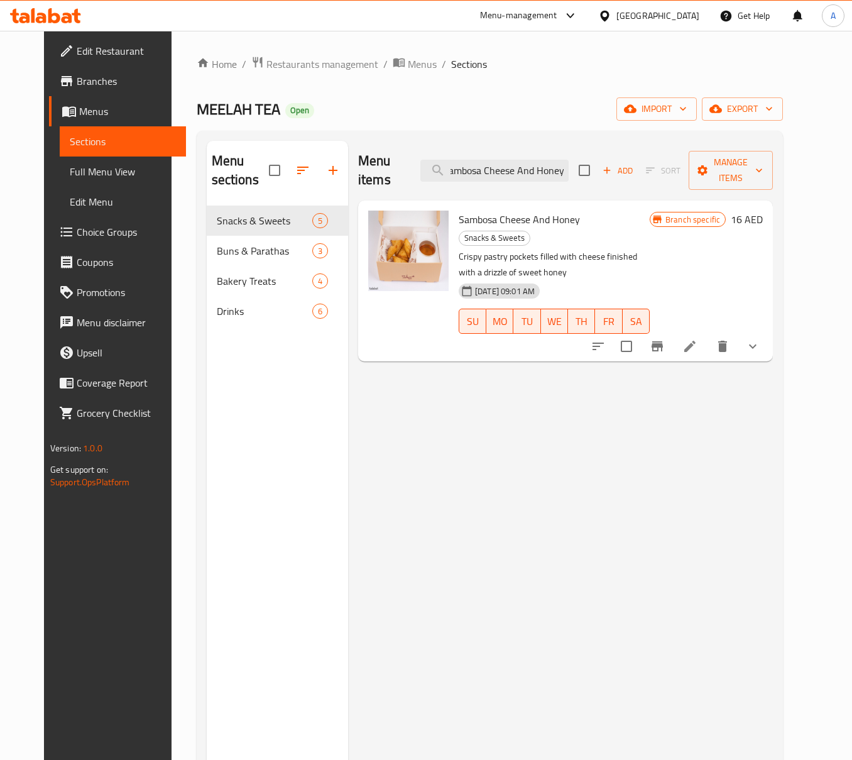
type input "Sambosa Cheese And Honey"
click at [672, 331] on button "Branch-specific-item" at bounding box center [657, 346] width 30 height 30
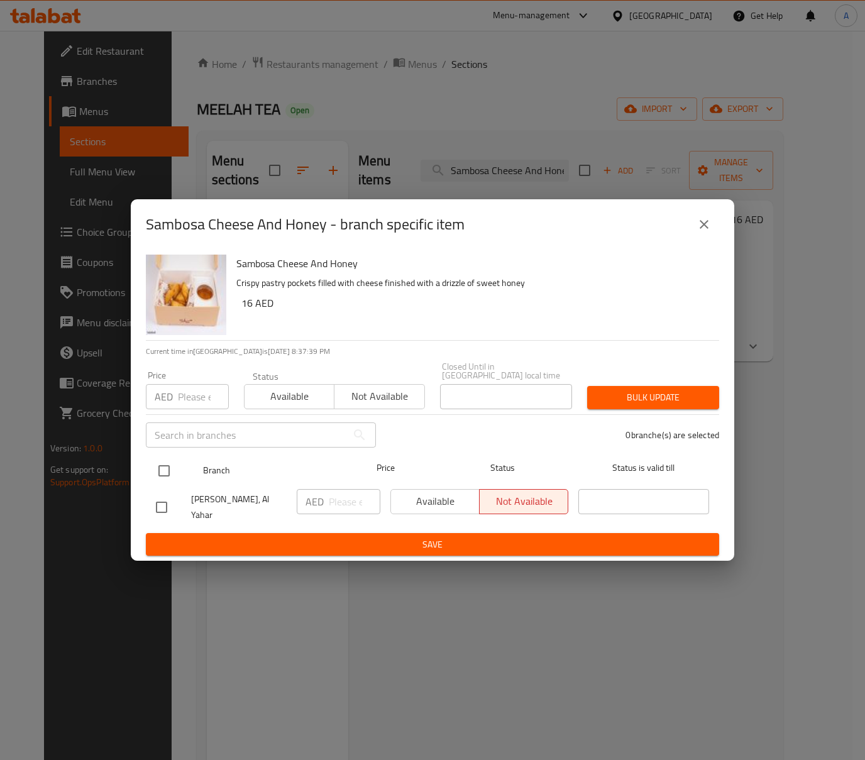
click at [161, 468] on input "checkbox" at bounding box center [164, 470] width 26 height 26
checkbox input "true"
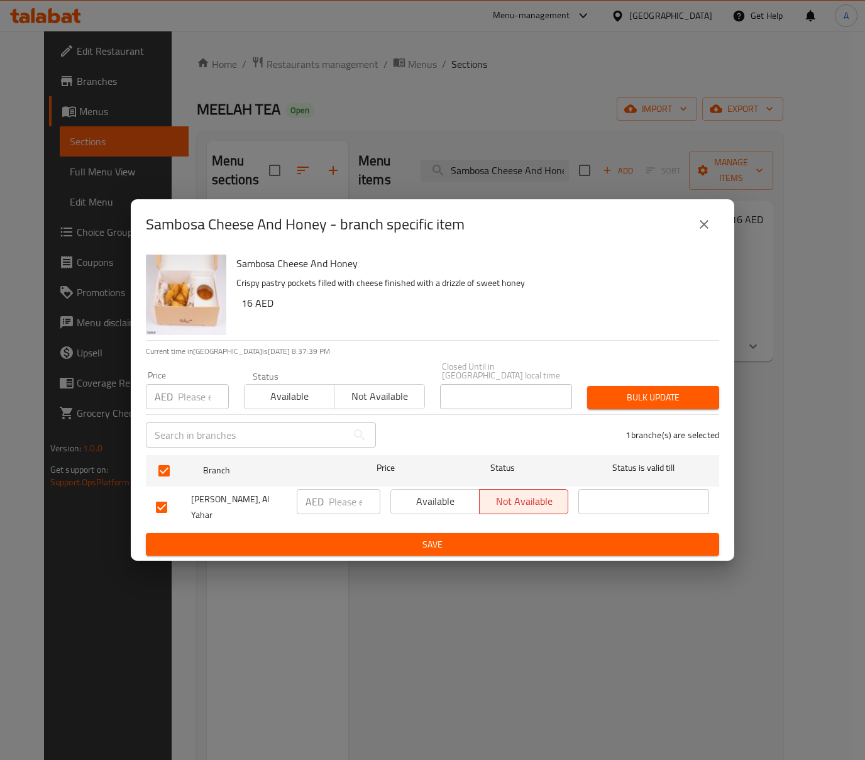
click at [205, 388] on div "Price AED Price" at bounding box center [187, 390] width 83 height 38
click at [201, 393] on input "number" at bounding box center [203, 396] width 51 height 25
paste input "20"
type input "20"
click at [701, 398] on span "Bulk update" at bounding box center [653, 398] width 112 height 16
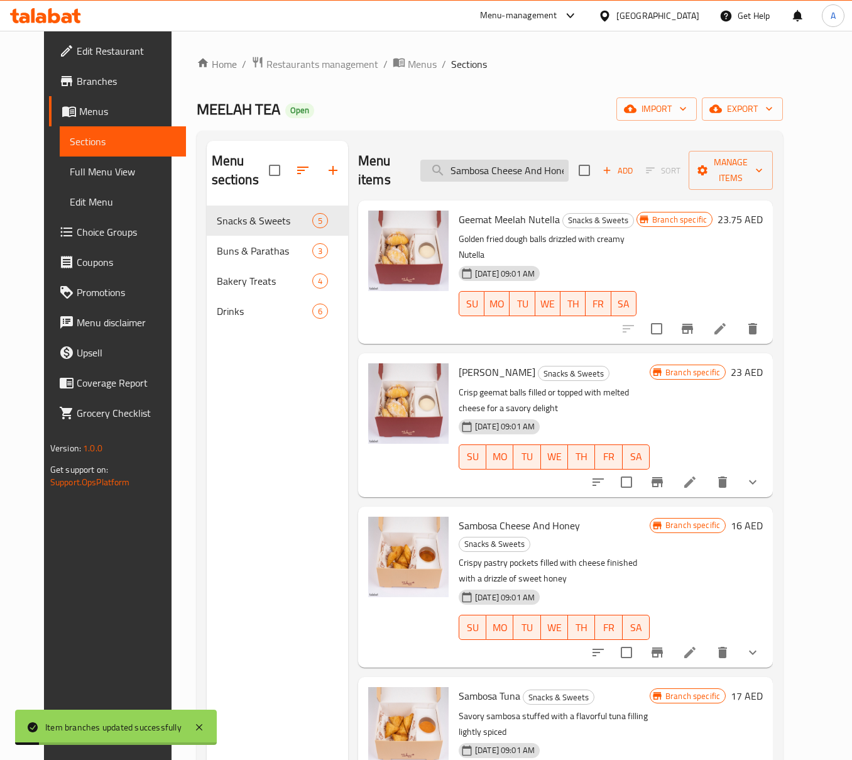
click at [499, 166] on input "Sambosa Cheese And Honey" at bounding box center [494, 171] width 148 height 22
paste input "Tuna"
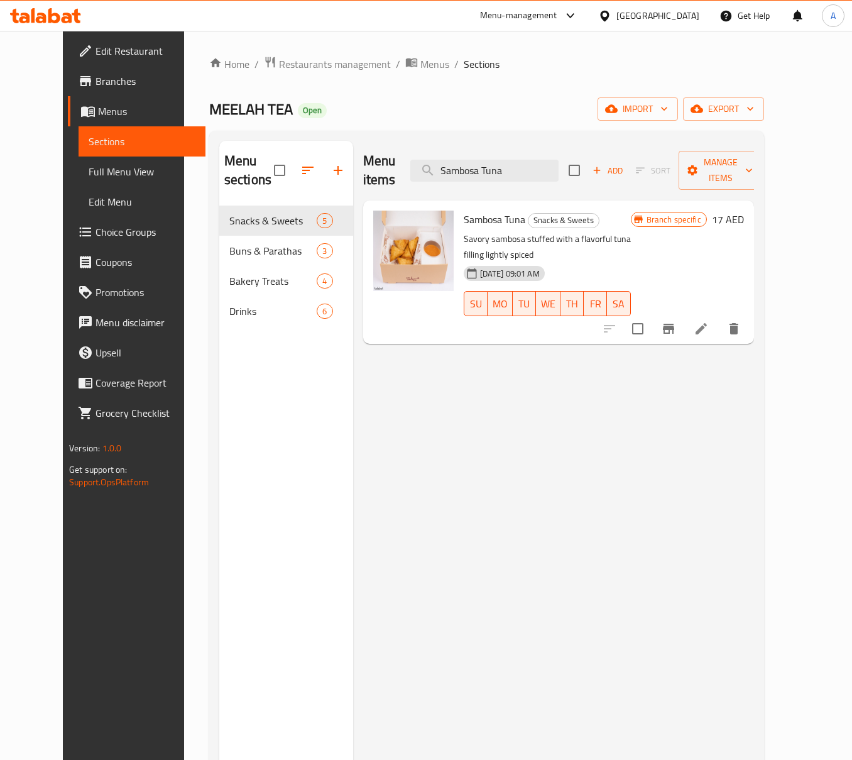
type input "Sambosa Tuna"
click at [676, 321] on icon "Branch-specific-item" at bounding box center [668, 328] width 15 height 15
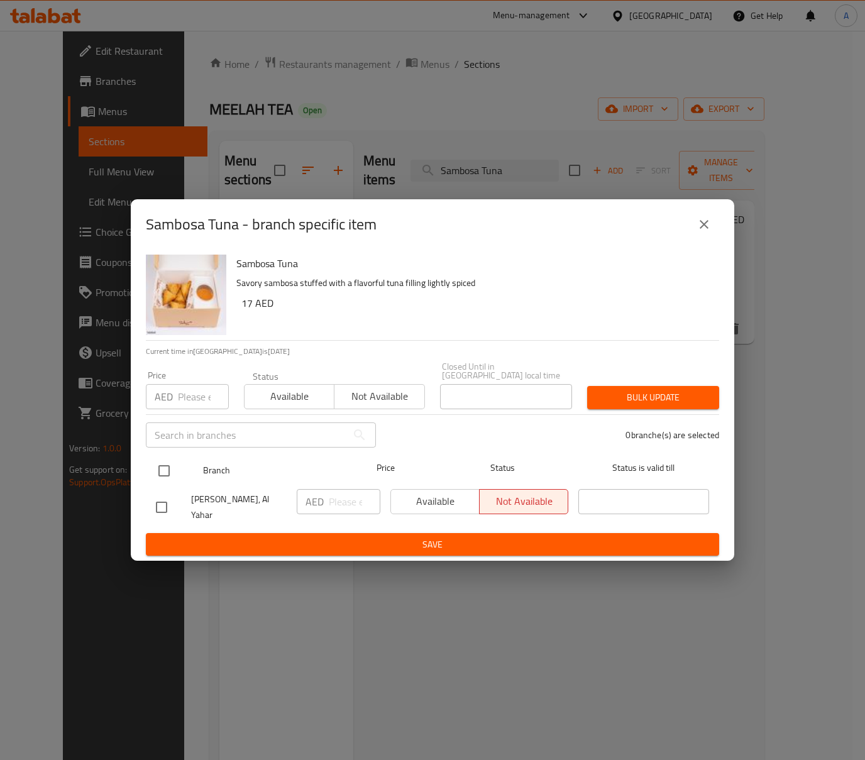
click at [163, 481] on input "checkbox" at bounding box center [164, 470] width 26 height 26
checkbox input "true"
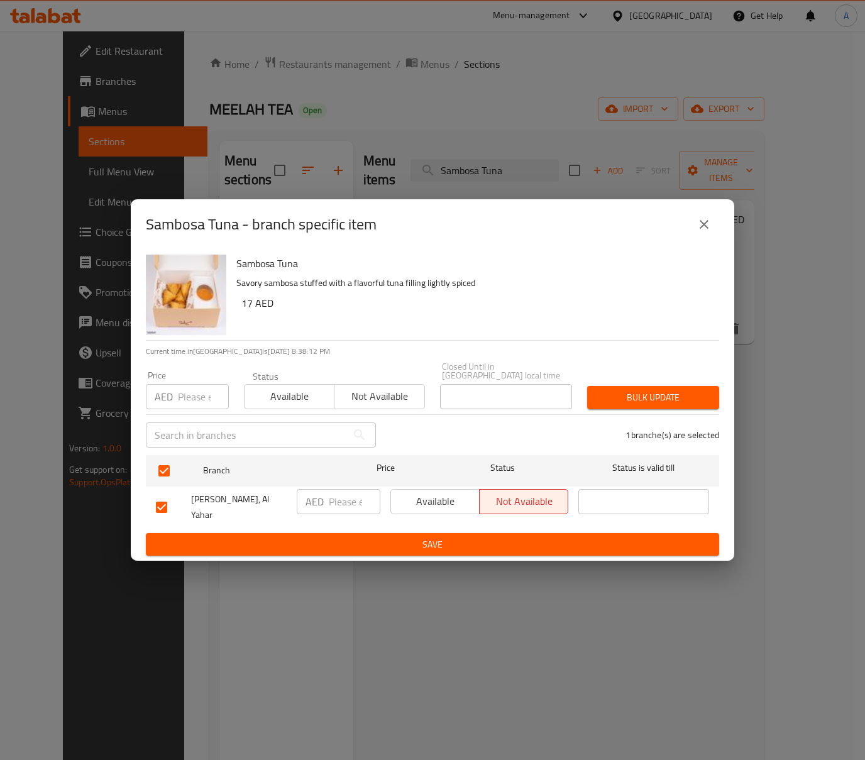
click at [192, 401] on input "number" at bounding box center [203, 396] width 51 height 25
paste input "21.25"
type input "21.25"
click at [672, 391] on button "Bulk update" at bounding box center [653, 397] width 132 height 23
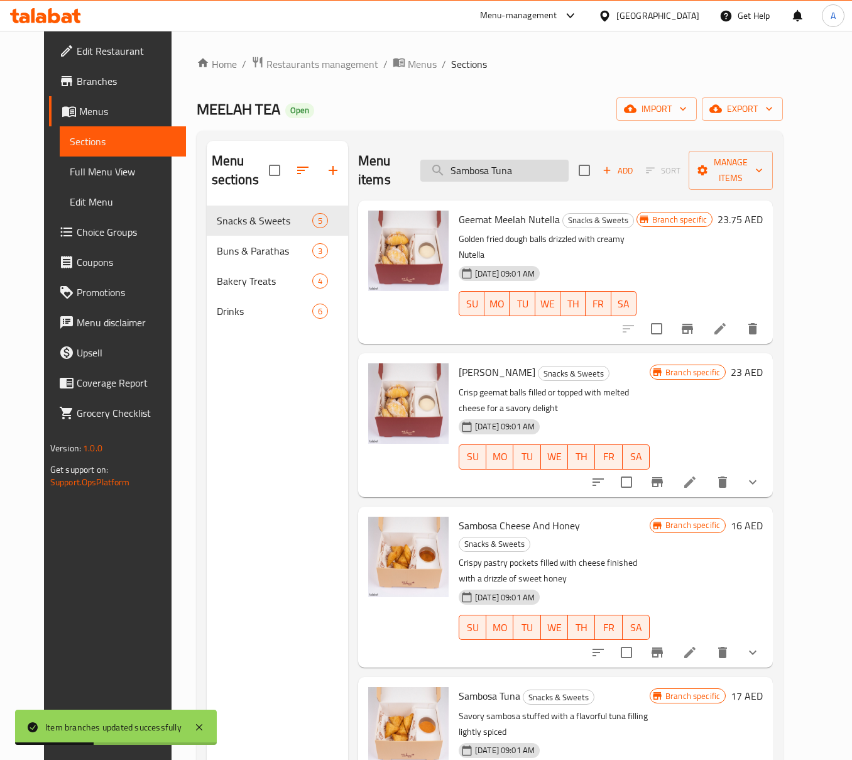
click at [486, 165] on input "Sambosa Tuna" at bounding box center [494, 171] width 148 height 22
paste input "Labneh And Zaatar"
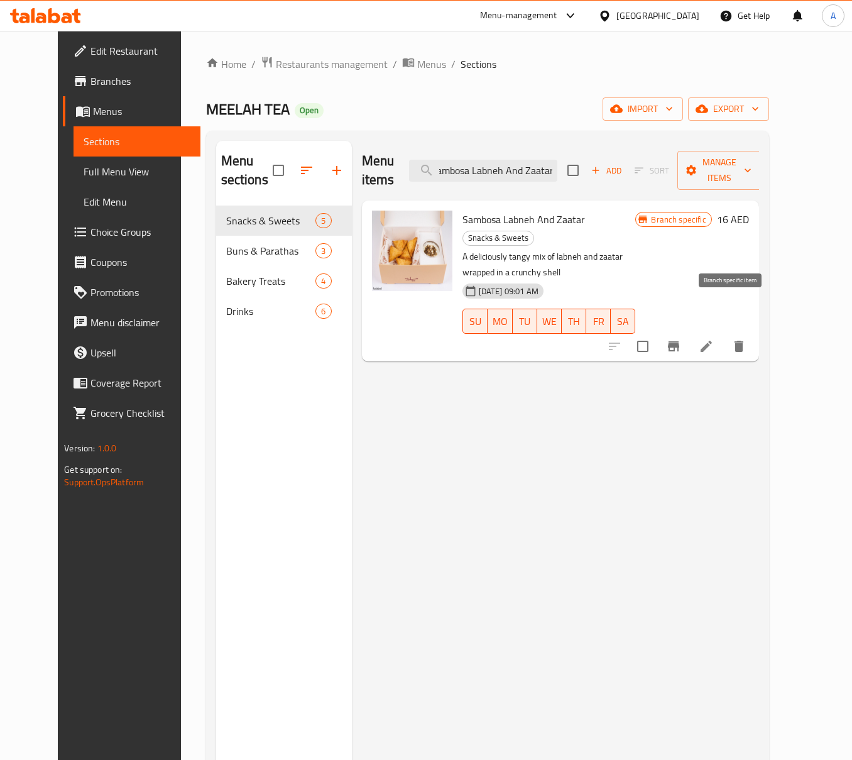
type input "Sambosa Labneh And Zaatar"
click at [681, 339] on icon "Branch-specific-item" at bounding box center [673, 346] width 15 height 15
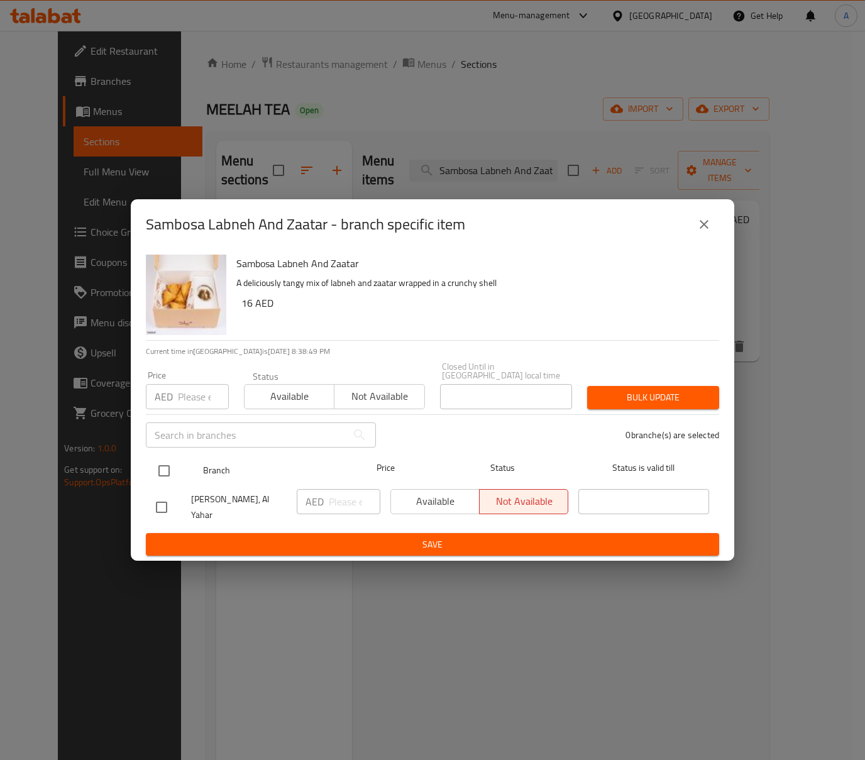
click at [172, 473] on input "checkbox" at bounding box center [164, 470] width 26 height 26
checkbox input "true"
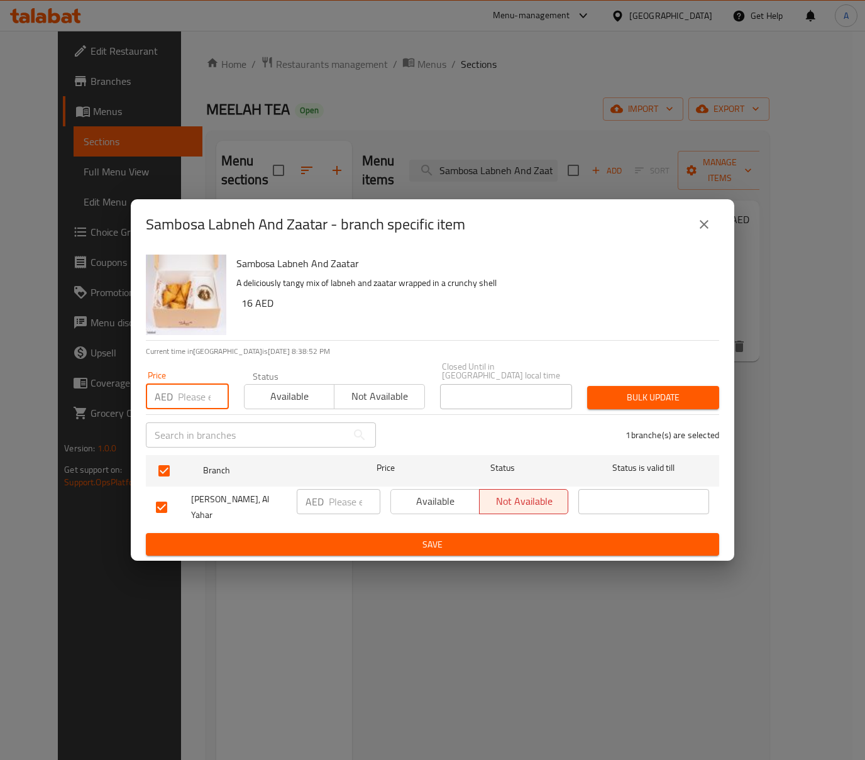
click at [185, 398] on input "number" at bounding box center [203, 396] width 51 height 25
paste input "20"
type input "20"
click at [666, 401] on span "Bulk update" at bounding box center [653, 398] width 112 height 16
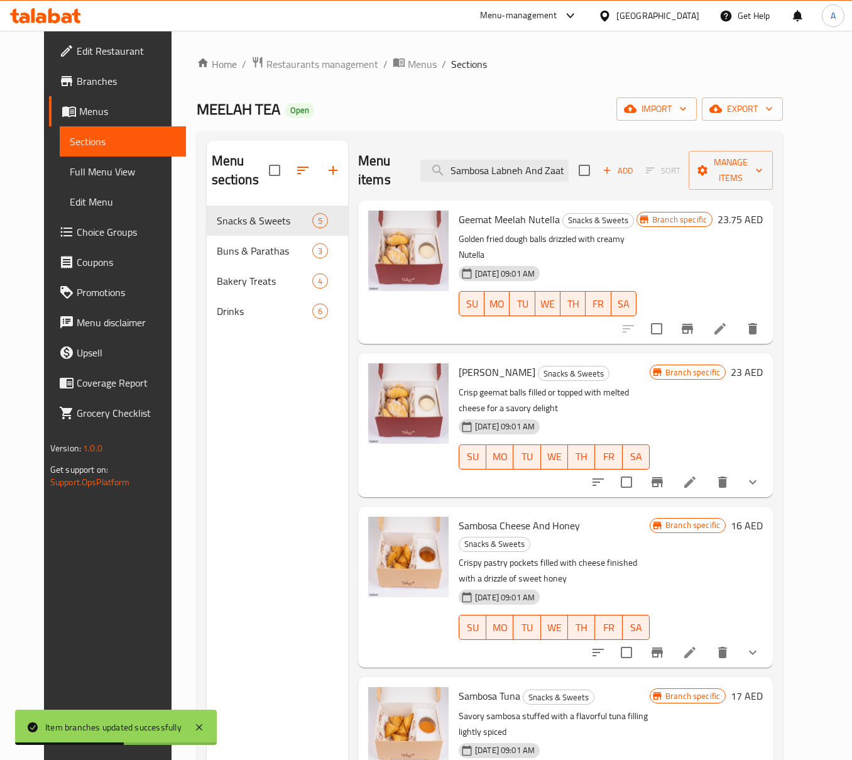
click at [506, 187] on div "Menu items Sambosa Labneh And Zaatar Add Sort Manage items" at bounding box center [565, 171] width 415 height 60
click at [508, 173] on input "Sambosa Labneh And Zaatar" at bounding box center [494, 171] width 148 height 22
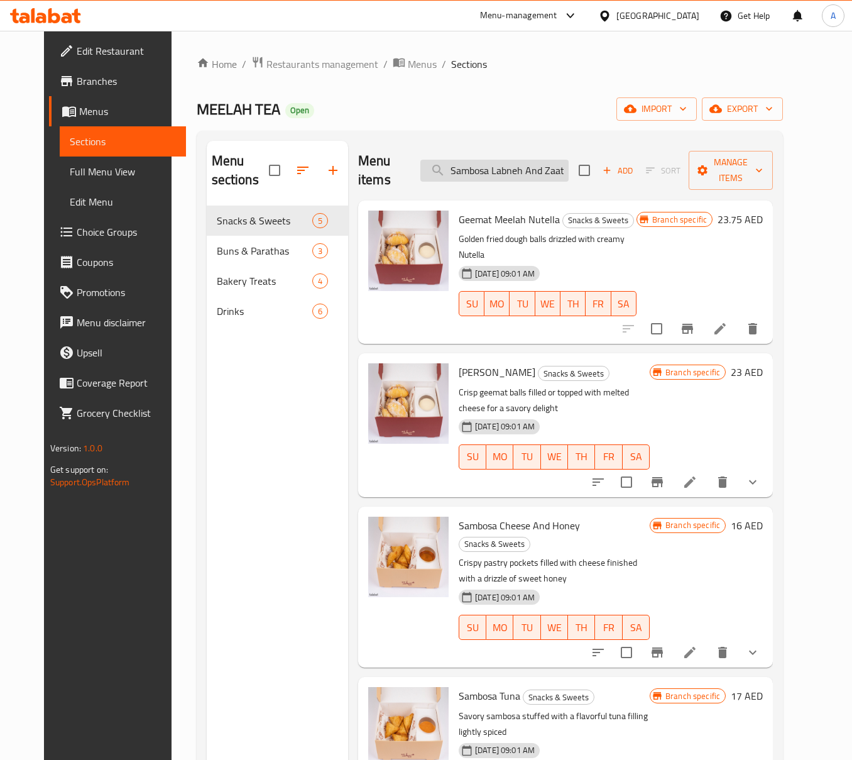
paste input "Chicken"
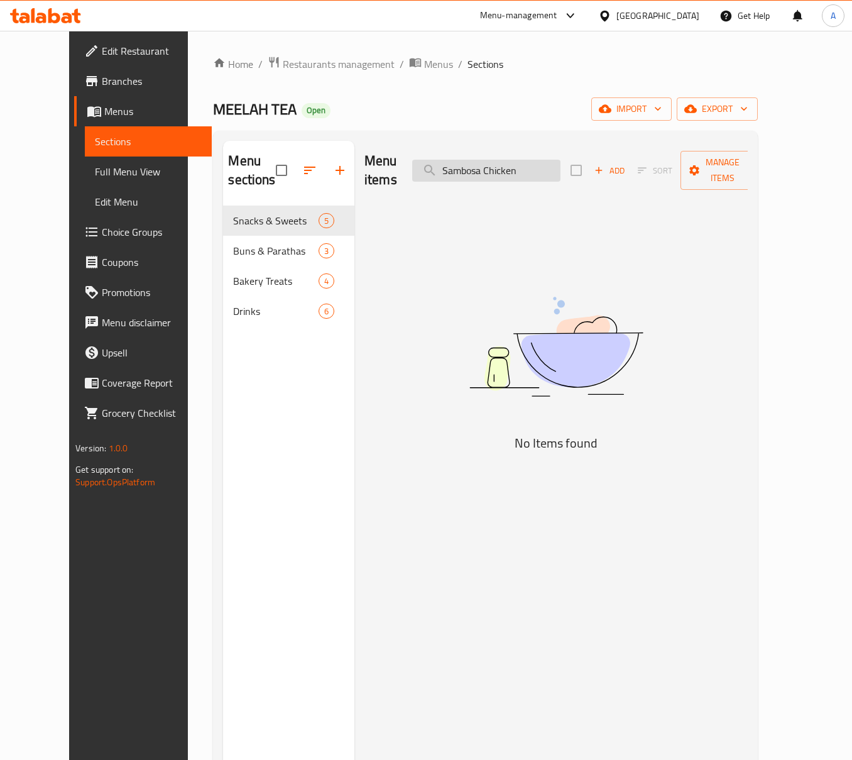
click at [518, 162] on input "Sambosa Chicken" at bounding box center [486, 171] width 148 height 22
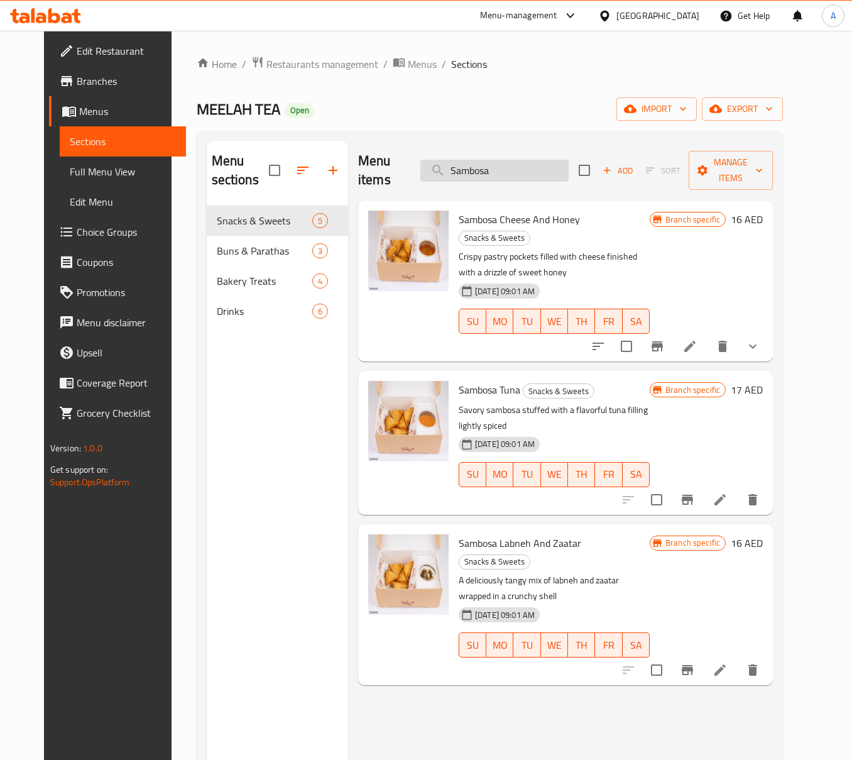
click at [488, 163] on input "Sambosa" at bounding box center [494, 171] width 148 height 22
click at [501, 163] on input "Sambosa" at bounding box center [494, 171] width 148 height 22
click at [373, 657] on div "Menu items سمبوسة Add Sort Manage items Sambosa Cheese And Honey Snacks & Sweet…" at bounding box center [560, 521] width 425 height 760
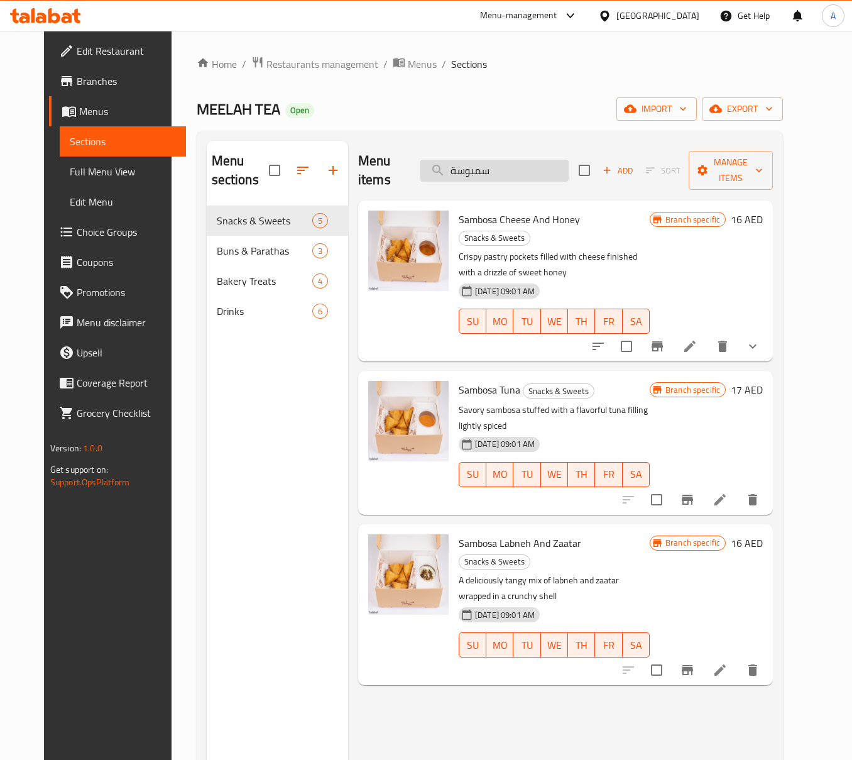
click at [529, 160] on input "سمبوسة" at bounding box center [494, 171] width 148 height 22
paste input "Sambosa Chicken"
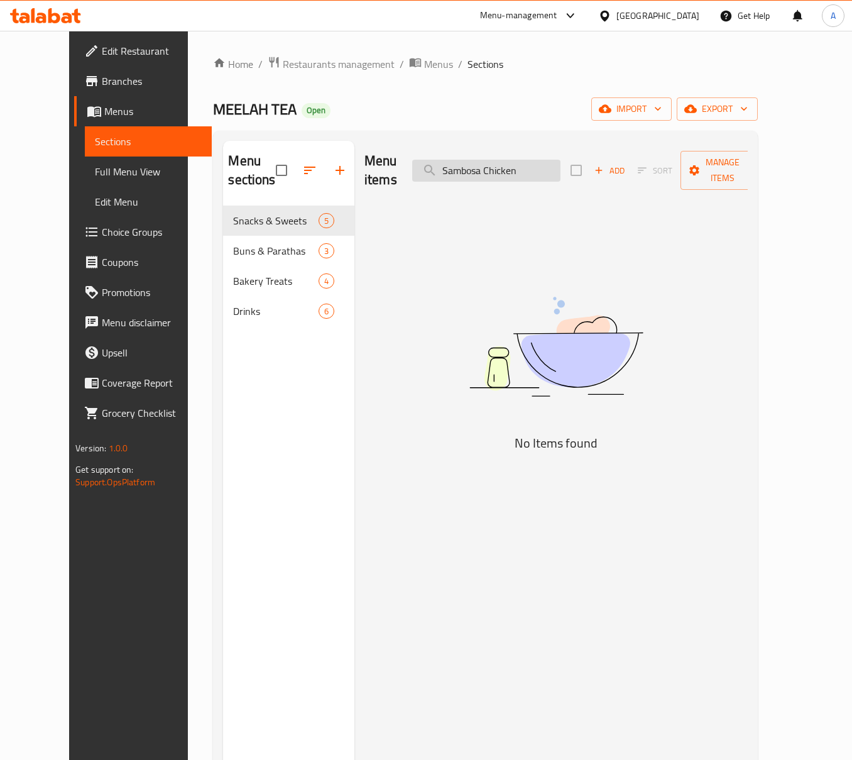
click at [540, 171] on input "Sambosa Chicken" at bounding box center [486, 171] width 148 height 22
paste input "Glass cup"
click at [499, 175] on div "Menu items Glass cup Add Sort Manage items" at bounding box center [555, 171] width 383 height 60
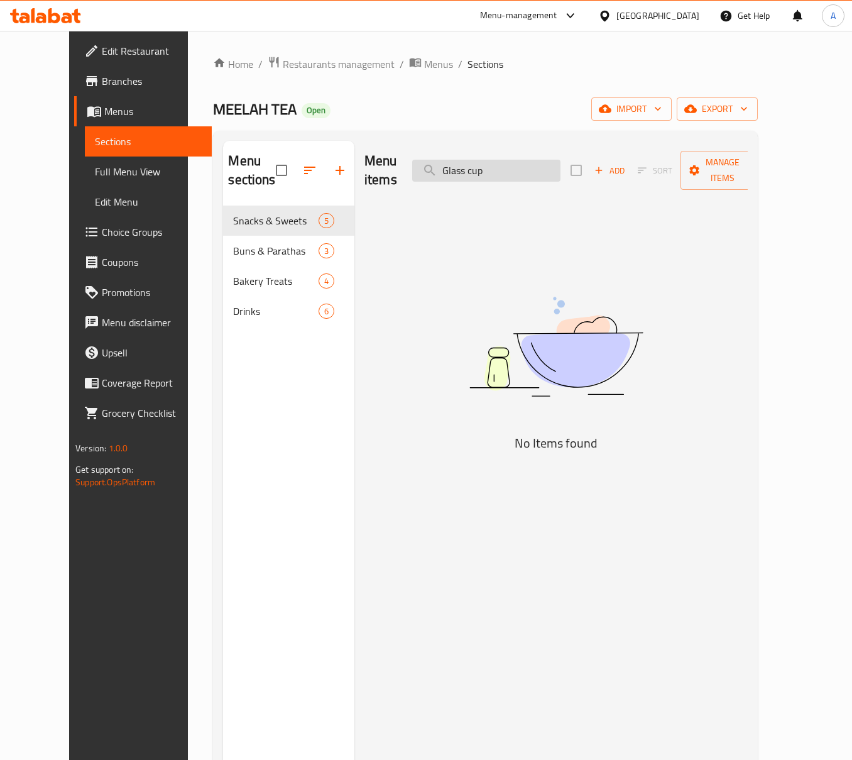
click at [498, 171] on input "Glass cup" at bounding box center [486, 171] width 148 height 22
paste input "Sambosa Chicken"
click at [486, 161] on input "Sambosa Chicken" at bounding box center [486, 171] width 148 height 22
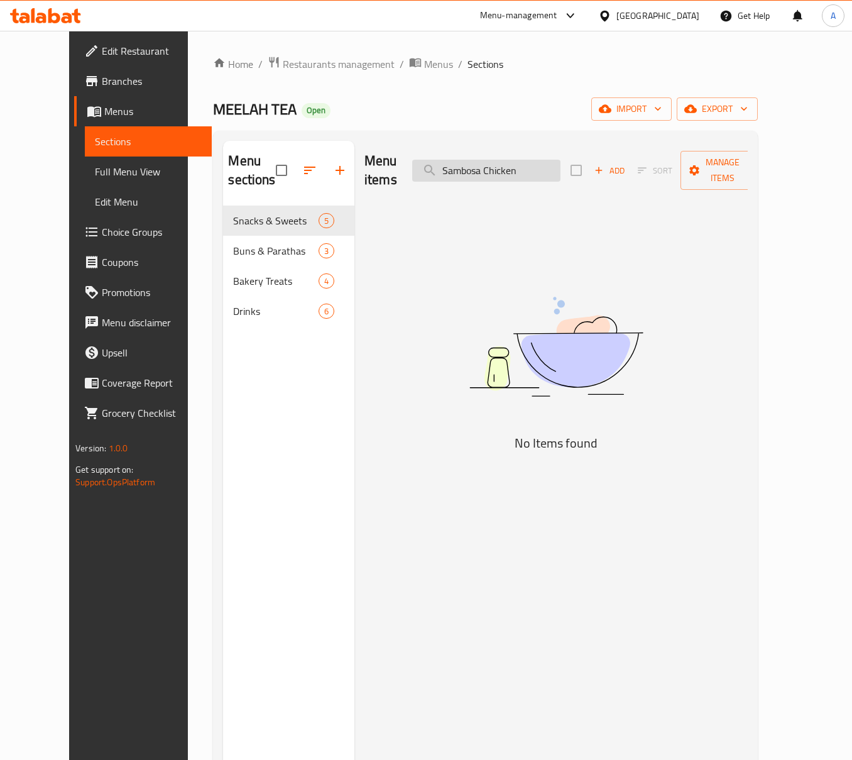
click at [486, 161] on input "Sambosa Chicken" at bounding box center [486, 171] width 148 height 22
paste input "Glass cup"
click at [498, 161] on input "Glass cup" at bounding box center [486, 171] width 148 height 22
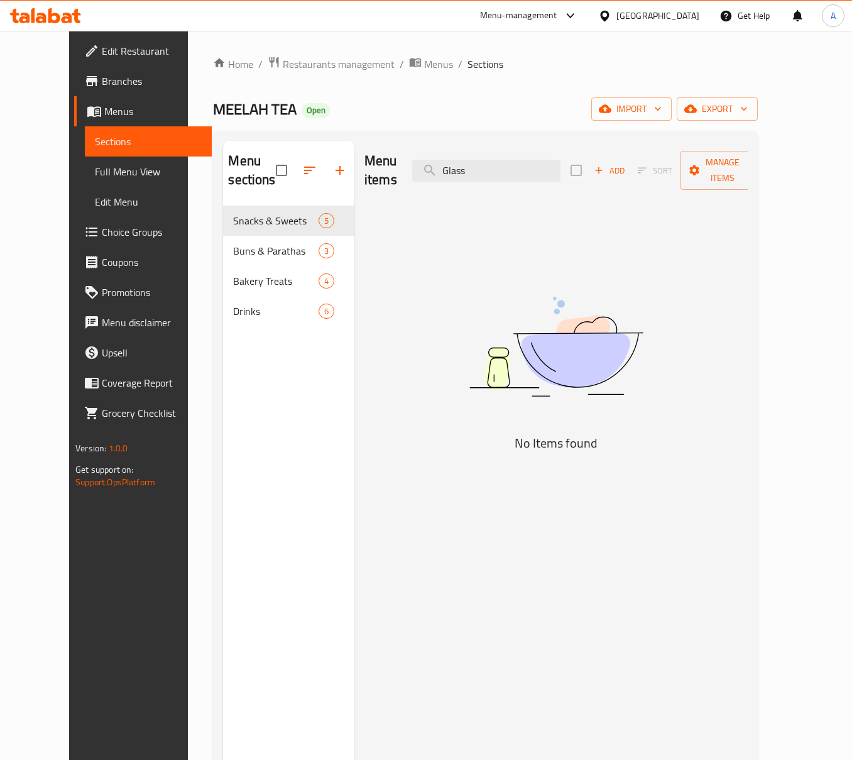
type input "Glass"
click at [95, 167] on span "Full Menu View" at bounding box center [148, 171] width 106 height 15
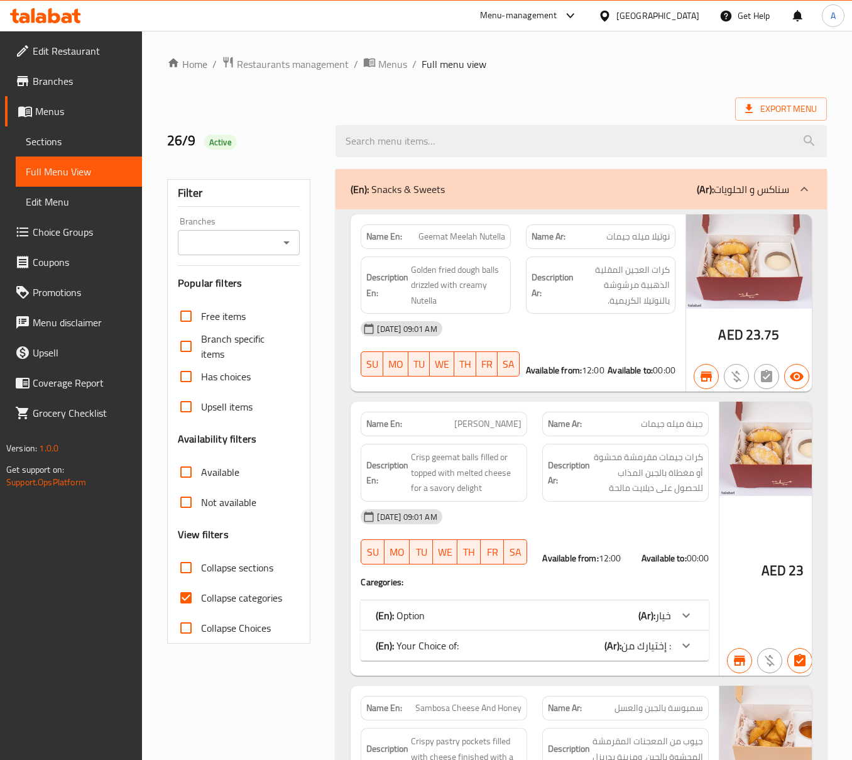
click at [290, 249] on icon "Open" at bounding box center [286, 242] width 15 height 15
click at [265, 290] on span "MEELAH TEA, Al Yahar" at bounding box center [239, 305] width 102 height 30
type input "MEELAH TEA, Al Yahar"
click at [560, 106] on div "Export Menu" at bounding box center [497, 108] width 660 height 23
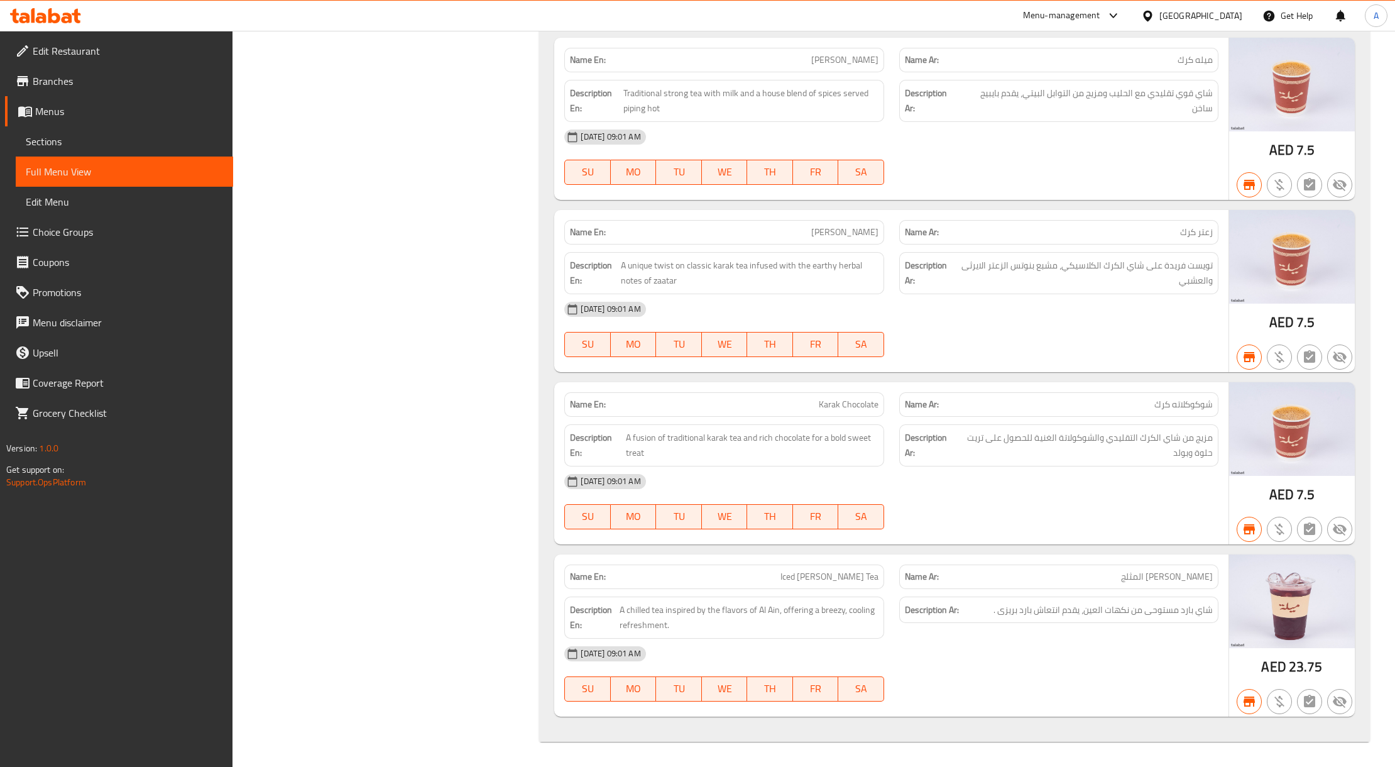
scroll to position [2648, 0]
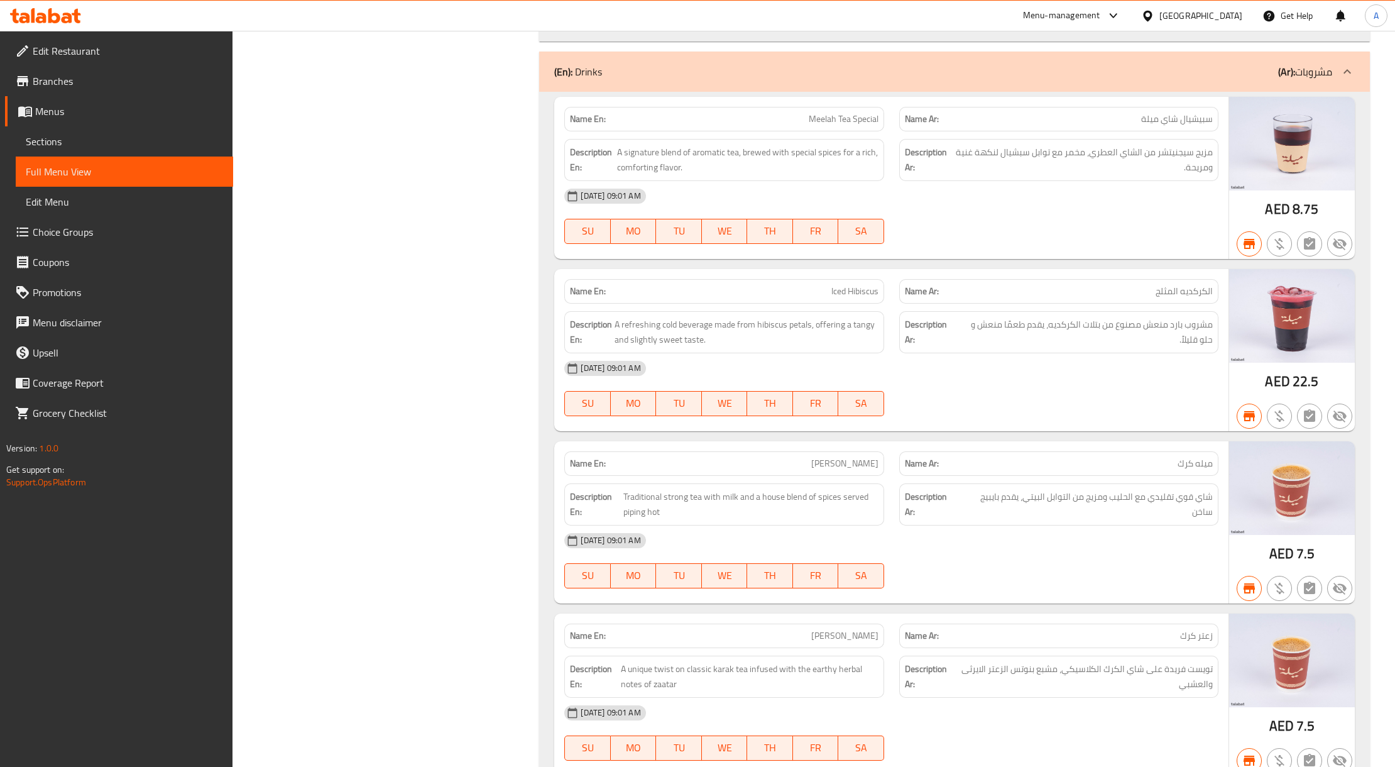
click at [1209, 29] on div "United Arab Emirates" at bounding box center [1191, 16] width 121 height 30
click at [1216, 13] on div "United Arab Emirates" at bounding box center [1200, 16] width 83 height 14
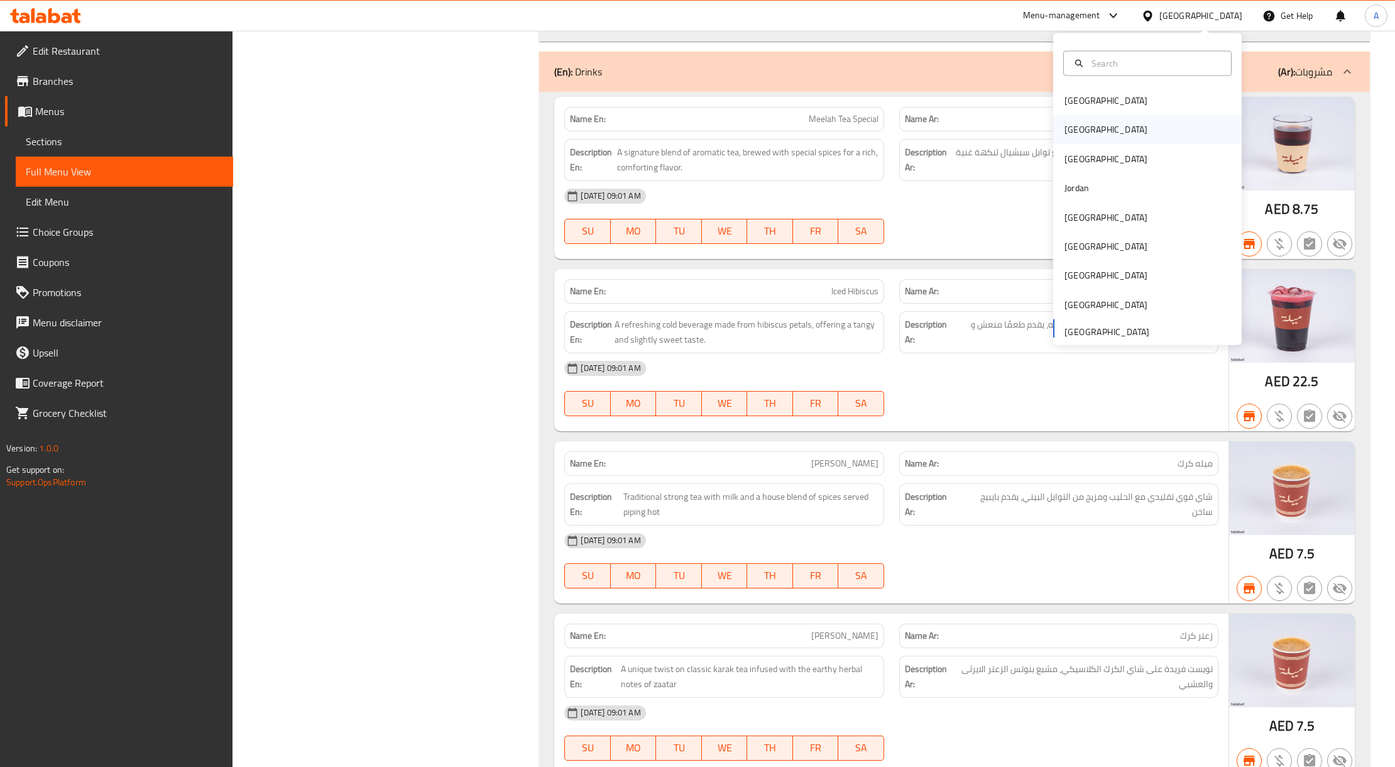
click at [1095, 123] on div "[GEOGRAPHIC_DATA]" at bounding box center [1147, 129] width 188 height 29
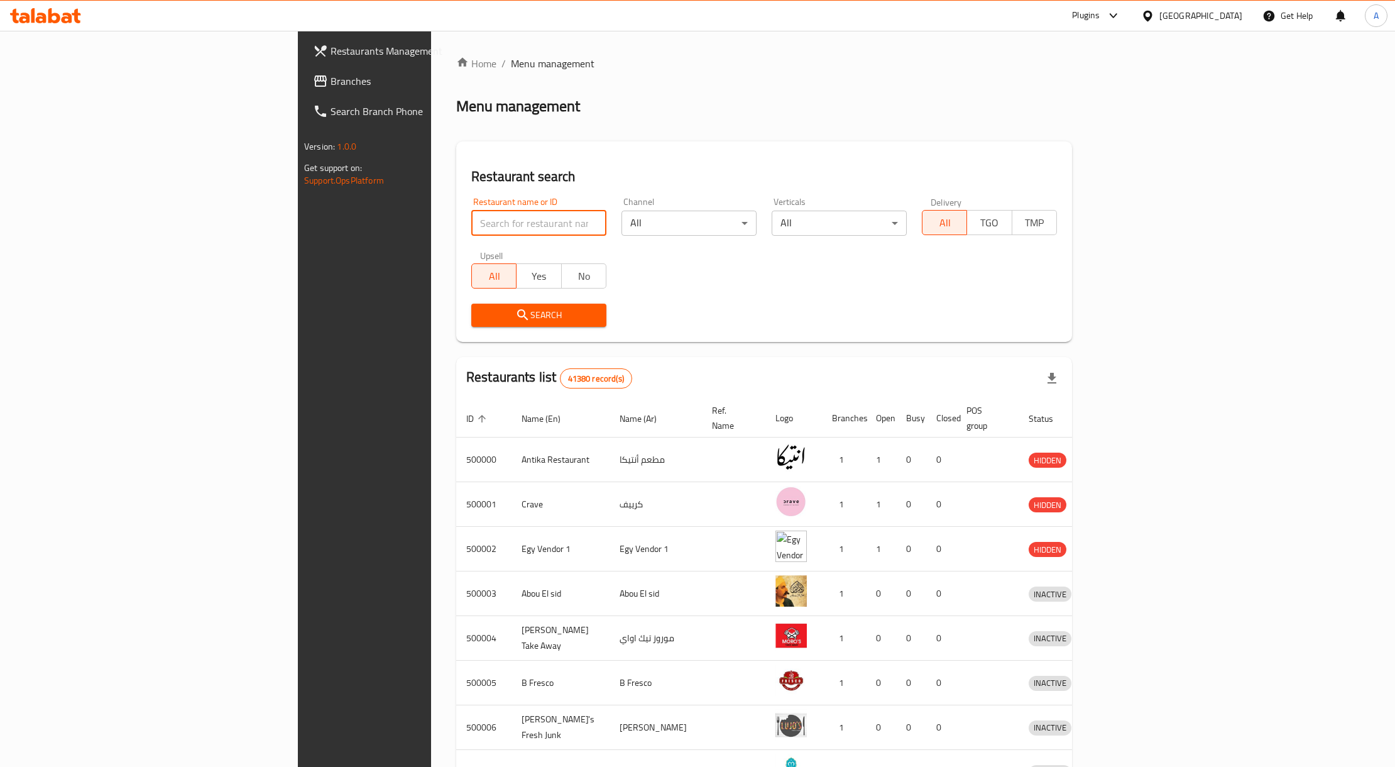
click at [471, 220] on input "search" at bounding box center [538, 222] width 135 height 25
paste input "699098"
type input "699098"
click button "Search" at bounding box center [538, 314] width 135 height 23
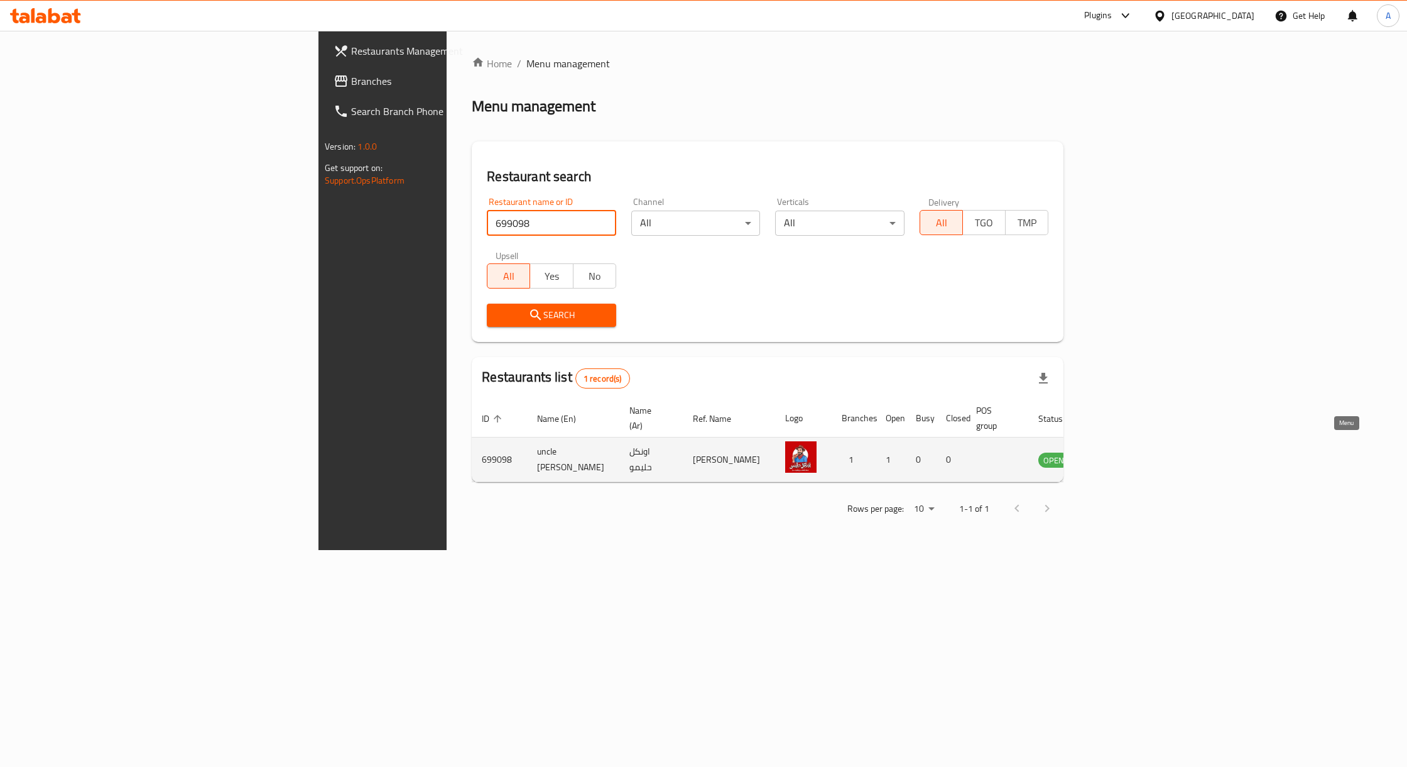
click at [1128, 452] on link "enhanced table" at bounding box center [1116, 459] width 23 height 15
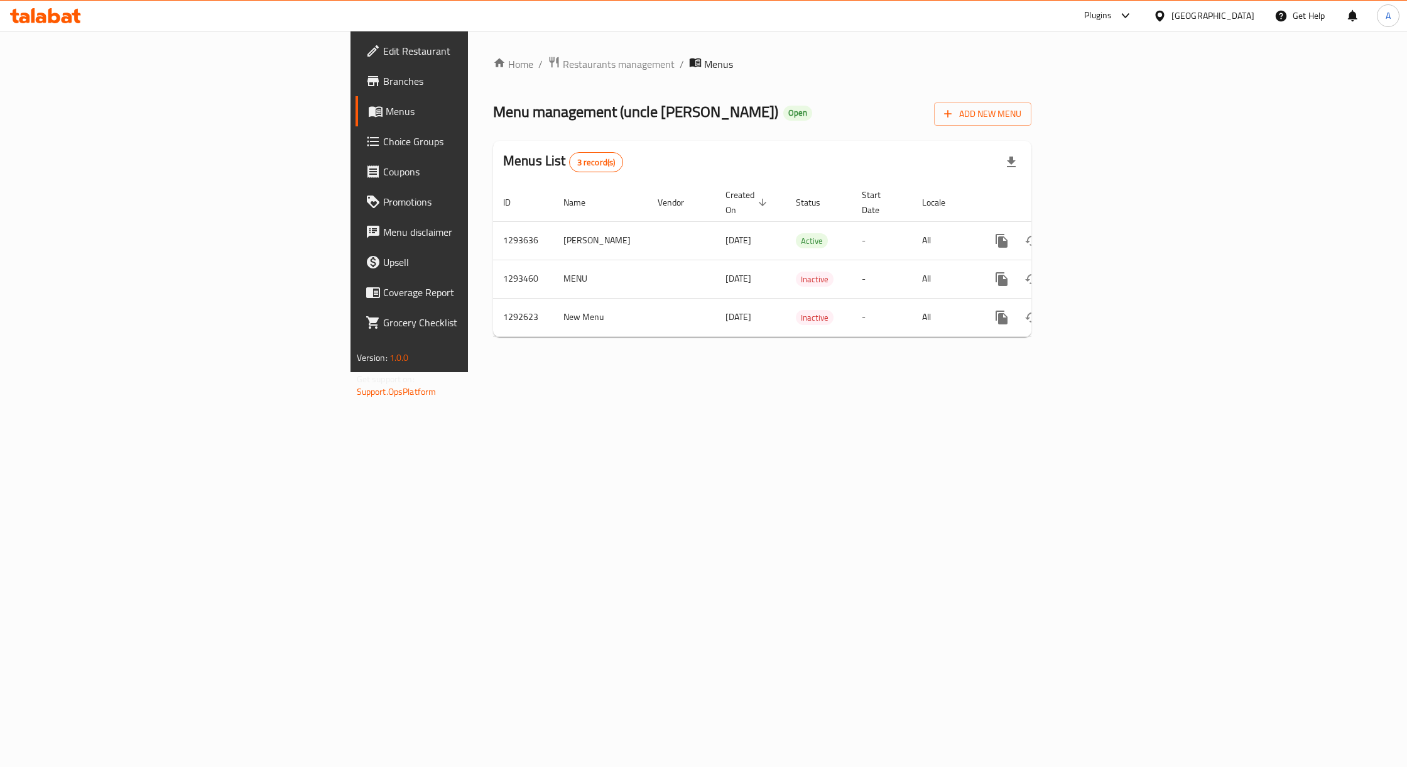
click at [383, 79] on span "Branches" at bounding box center [479, 81] width 192 height 15
click at [383, 81] on span "Branches" at bounding box center [479, 81] width 192 height 15
